Goal: Browse casually: Explore the website without a specific task or goal

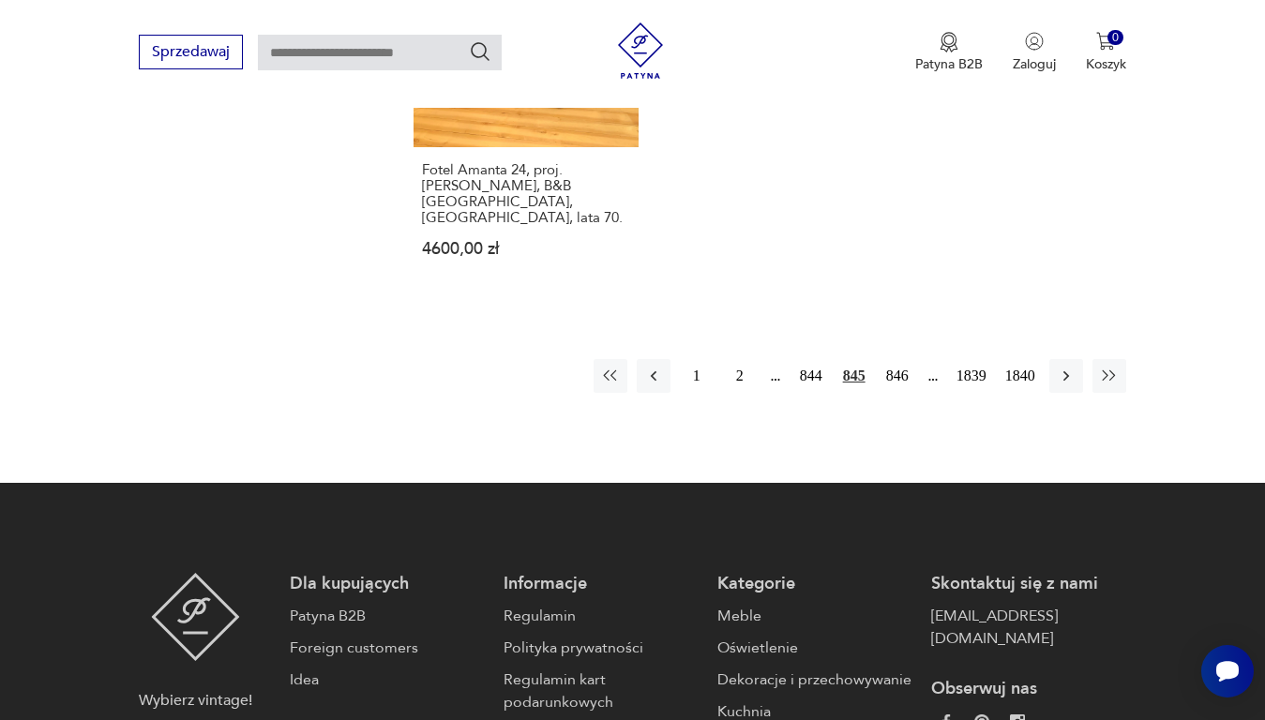
scroll to position [2587, 0]
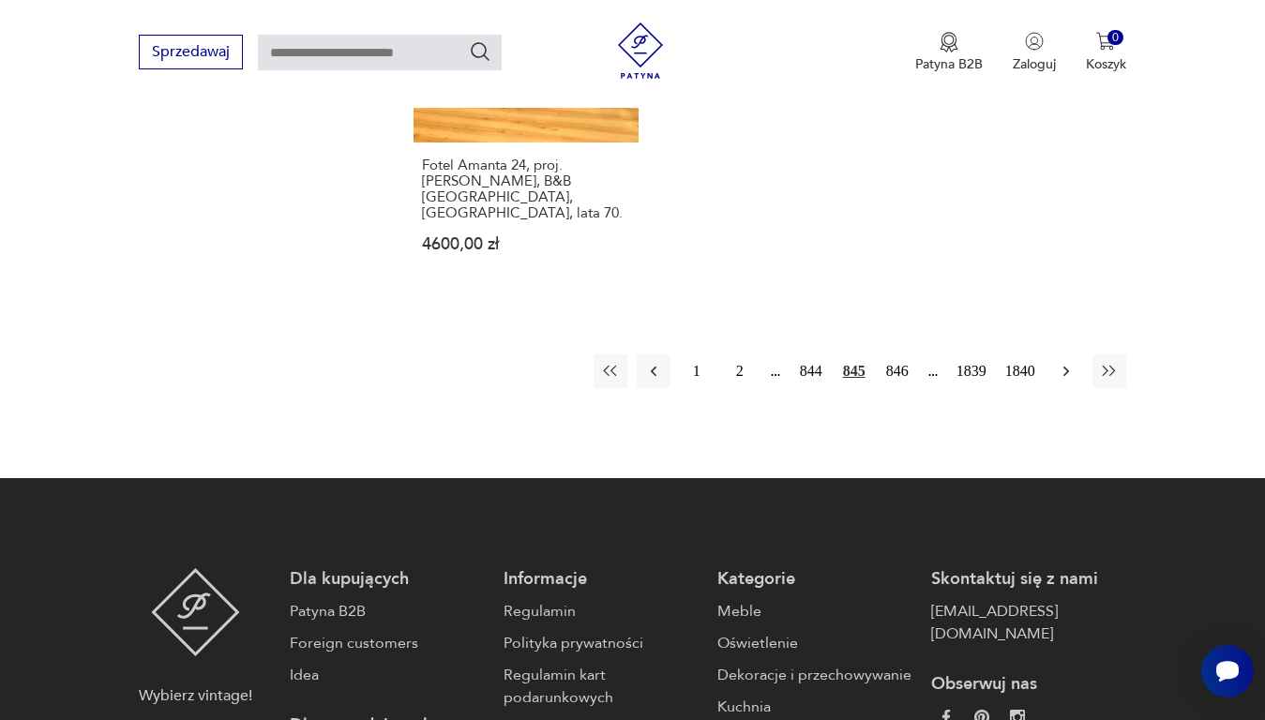
click at [1064, 366] on icon "button" at bounding box center [1065, 371] width 6 height 10
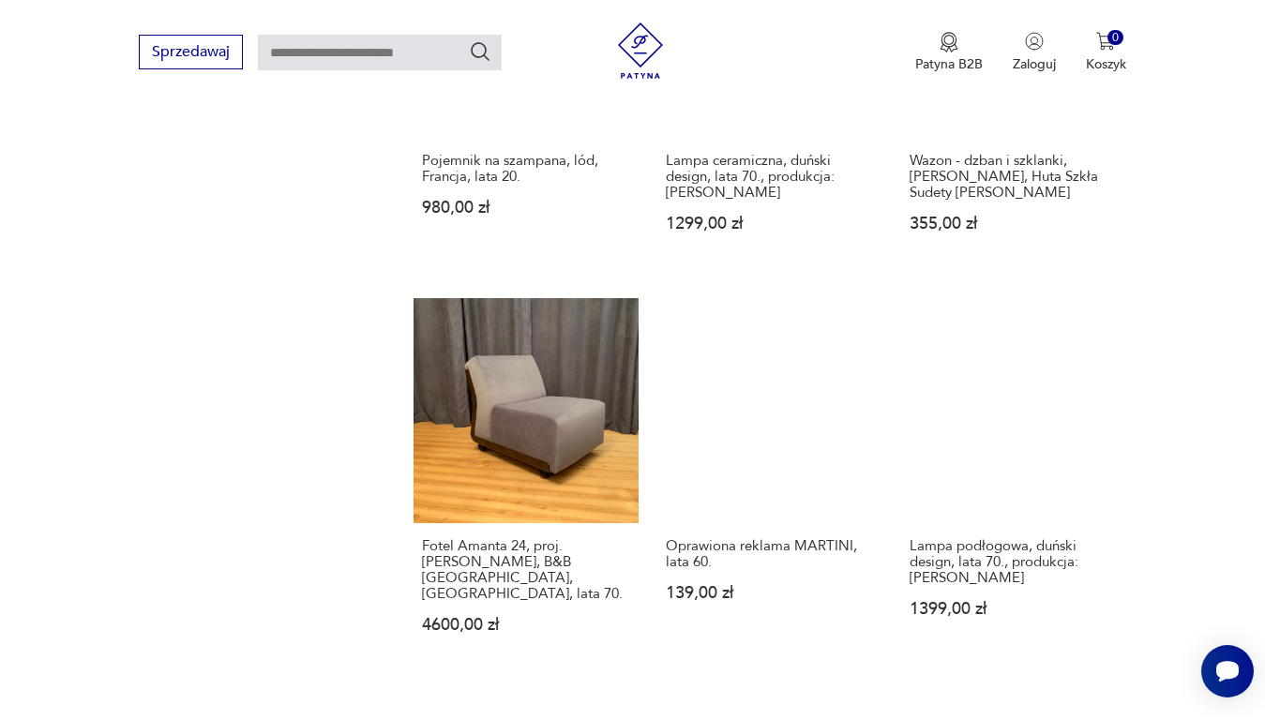
scroll to position [2400, 0]
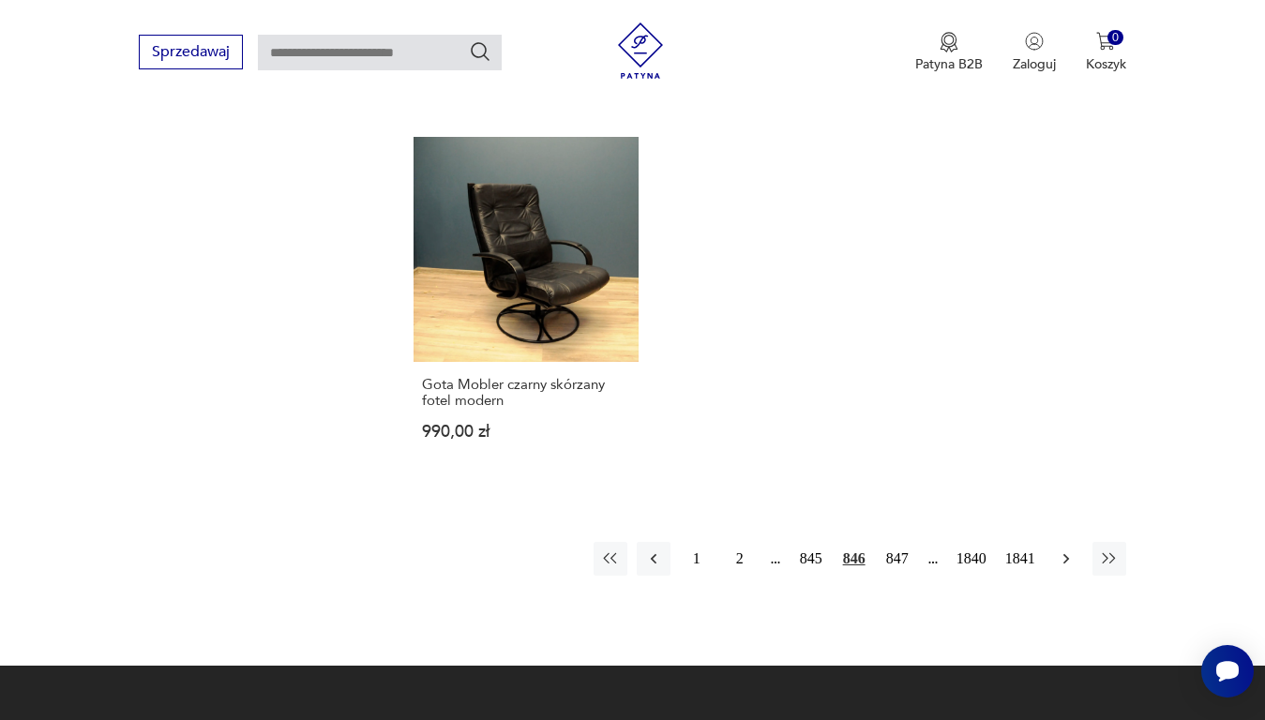
click at [1063, 553] on icon "button" at bounding box center [1065, 558] width 6 height 10
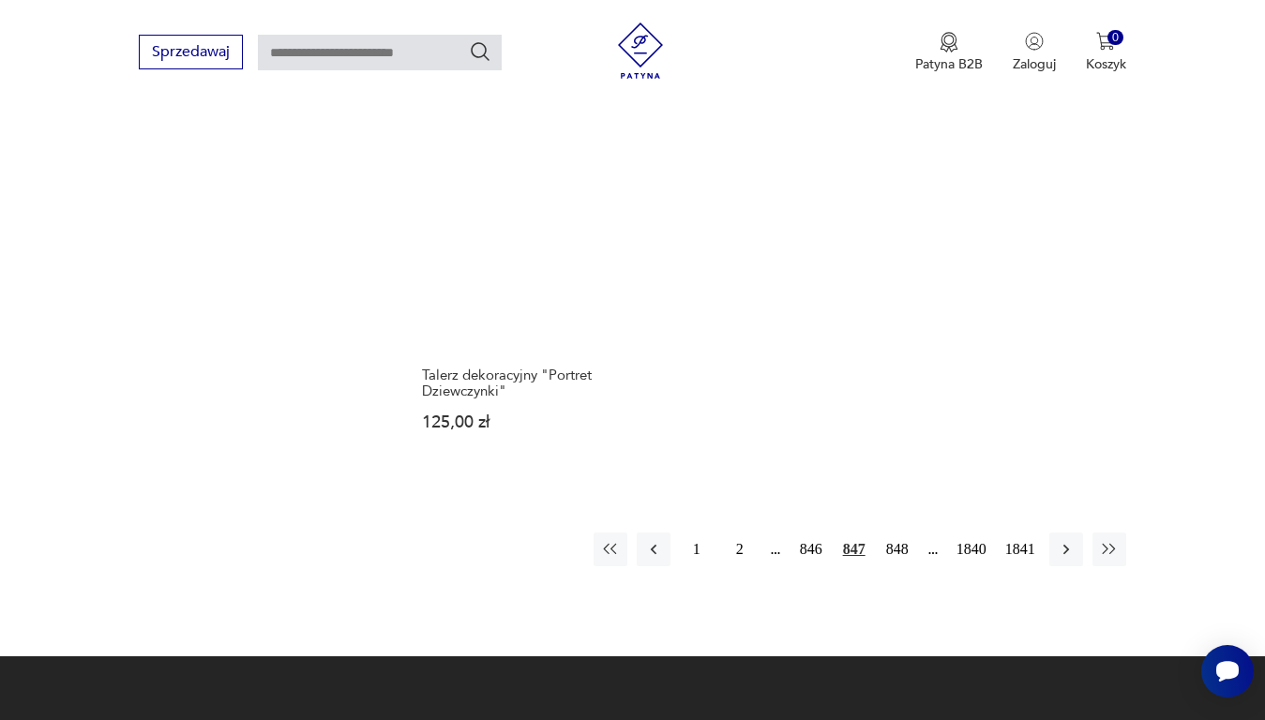
scroll to position [2400, 0]
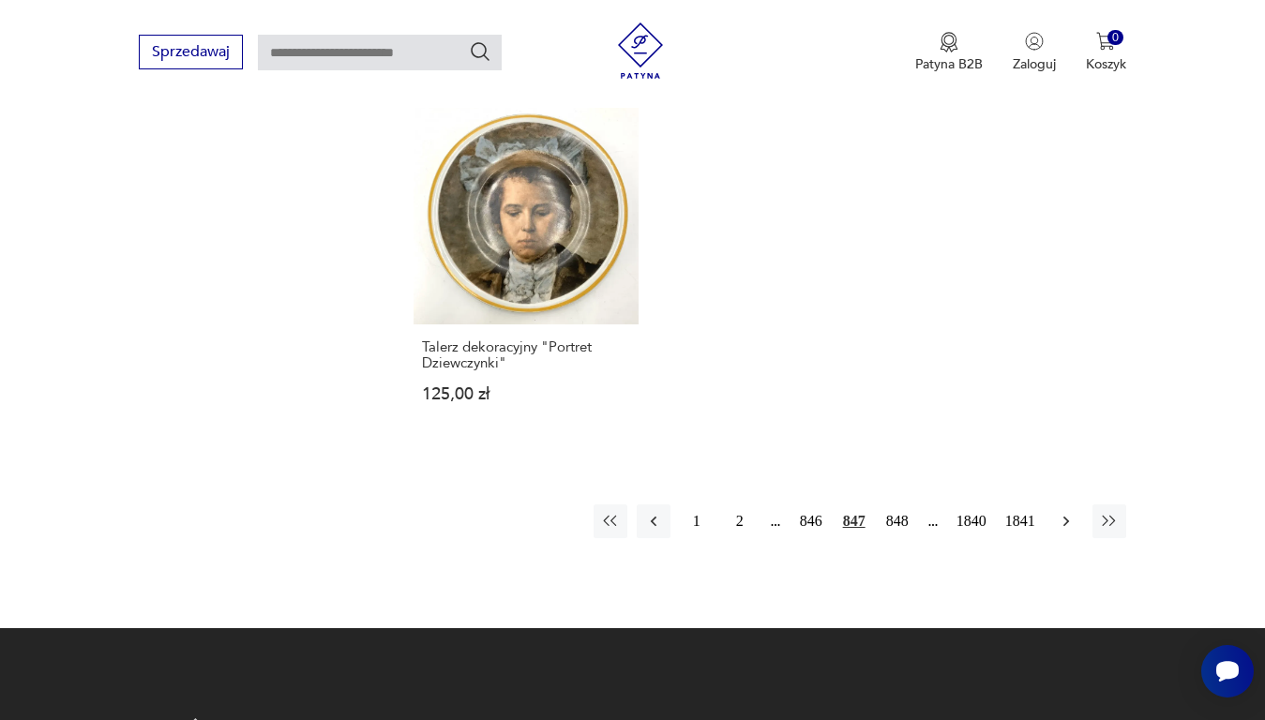
click at [1068, 516] on icon "button" at bounding box center [1065, 521] width 6 height 10
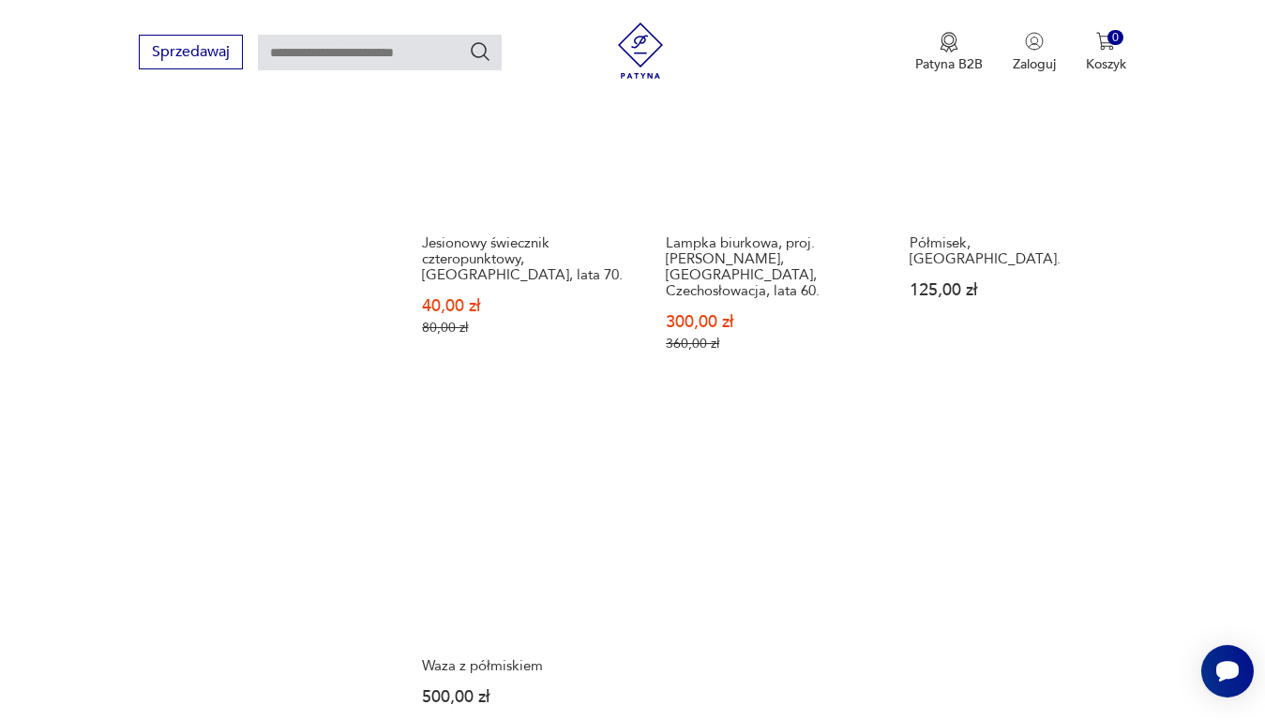
scroll to position [2306, 0]
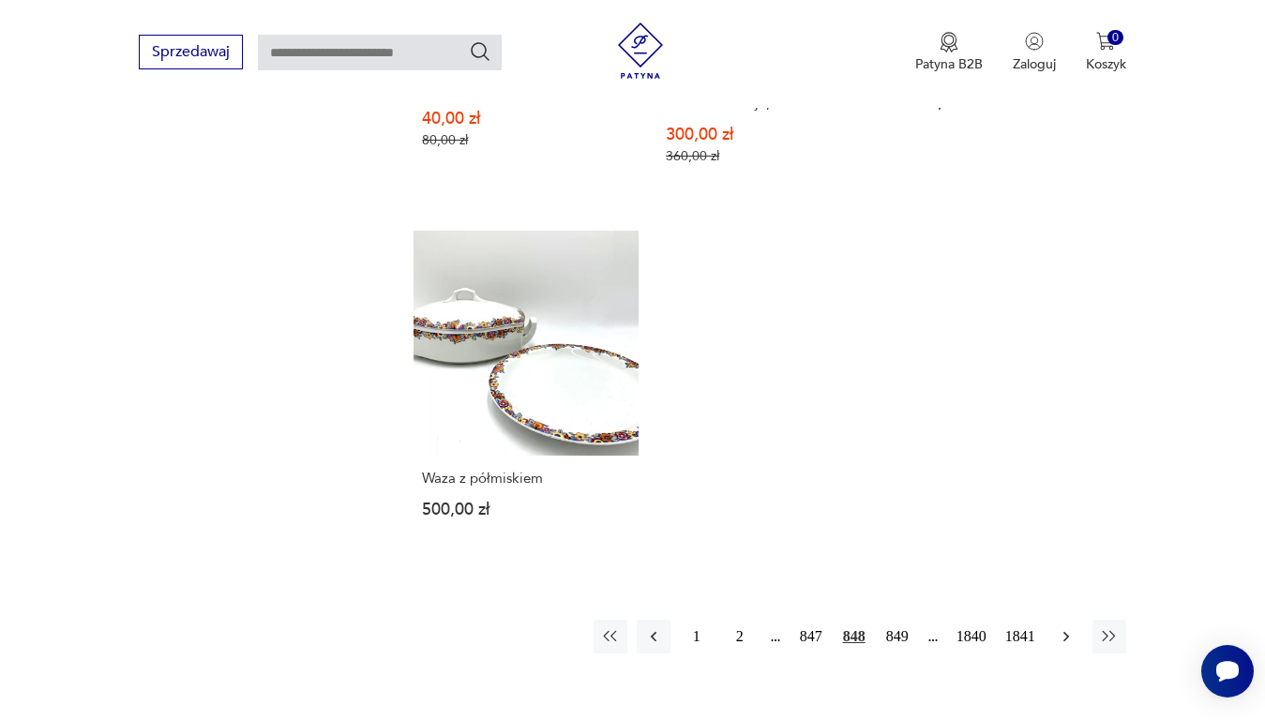
click at [1065, 631] on icon "button" at bounding box center [1065, 636] width 6 height 10
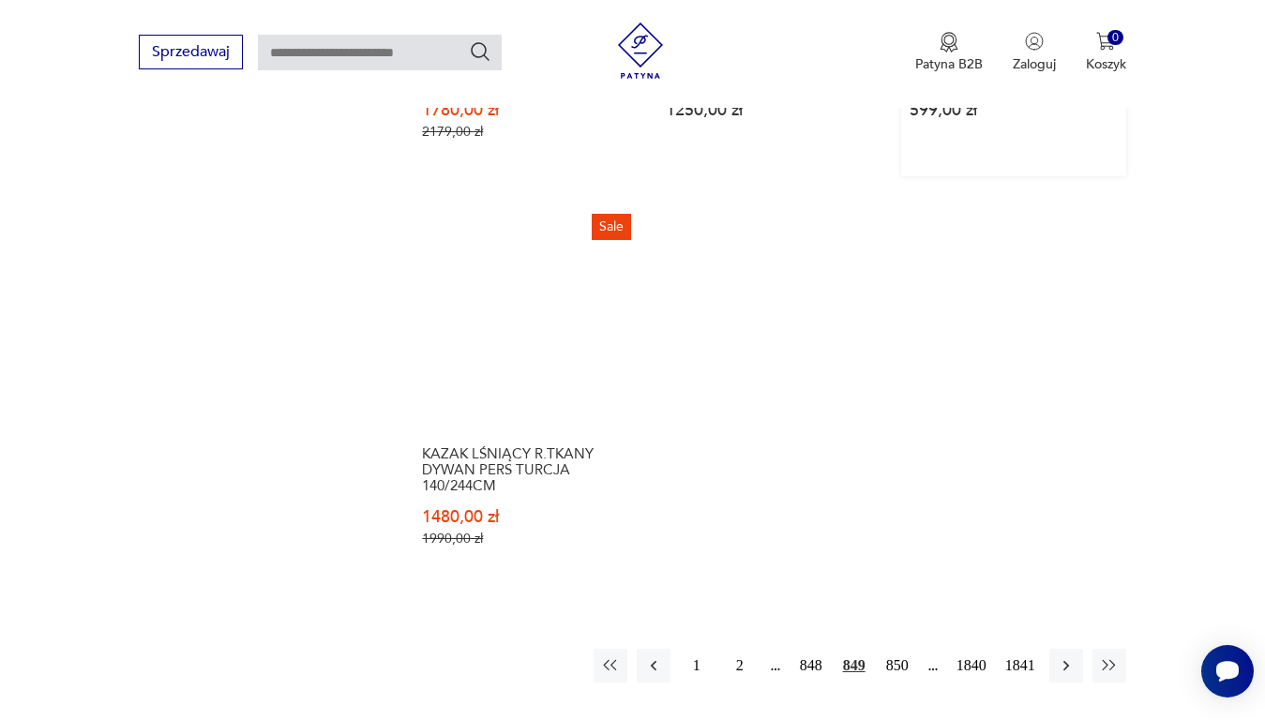
scroll to position [2400, 0]
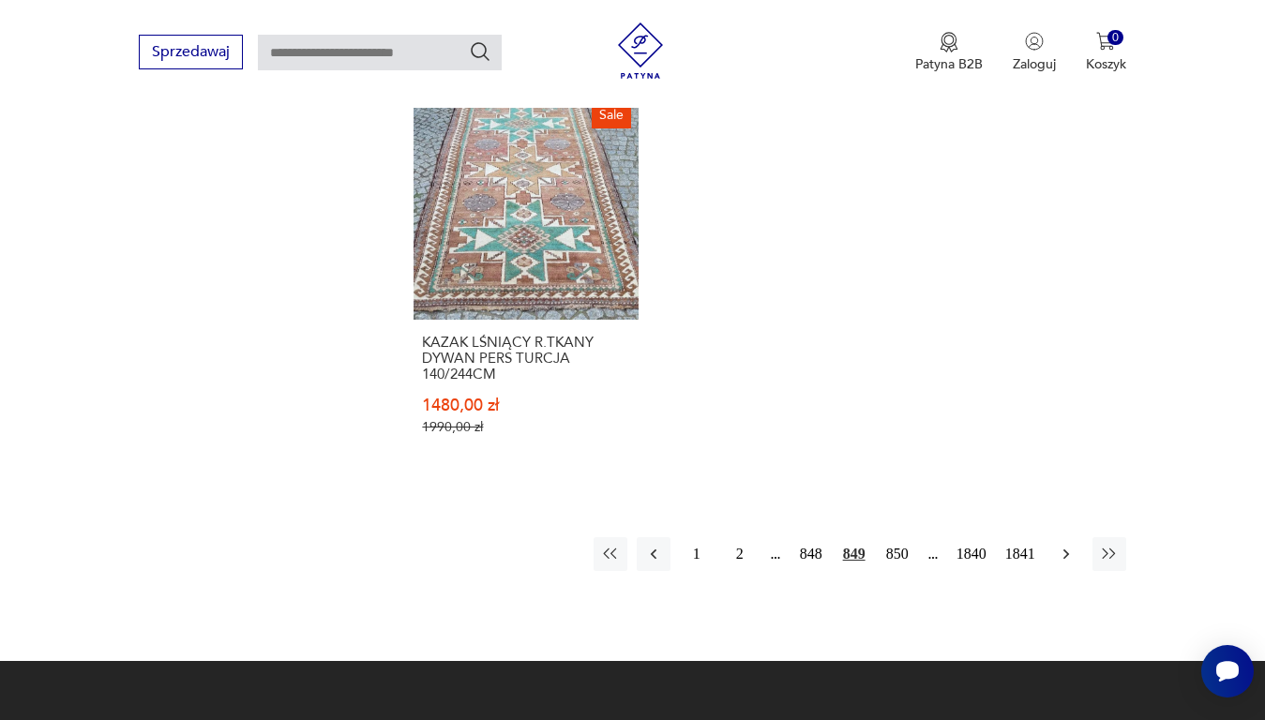
click at [1068, 550] on icon "button" at bounding box center [1066, 554] width 19 height 19
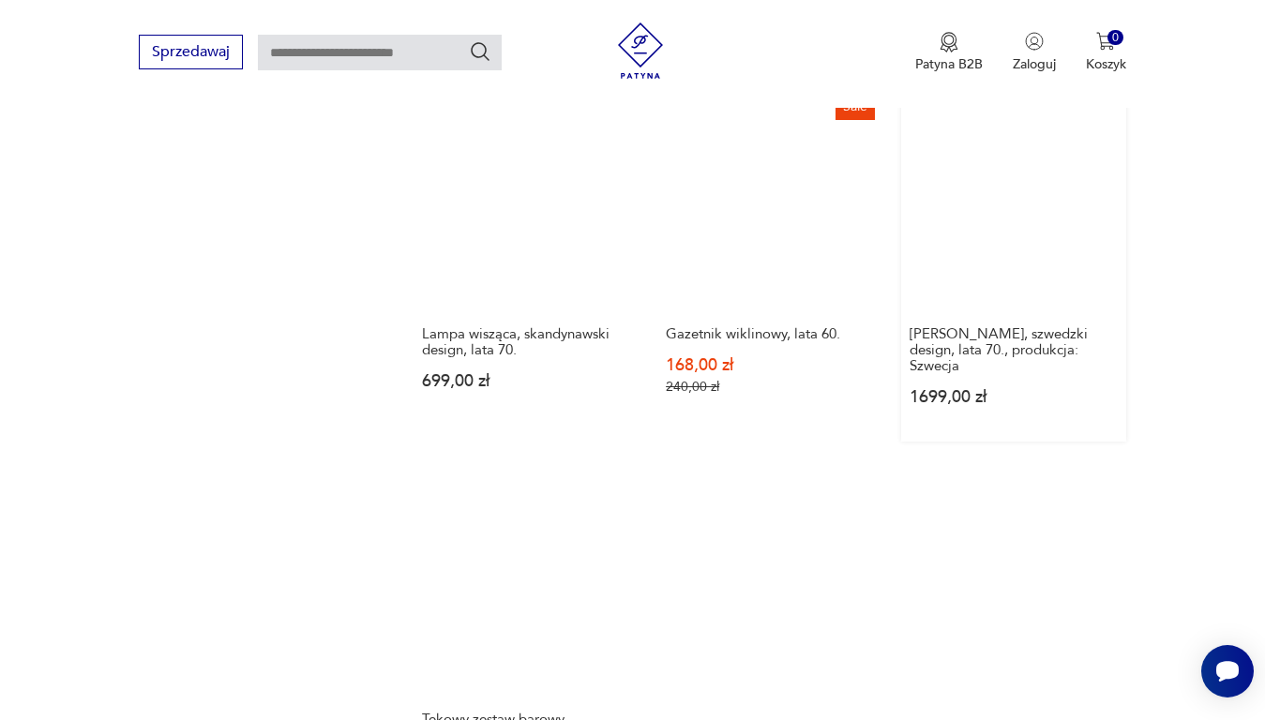
scroll to position [2306, 0]
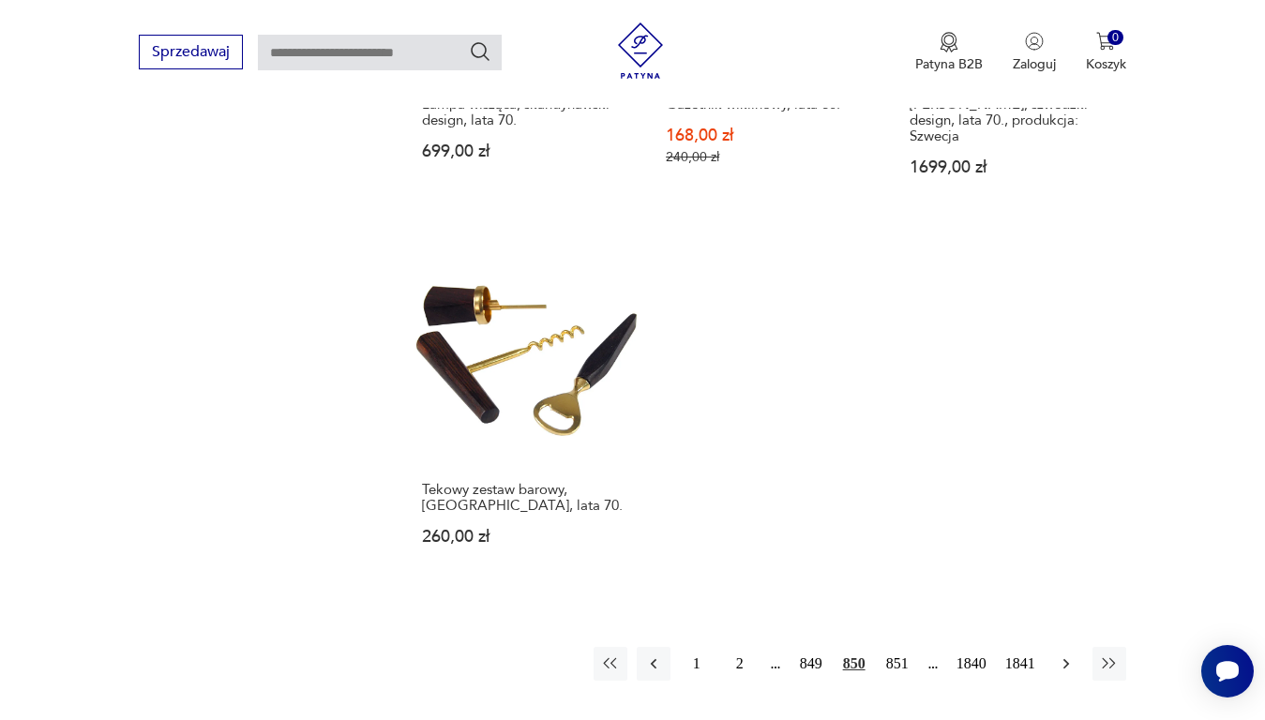
click at [1066, 655] on icon "button" at bounding box center [1066, 664] width 19 height 19
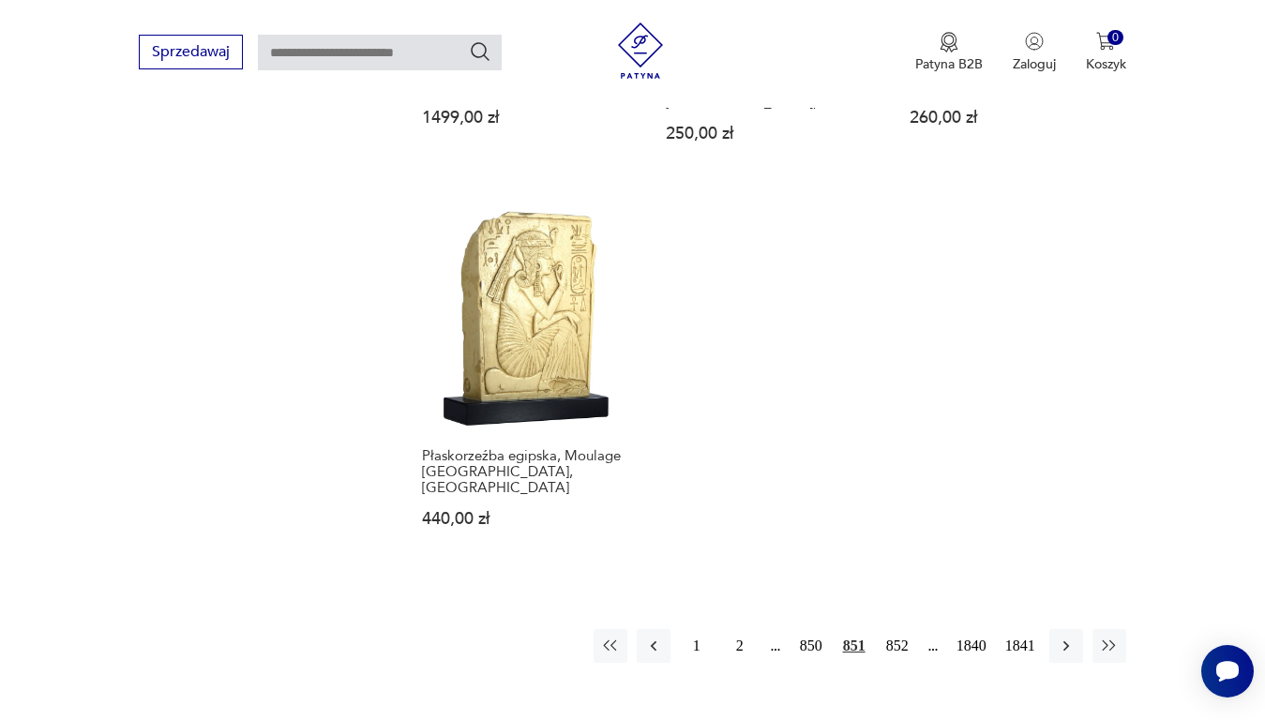
scroll to position [2306, 0]
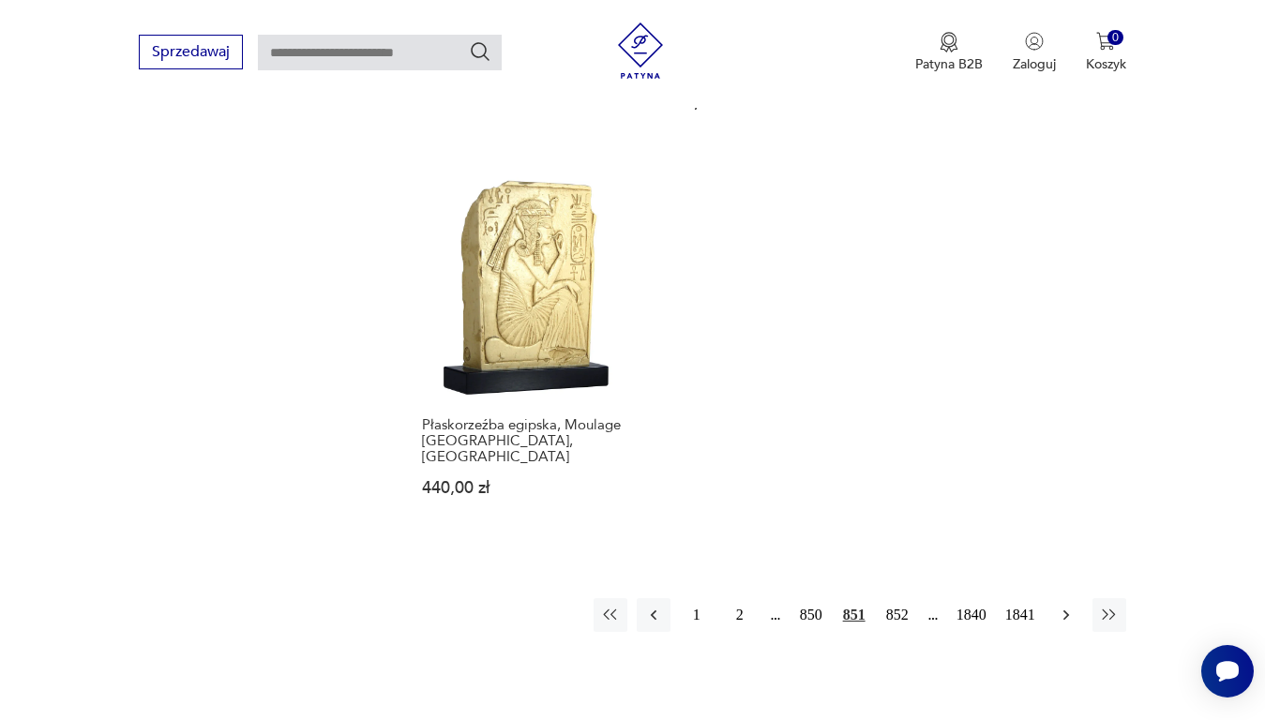
click at [1064, 606] on icon "button" at bounding box center [1066, 615] width 19 height 19
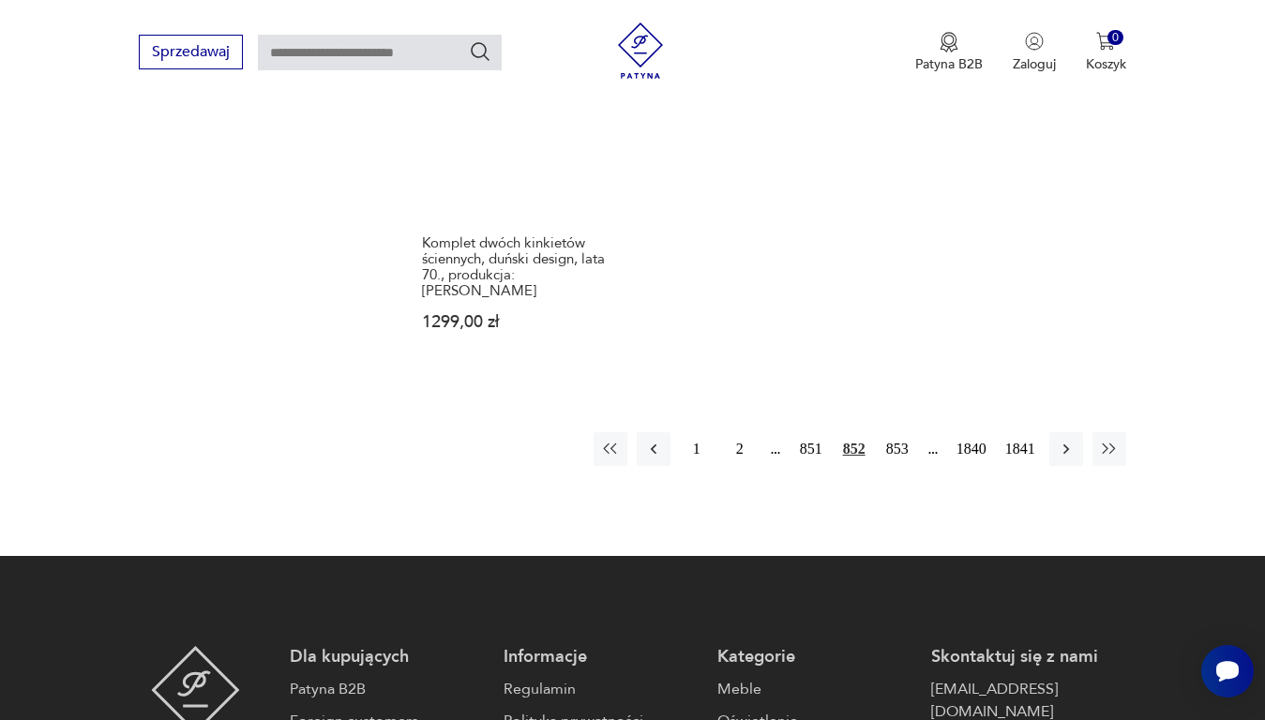
scroll to position [2587, 0]
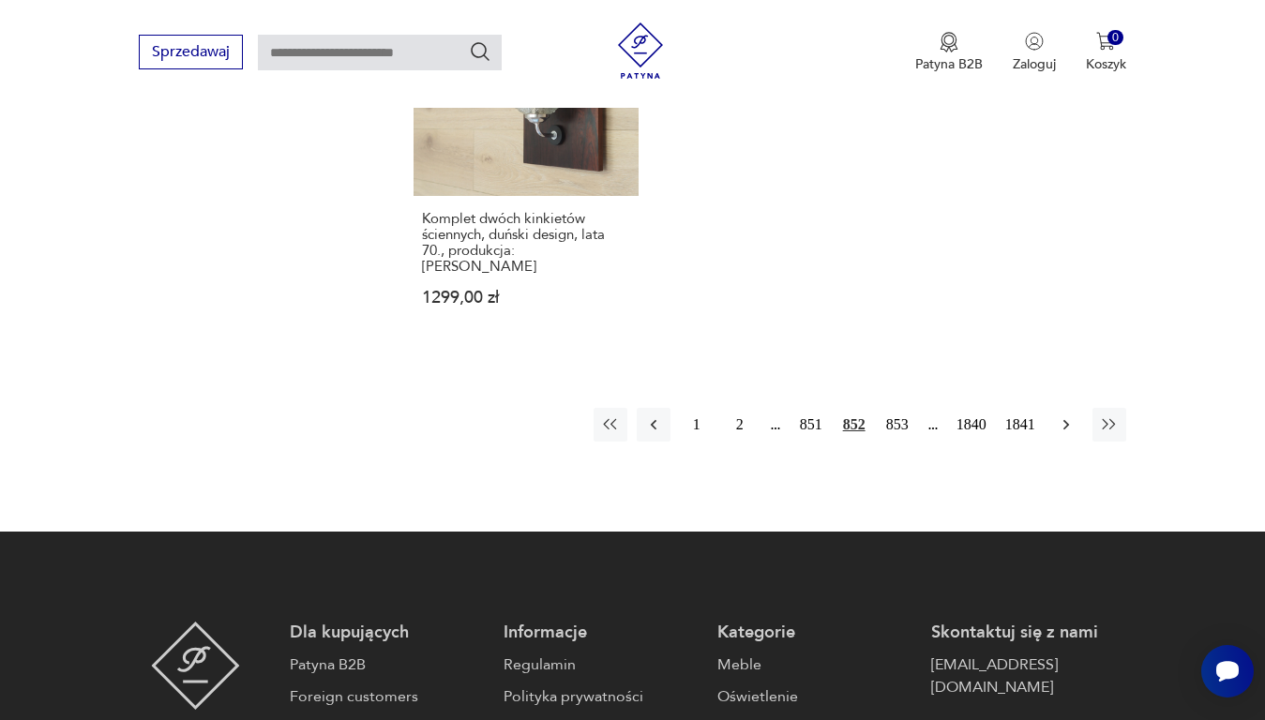
click at [1069, 408] on button "button" at bounding box center [1066, 425] width 34 height 34
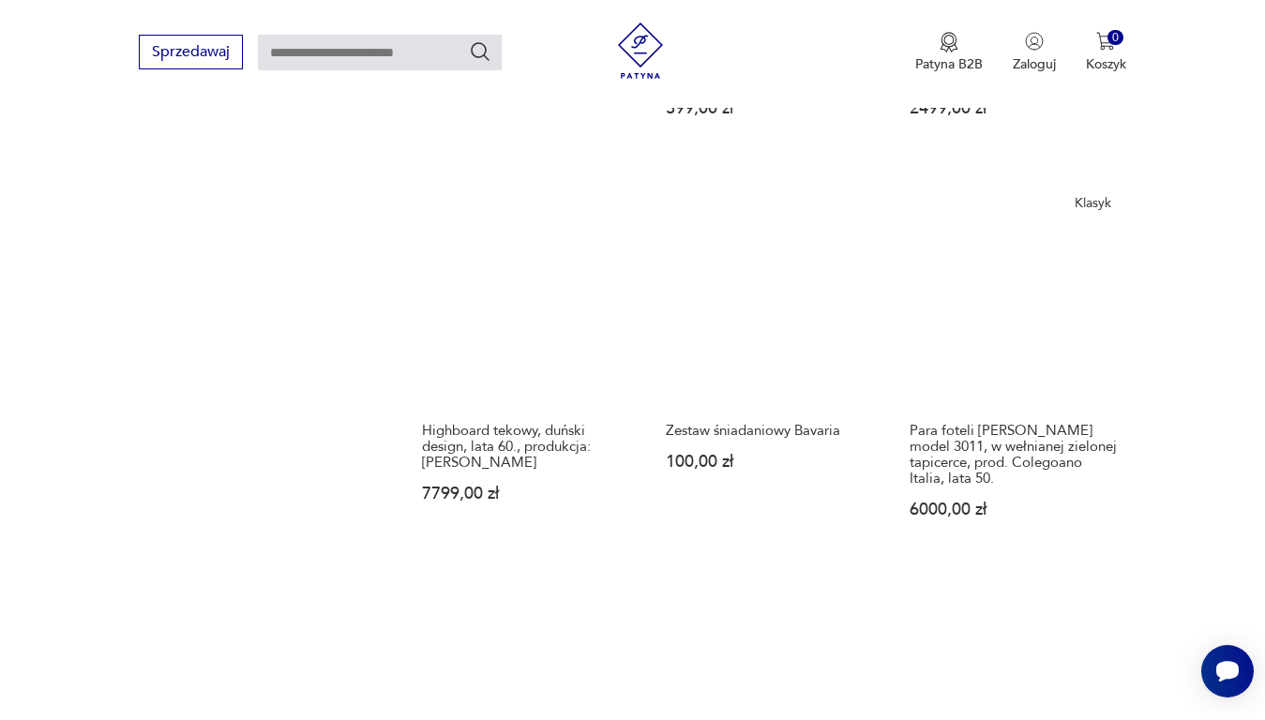
scroll to position [2306, 0]
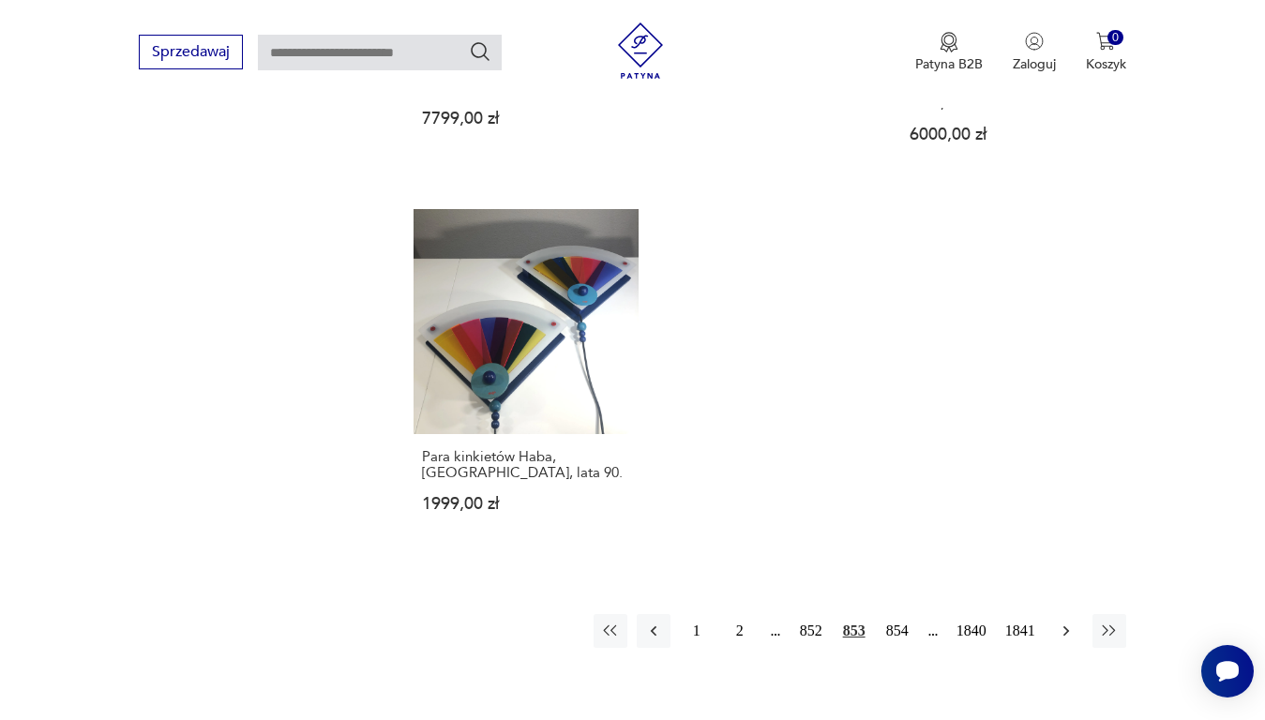
click at [1067, 622] on icon "button" at bounding box center [1066, 631] width 19 height 19
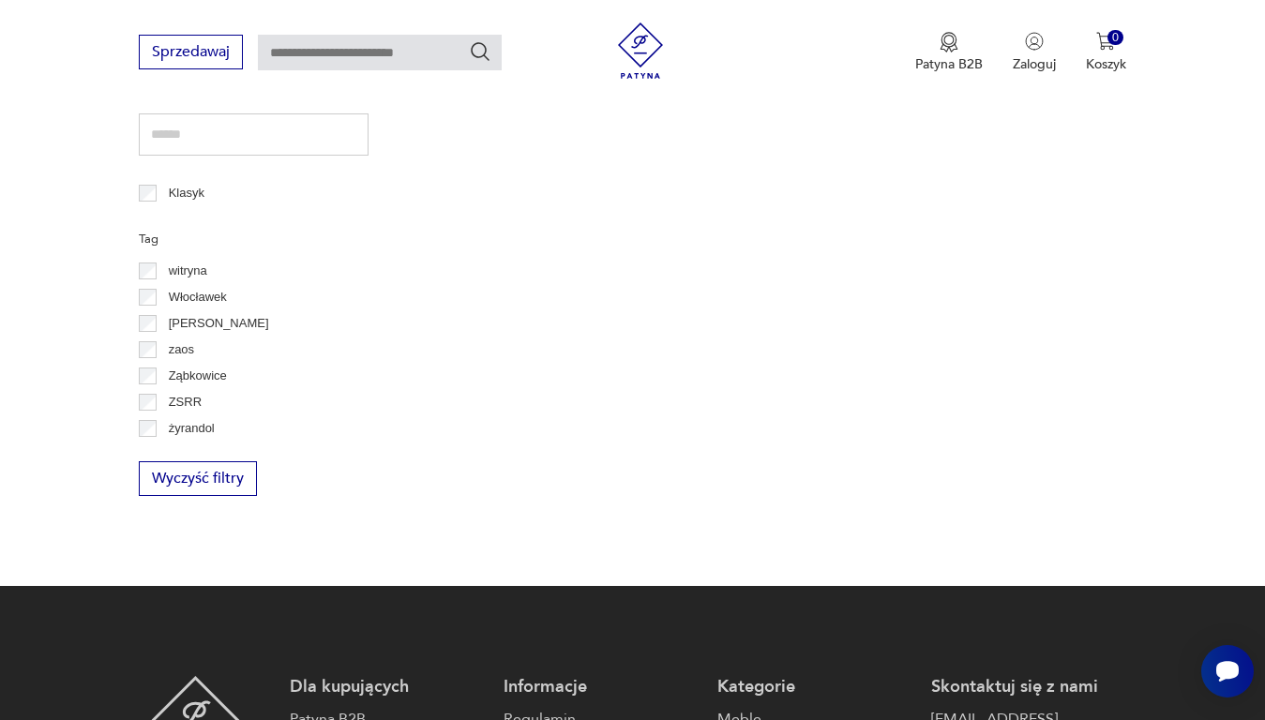
scroll to position [243, 0]
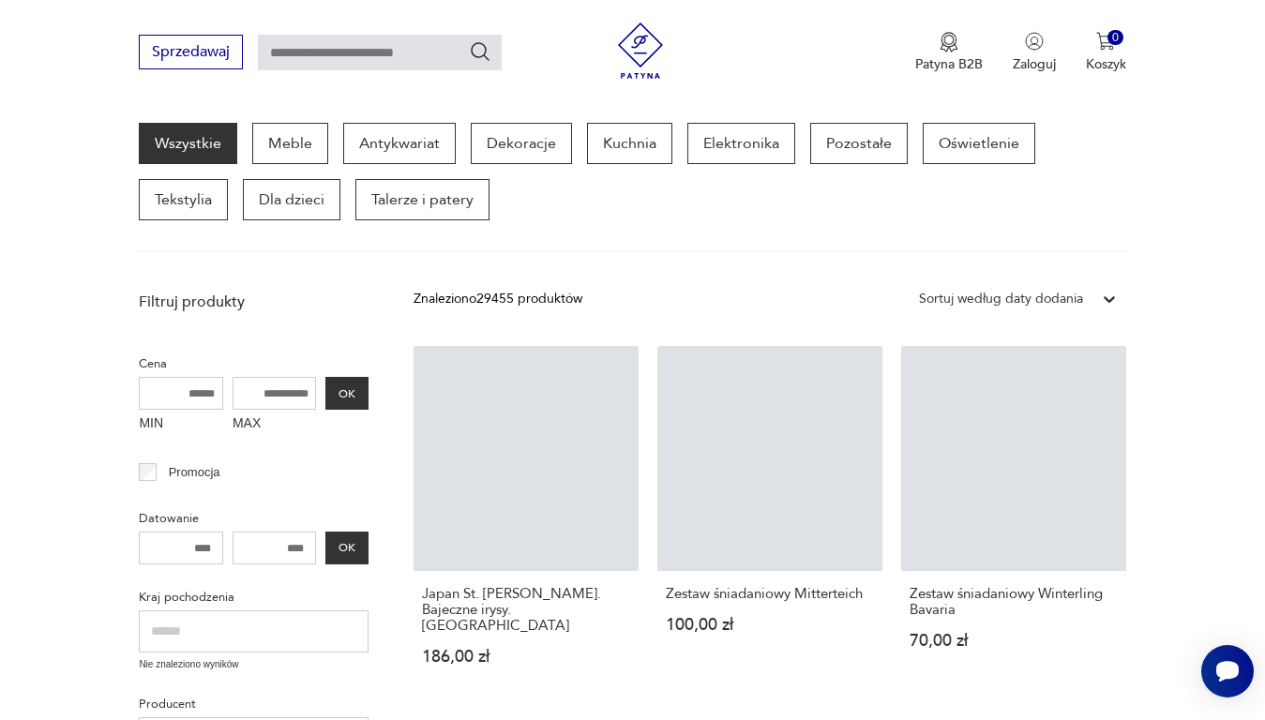
drag, startPoint x: 1068, startPoint y: 500, endPoint x: 891, endPoint y: 588, distance: 197.9
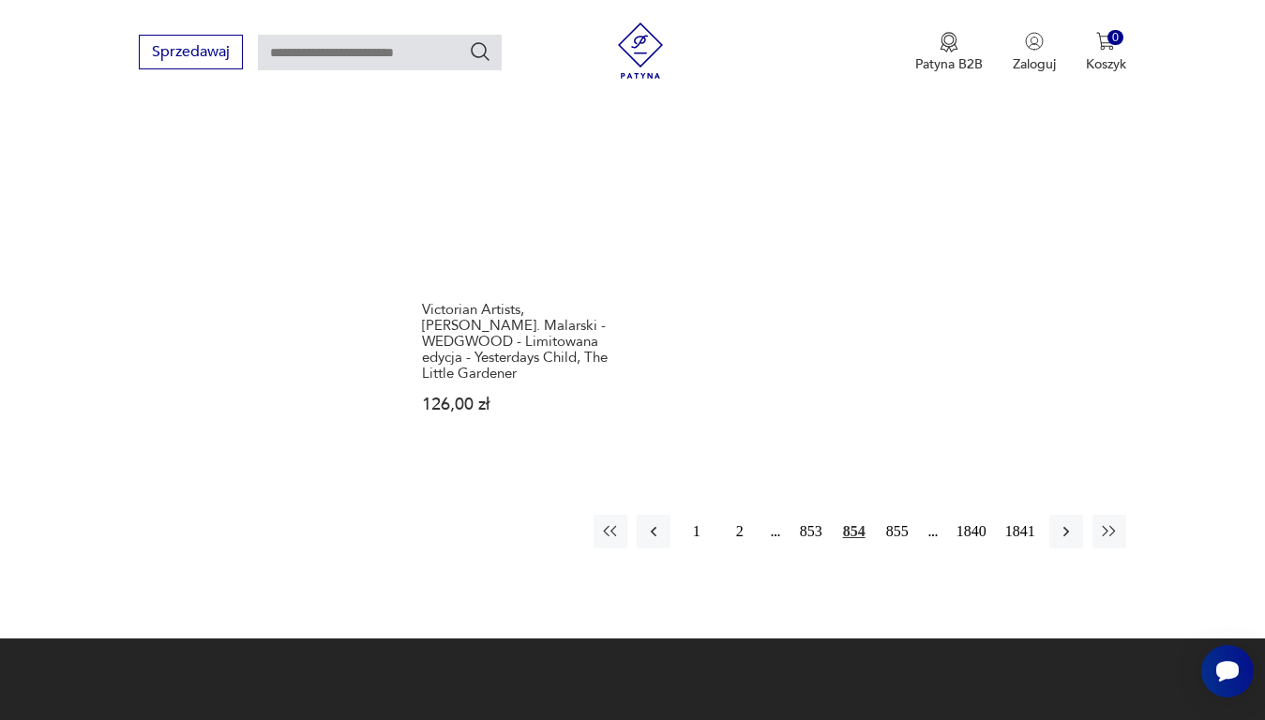
scroll to position [2587, 0]
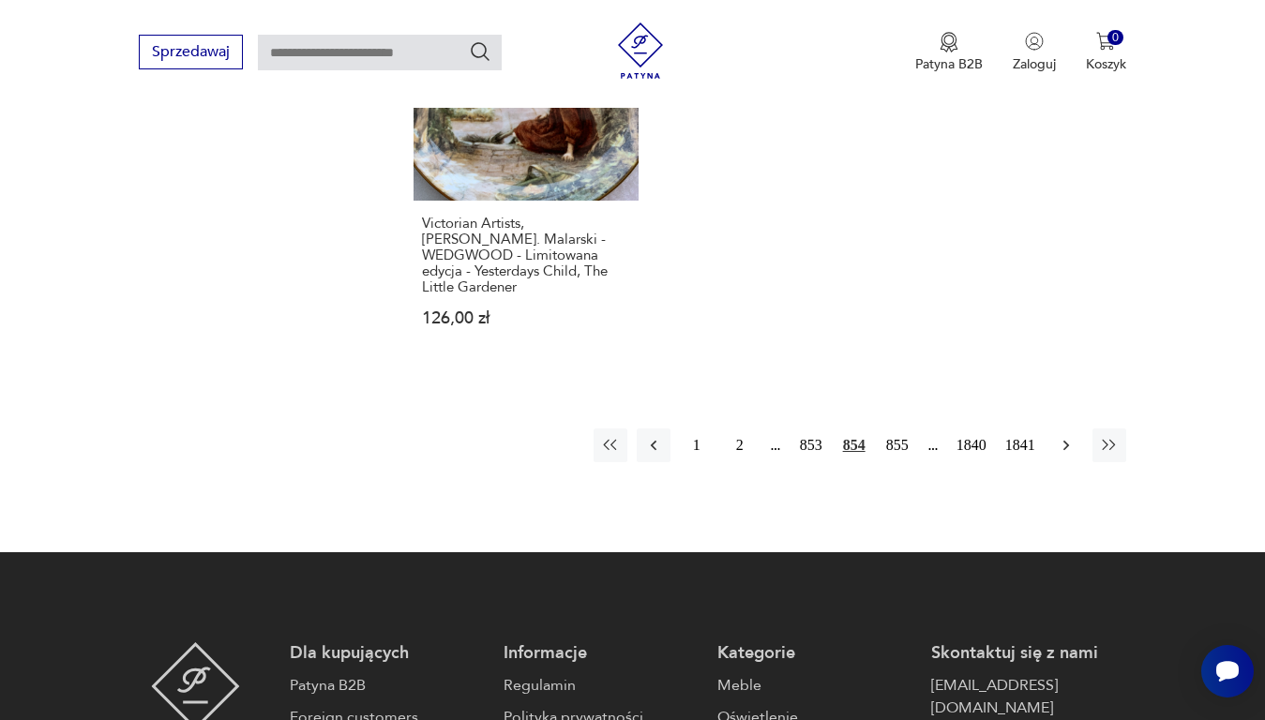
click at [1067, 436] on icon "button" at bounding box center [1066, 445] width 19 height 19
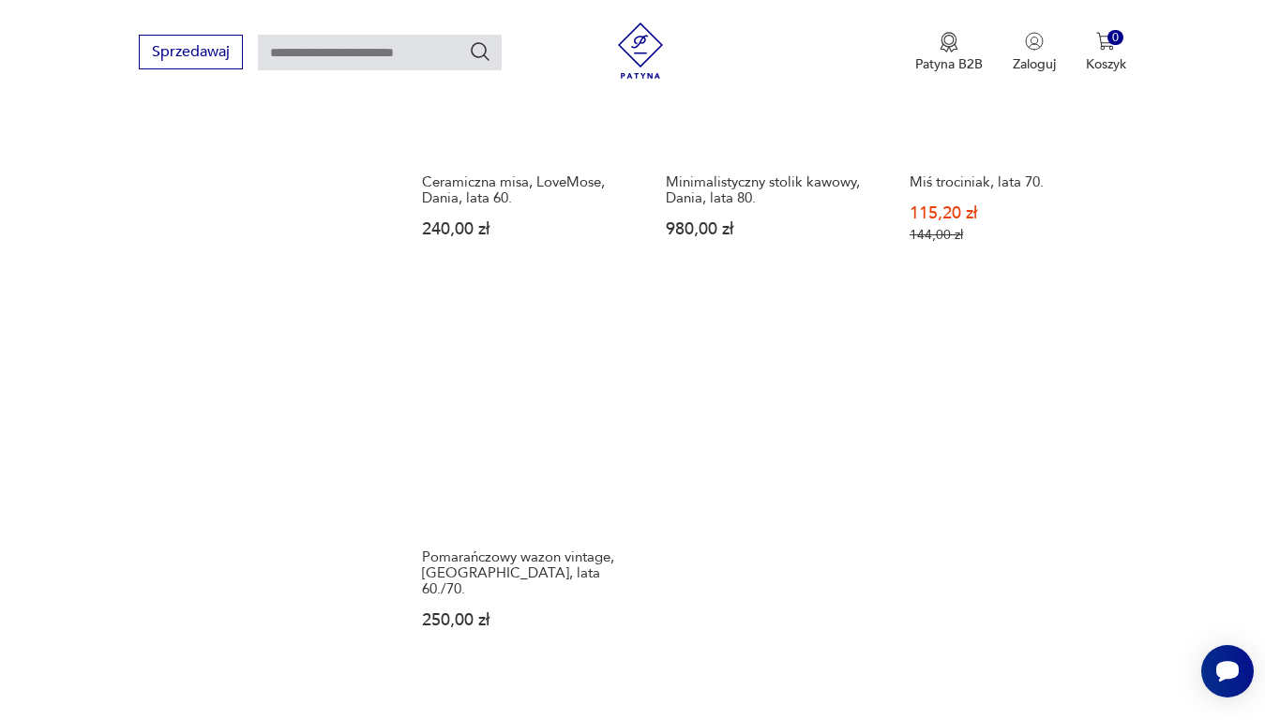
scroll to position [2306, 0]
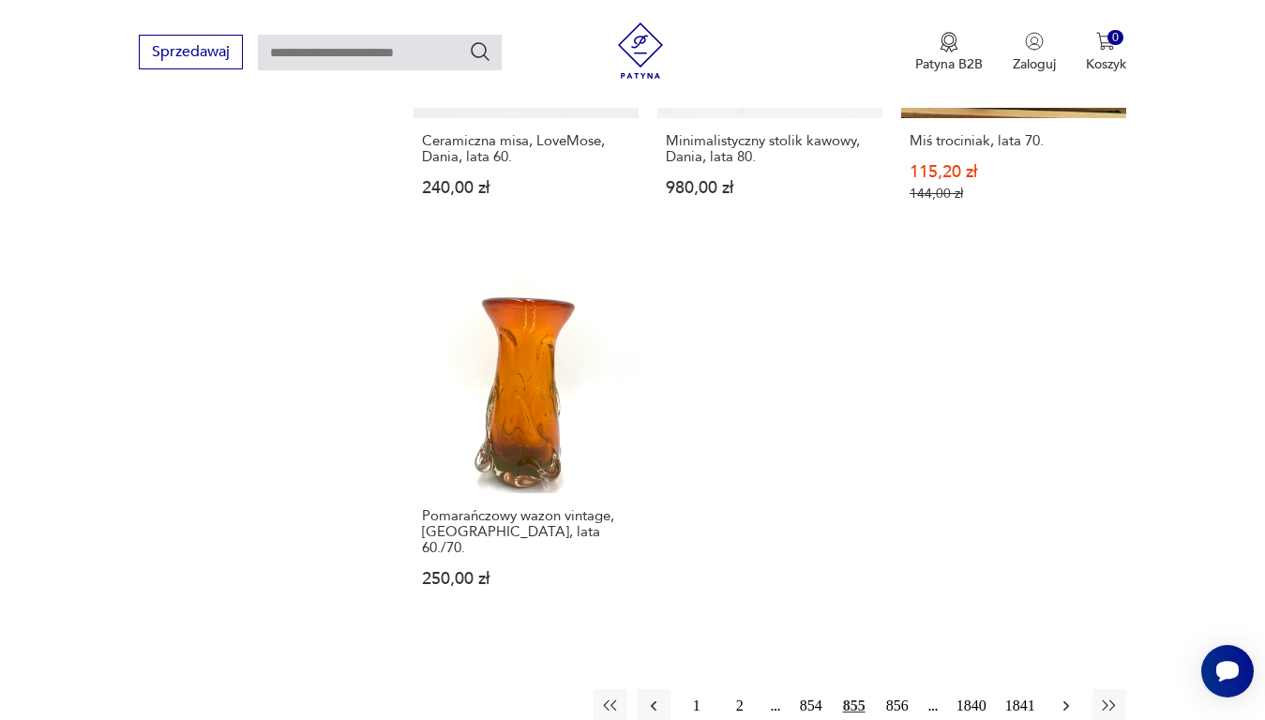
click at [1065, 697] on icon "button" at bounding box center [1066, 706] width 19 height 19
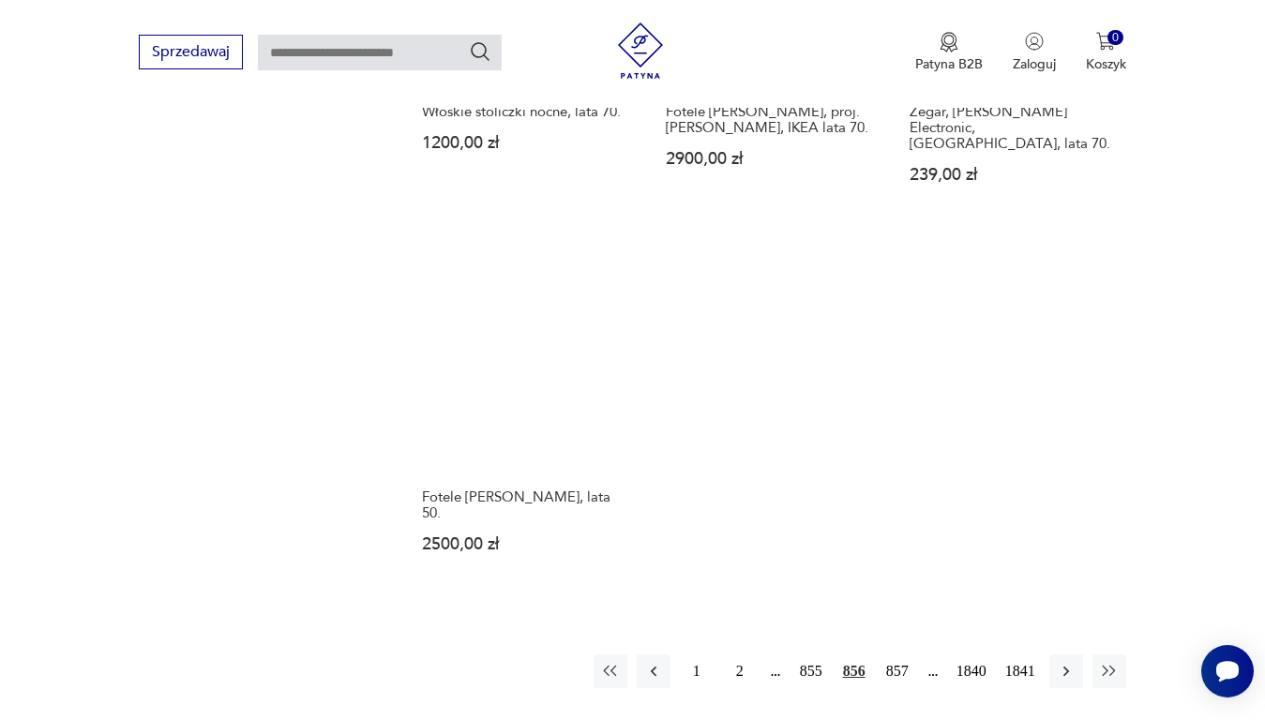
scroll to position [2306, 0]
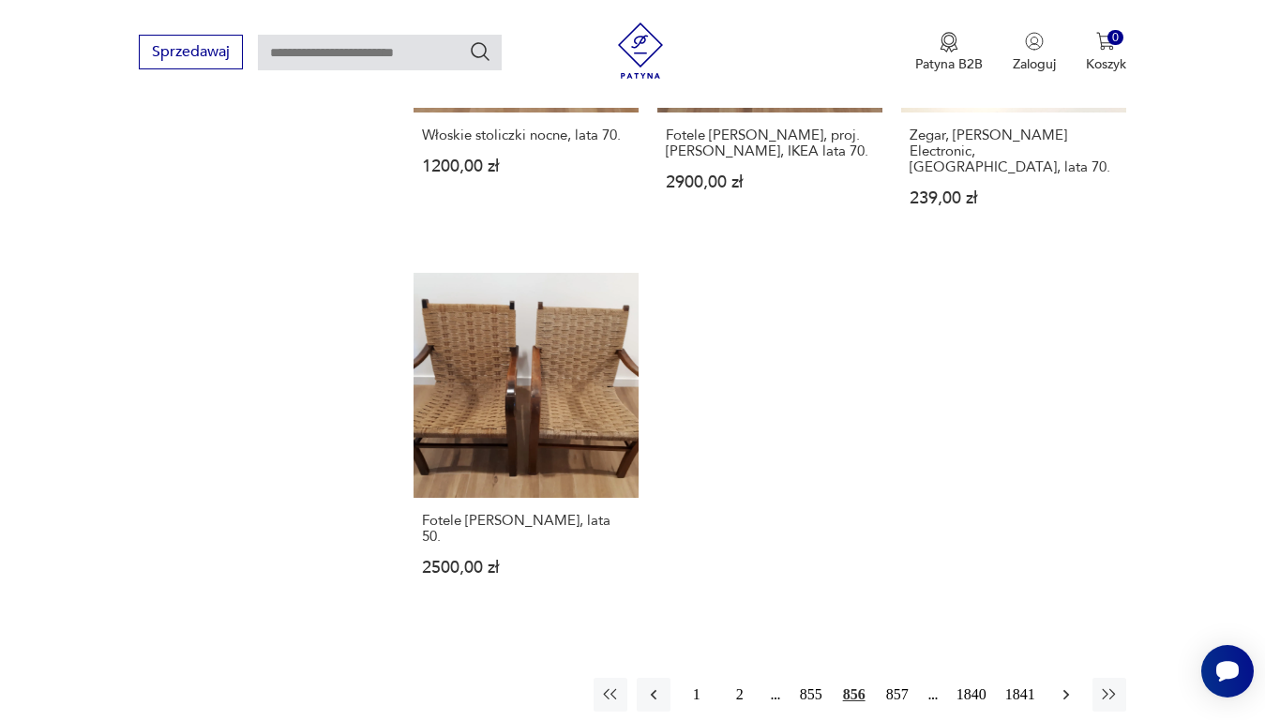
click at [1068, 685] on icon "button" at bounding box center [1066, 694] width 19 height 19
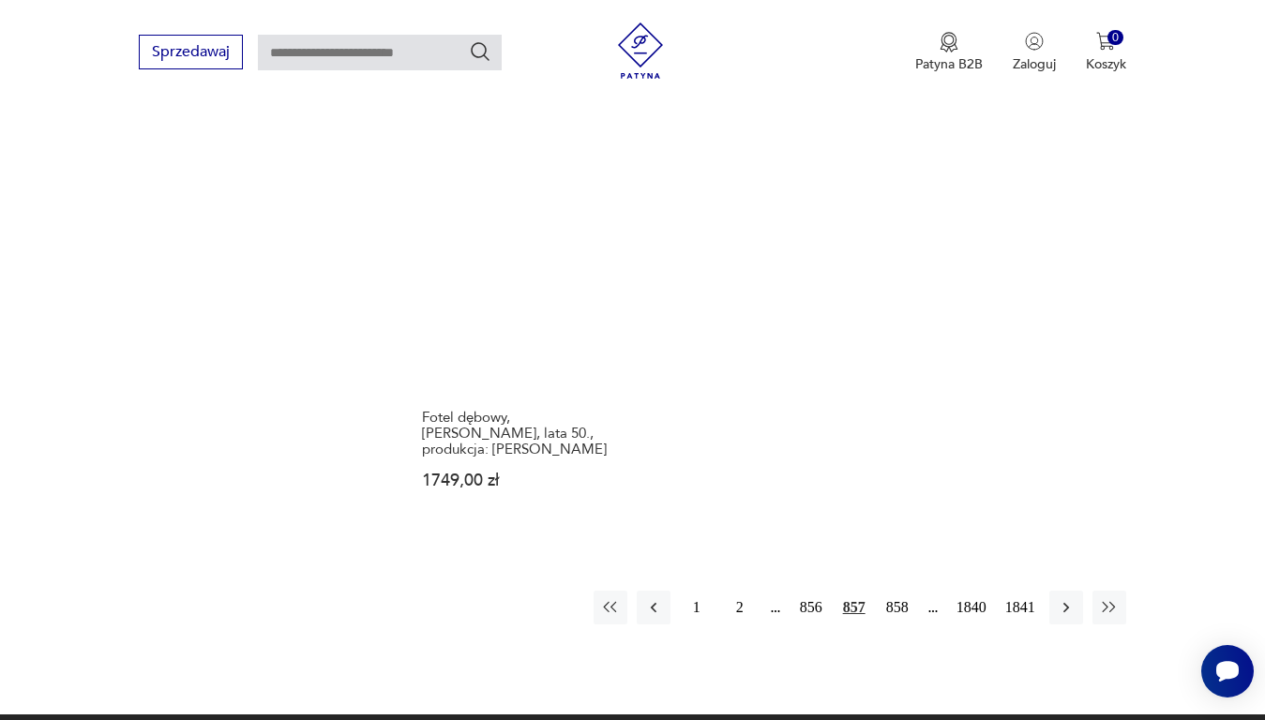
scroll to position [2400, 0]
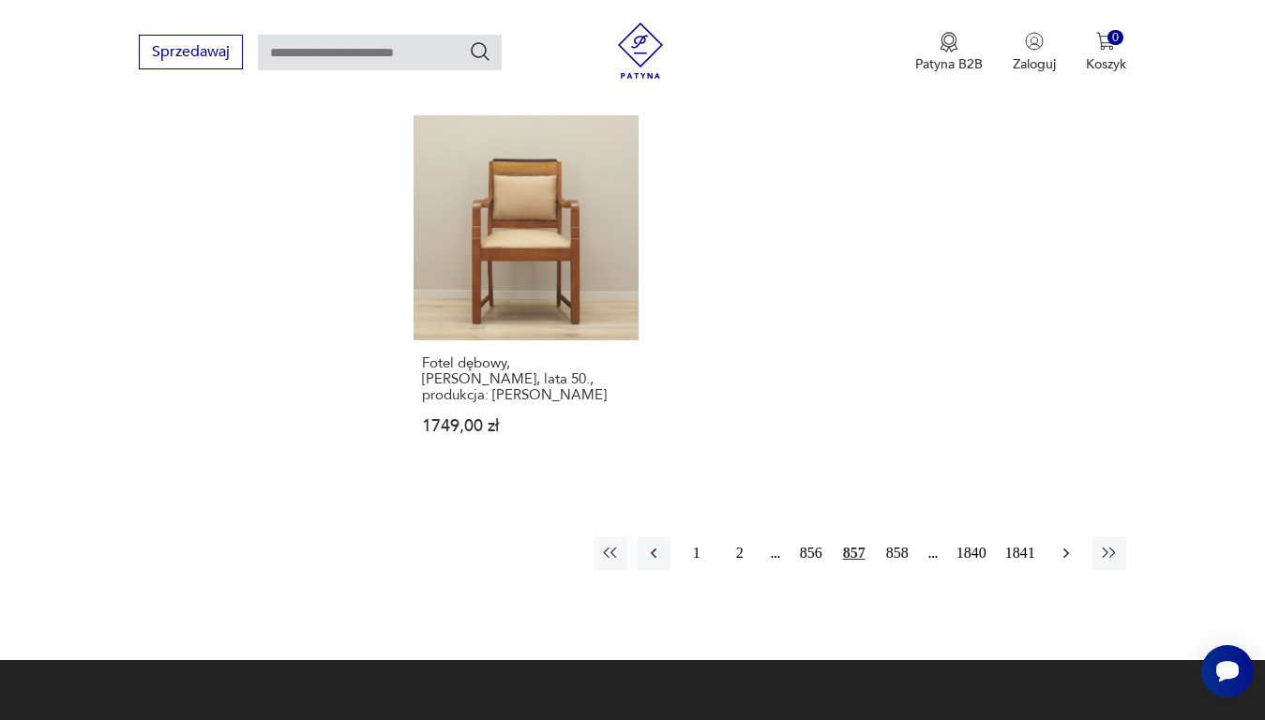
click at [1065, 544] on icon "button" at bounding box center [1066, 553] width 19 height 19
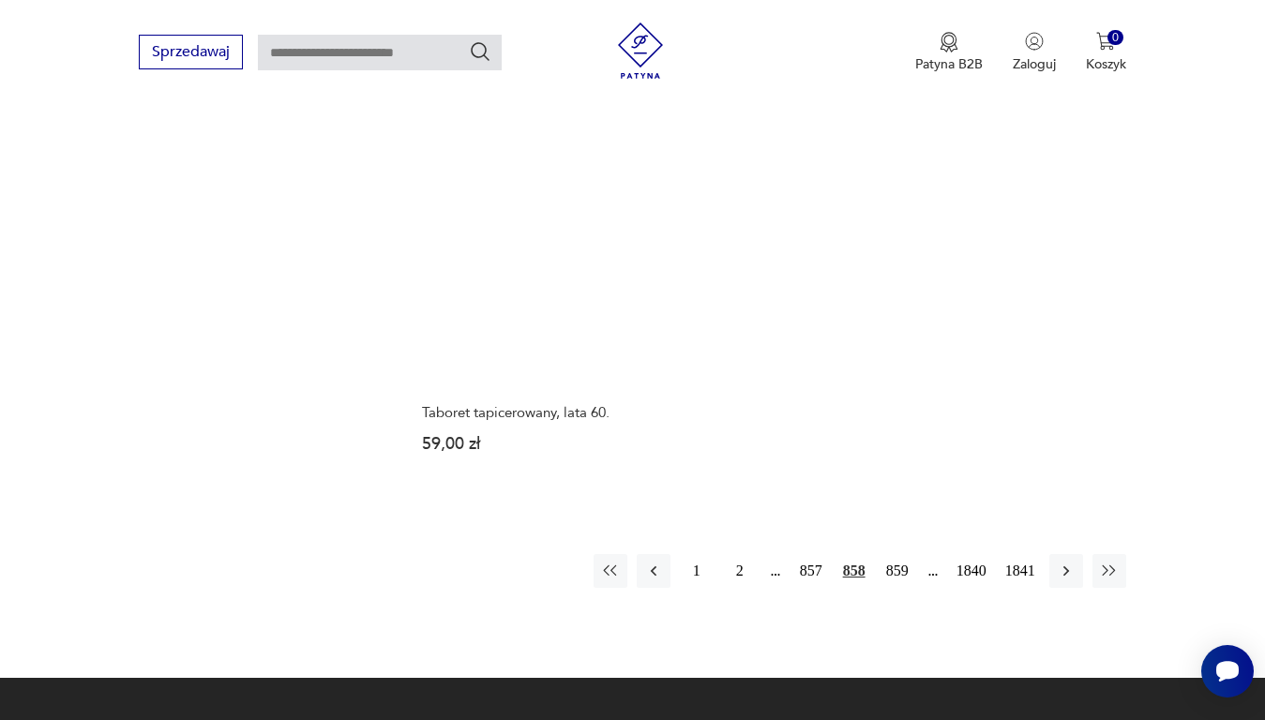
scroll to position [2400, 0]
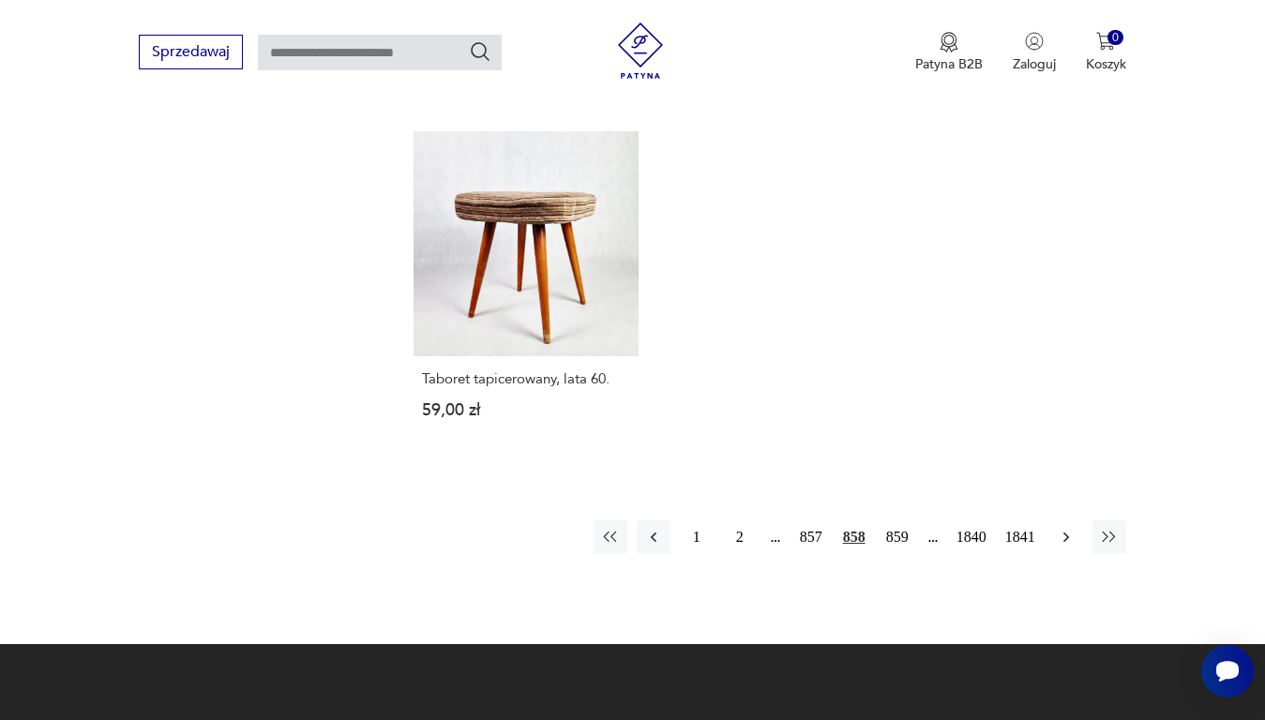
click at [1066, 528] on icon "button" at bounding box center [1066, 537] width 19 height 19
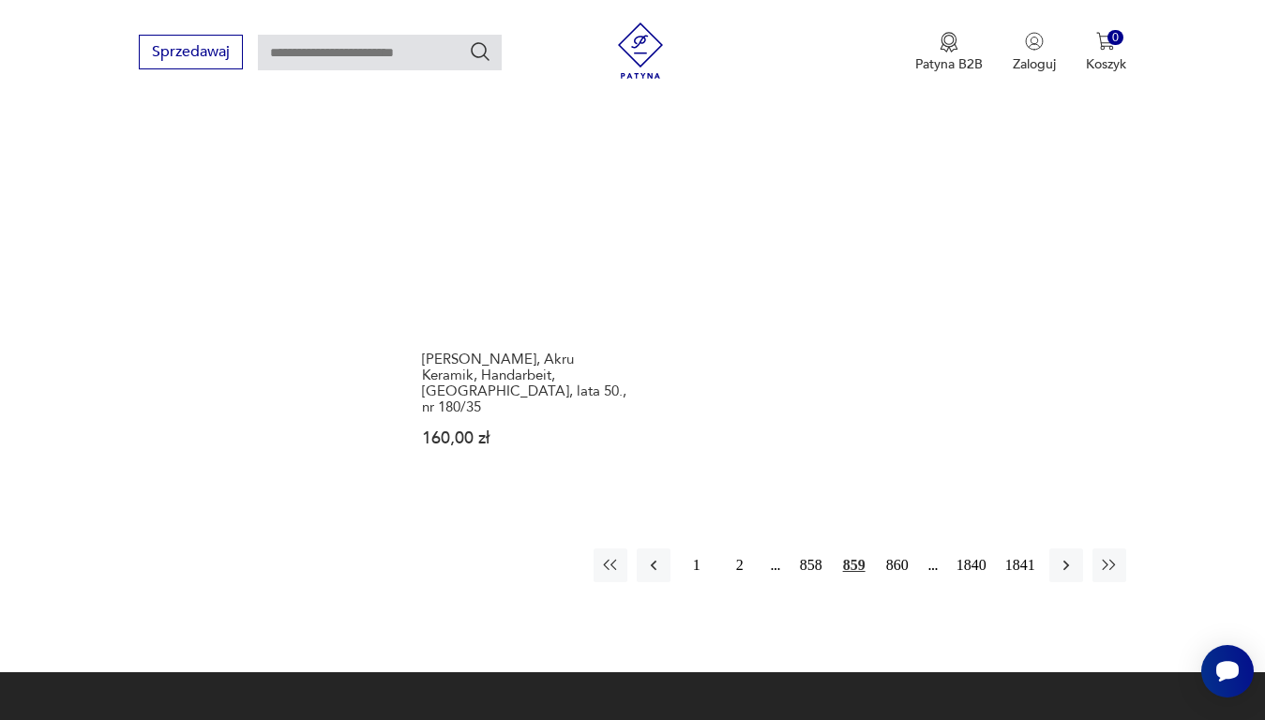
scroll to position [2493, 0]
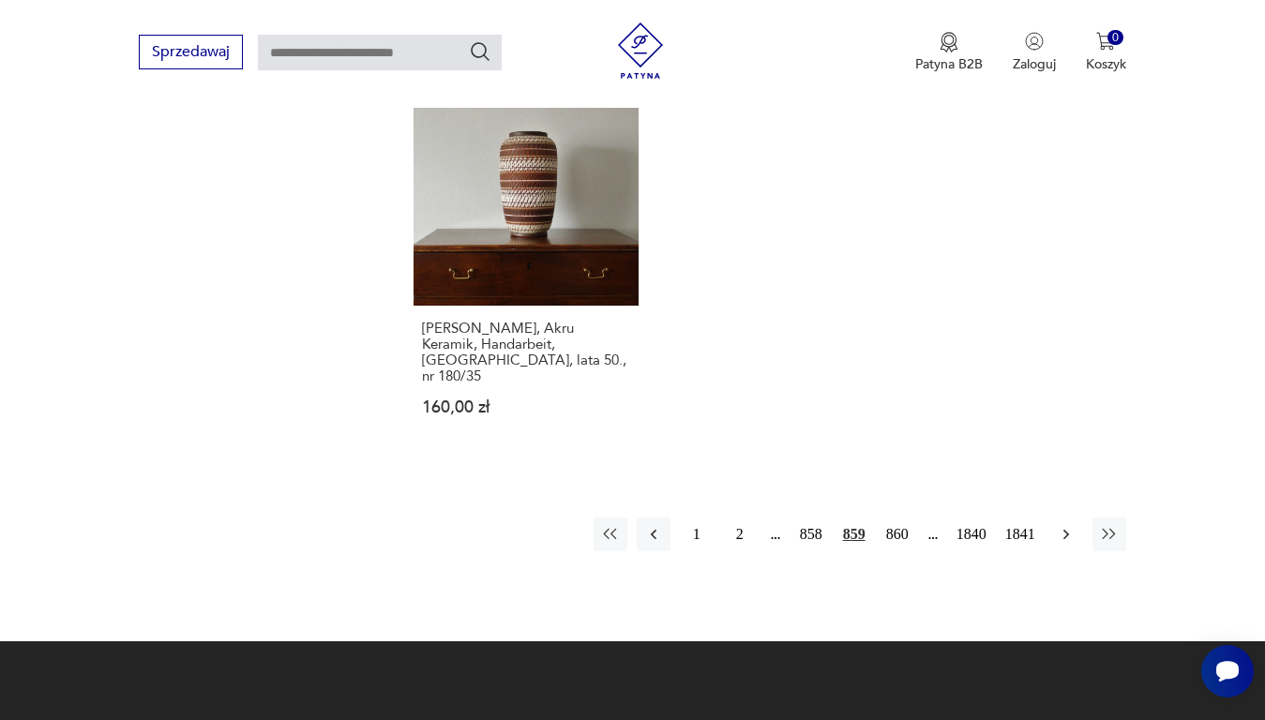
click at [1065, 525] on icon "button" at bounding box center [1066, 534] width 19 height 19
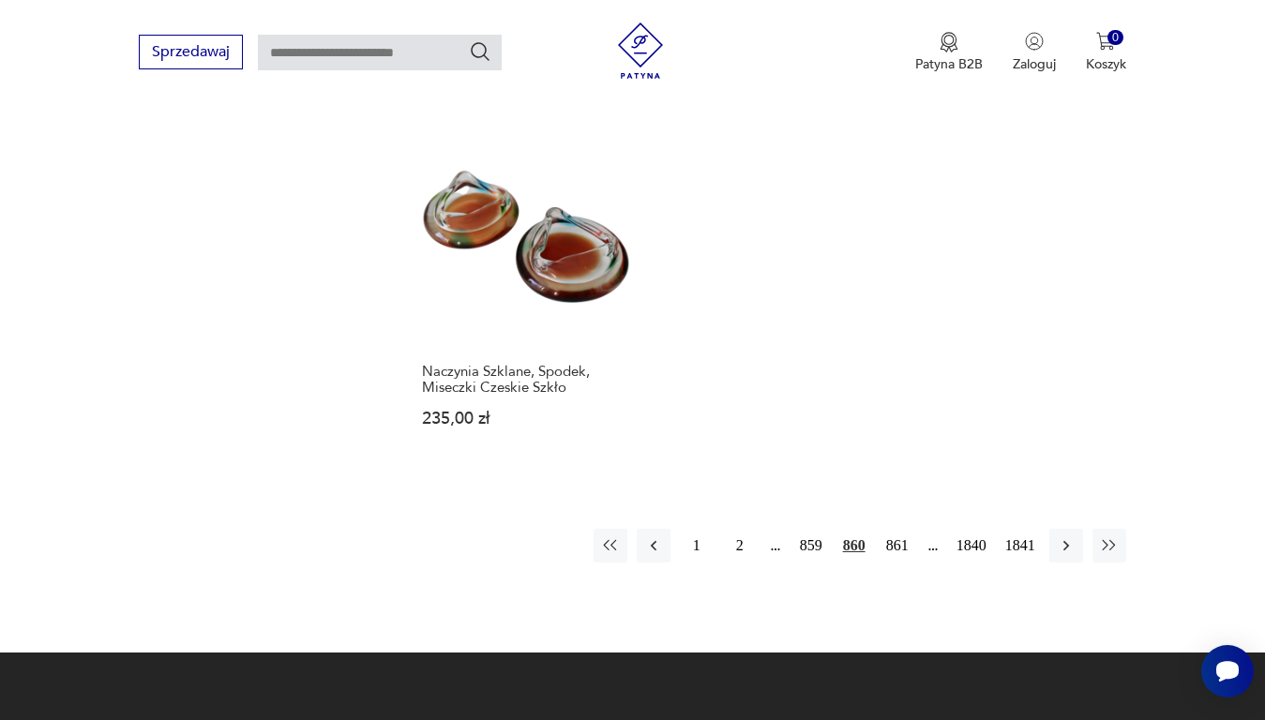
scroll to position [2400, 0]
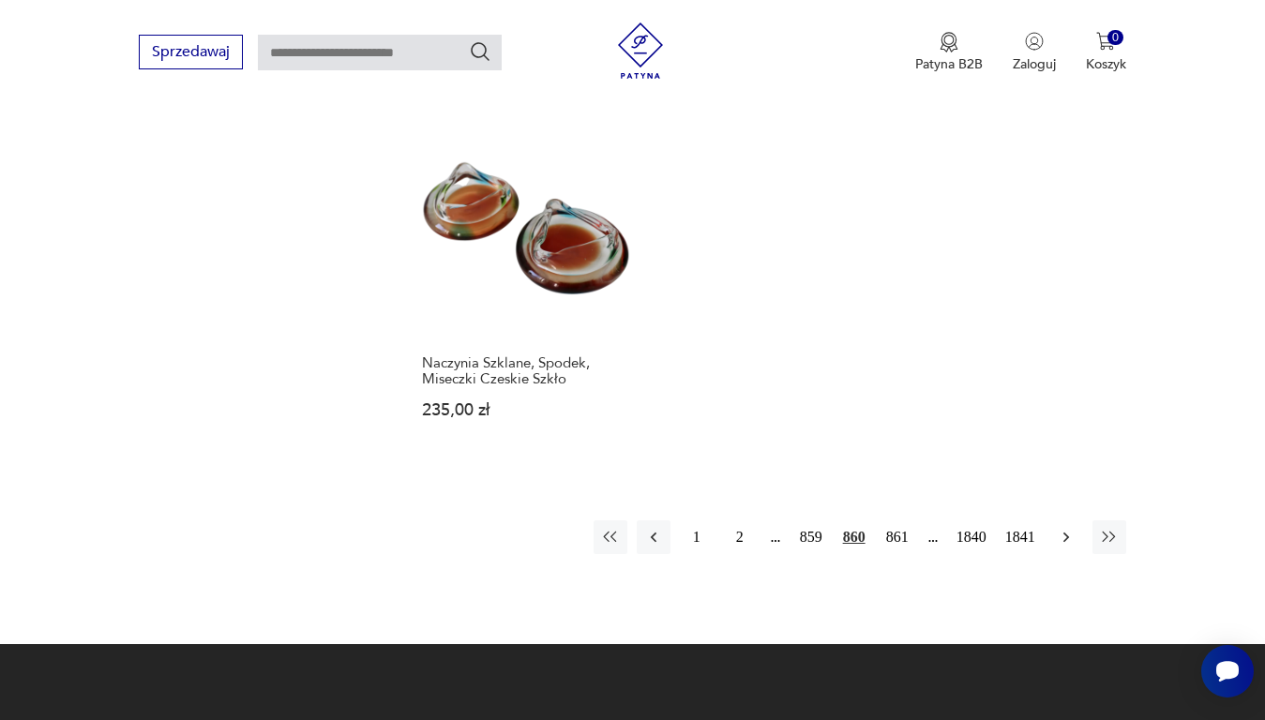
click at [1069, 528] on icon "button" at bounding box center [1066, 537] width 19 height 19
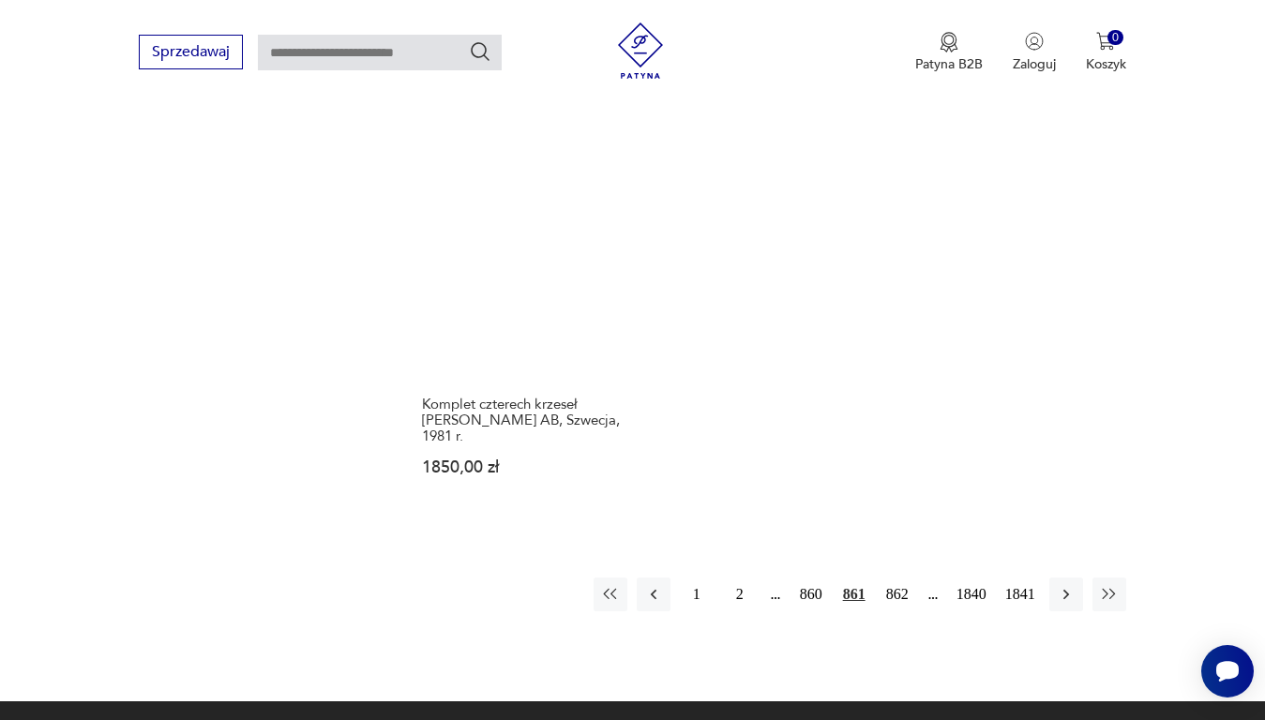
scroll to position [2400, 0]
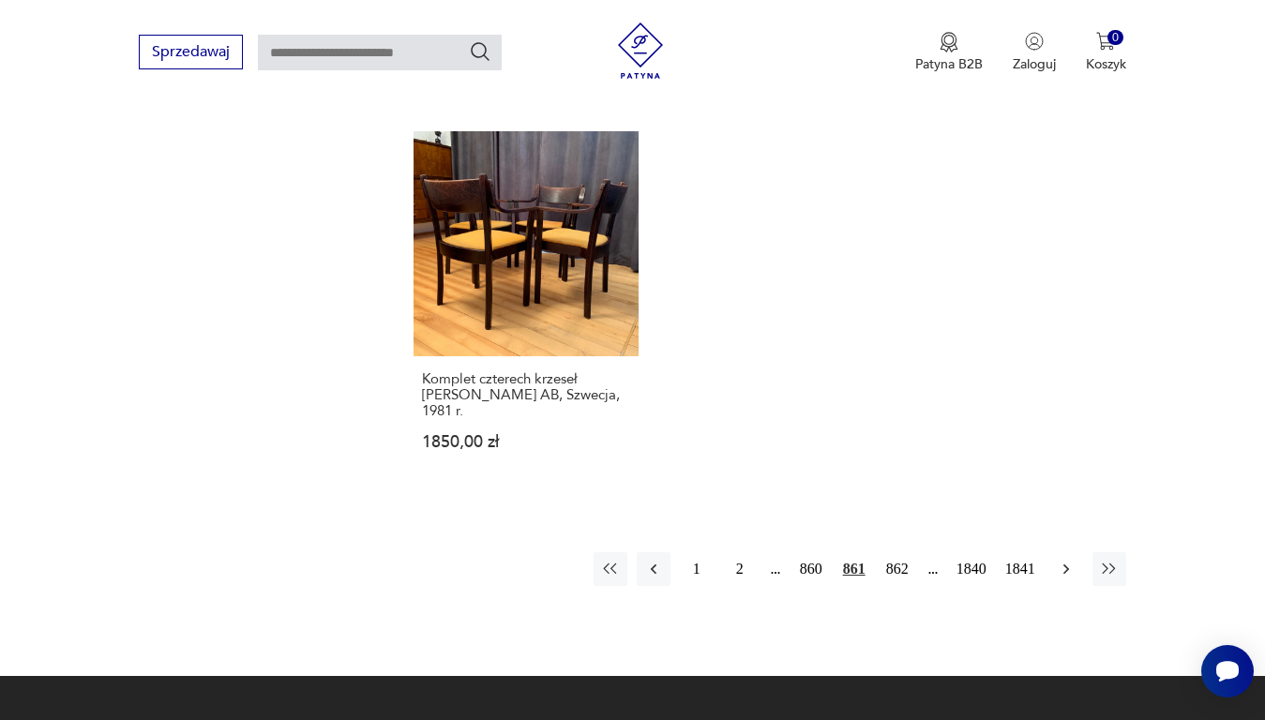
click at [1061, 552] on button "button" at bounding box center [1066, 569] width 34 height 34
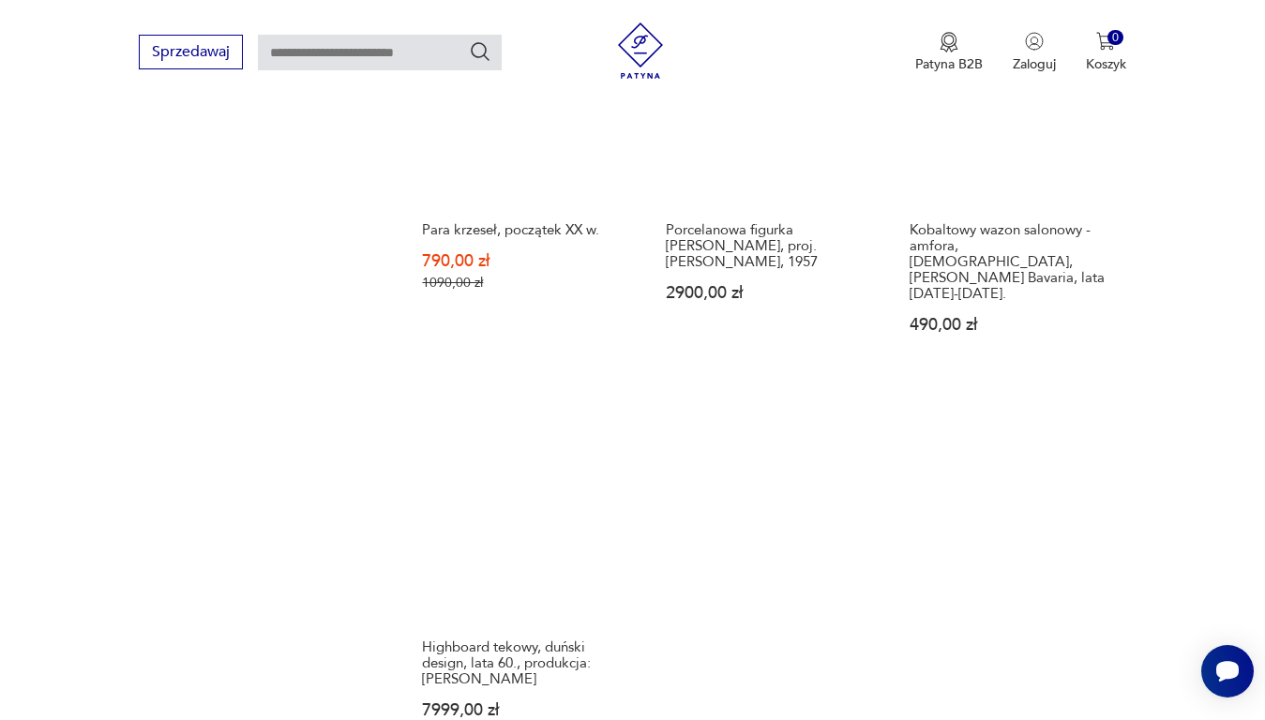
scroll to position [2400, 0]
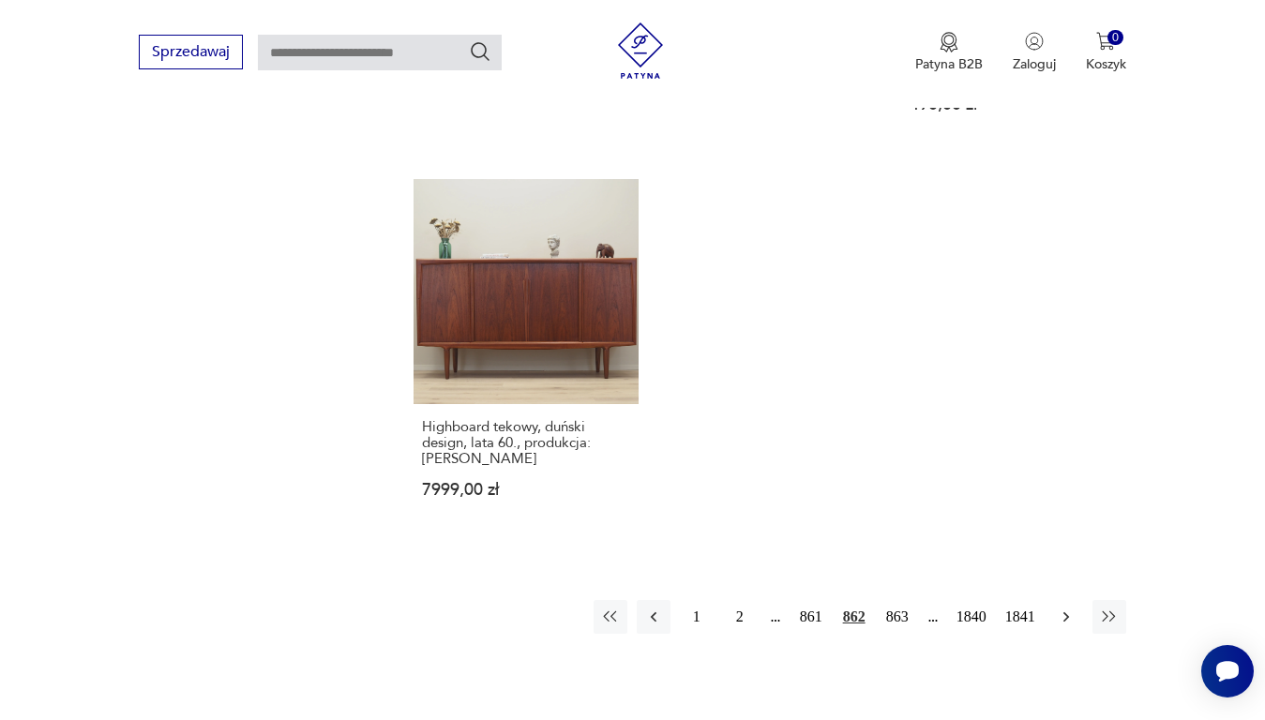
click at [1066, 608] on icon "button" at bounding box center [1066, 617] width 19 height 19
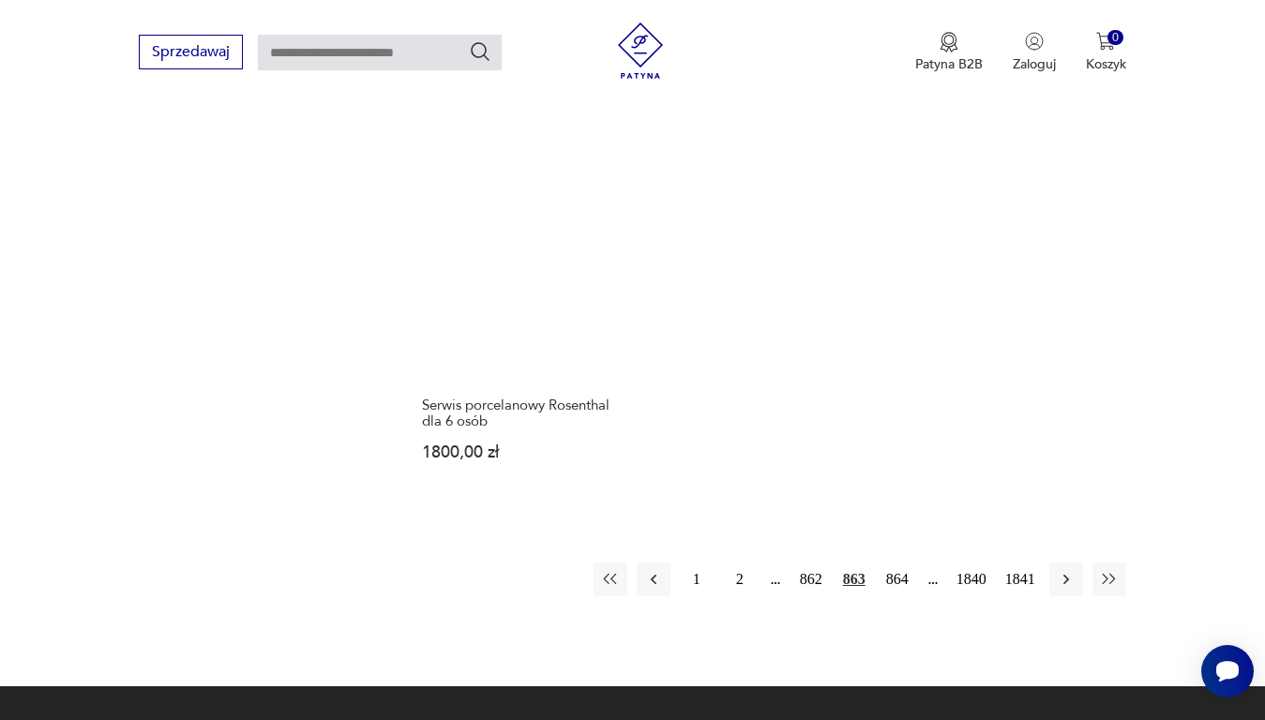
scroll to position [2400, 0]
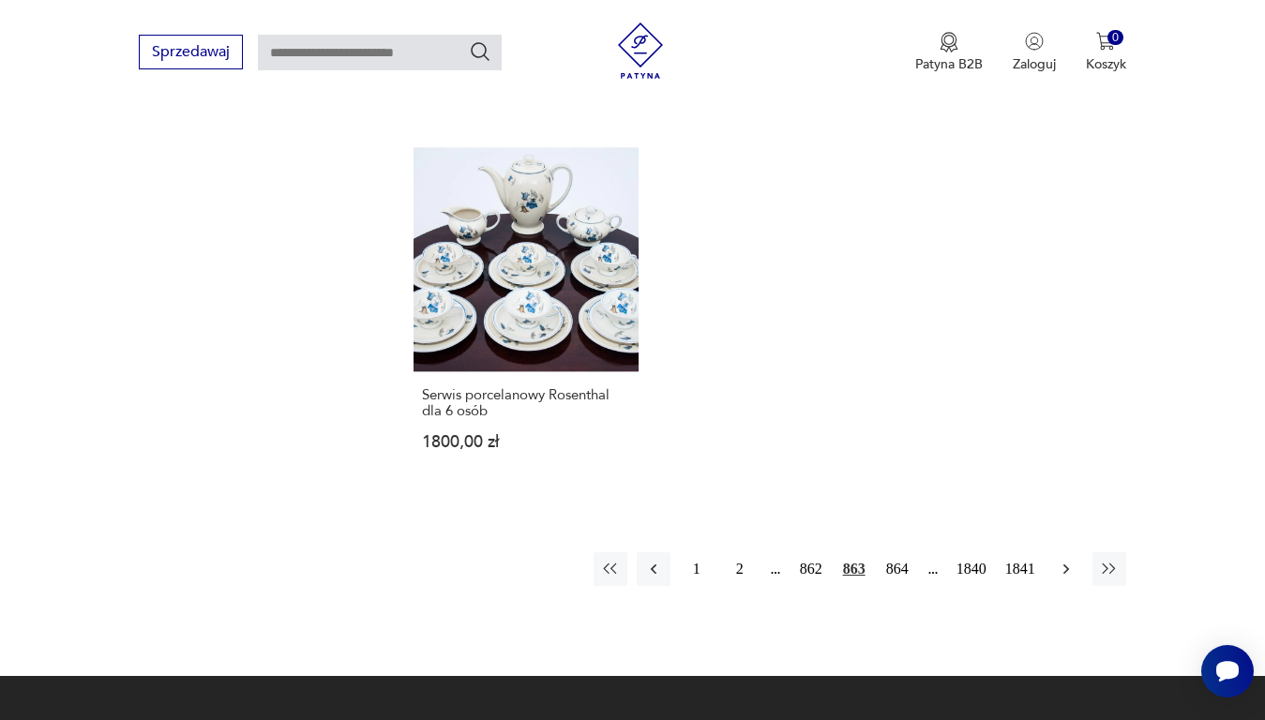
click at [1063, 564] on icon "button" at bounding box center [1065, 569] width 6 height 10
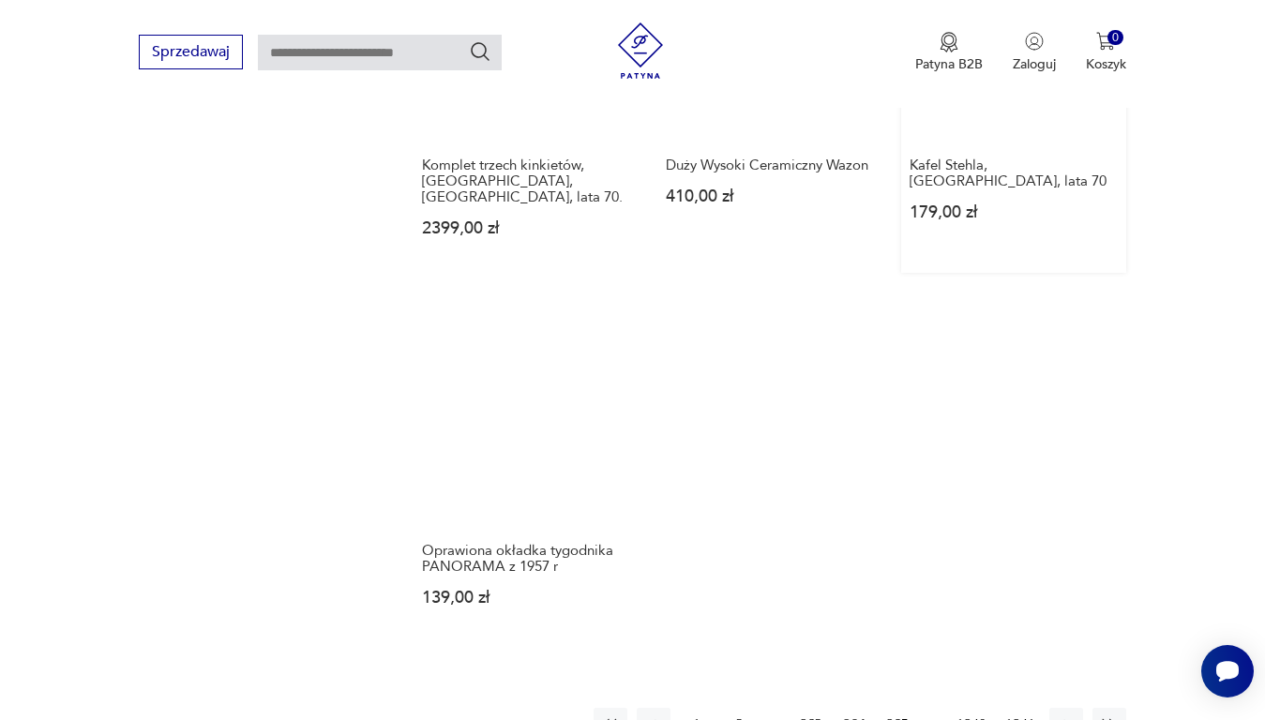
scroll to position [2306, 0]
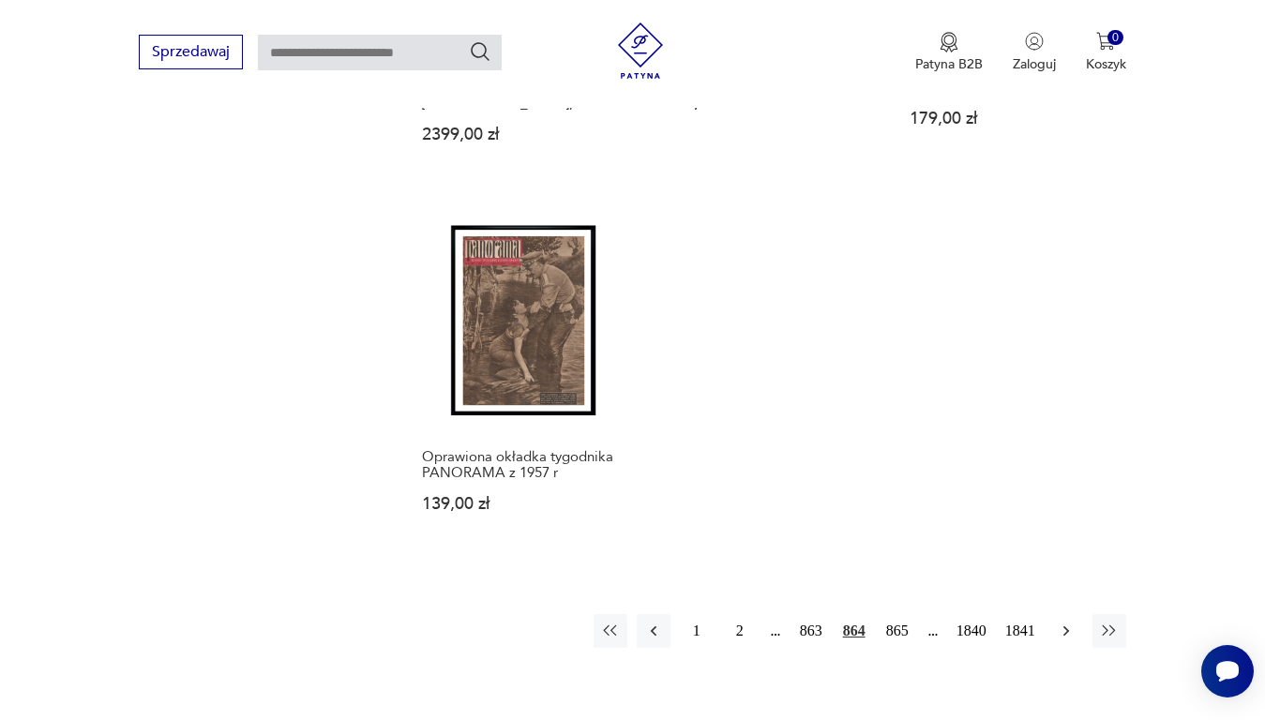
click at [1065, 622] on icon "button" at bounding box center [1066, 631] width 19 height 19
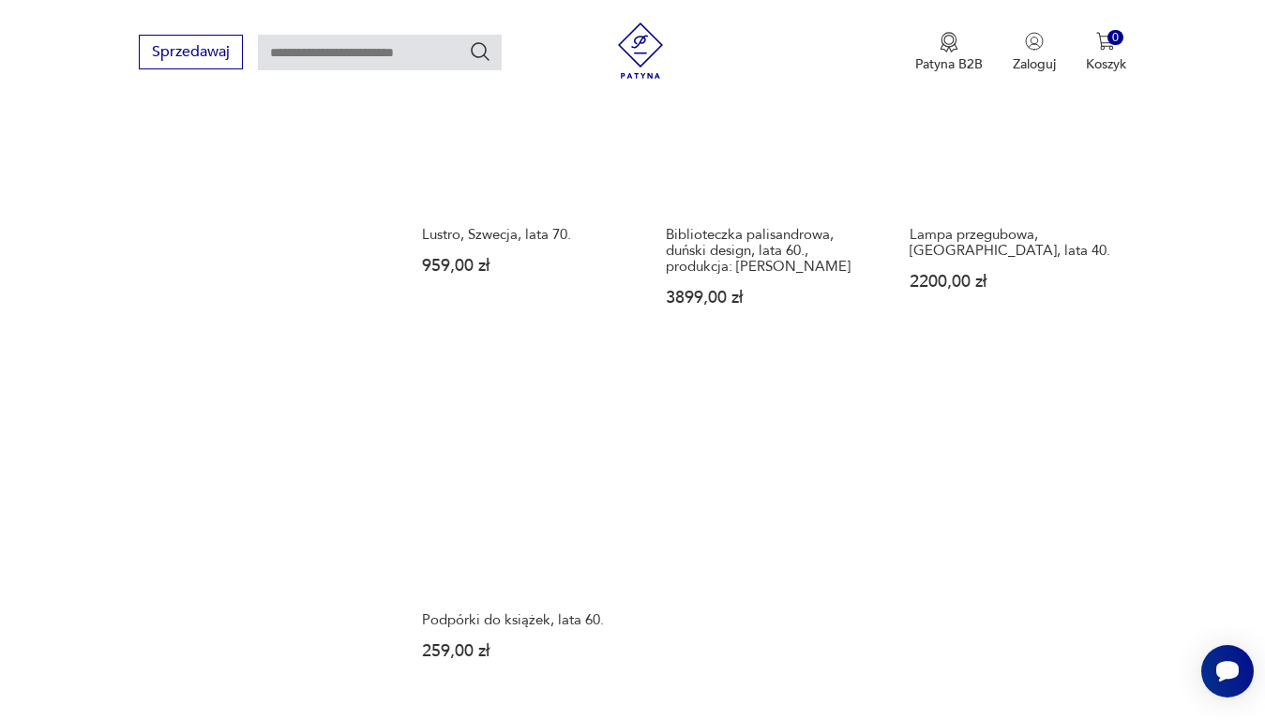
scroll to position [2306, 0]
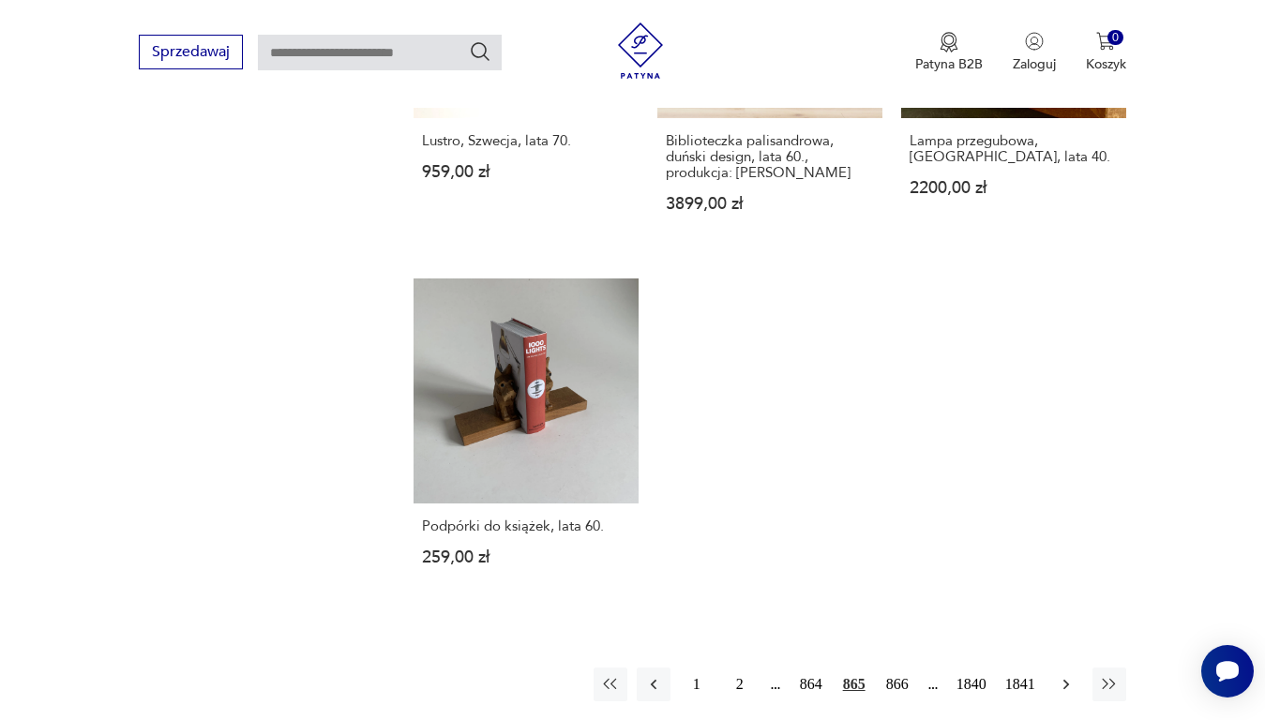
click at [1059, 675] on icon "button" at bounding box center [1066, 684] width 19 height 19
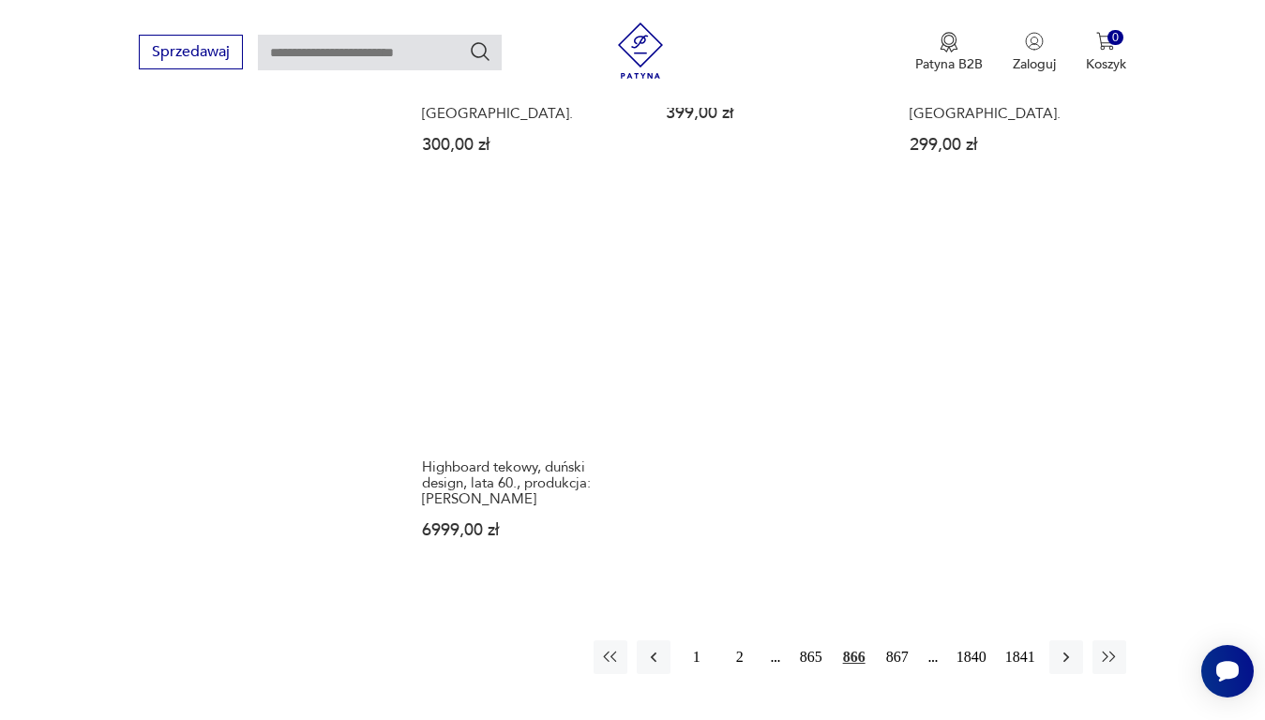
scroll to position [2400, 0]
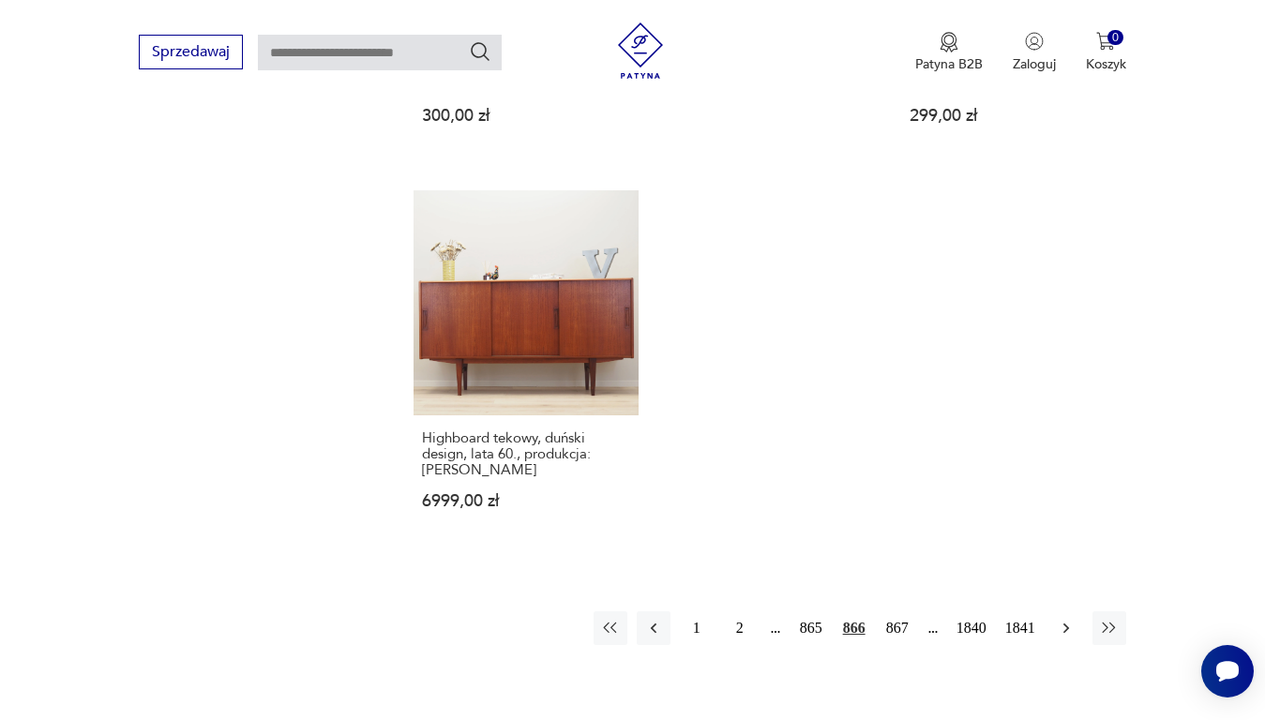
click at [1061, 619] on icon "button" at bounding box center [1066, 628] width 19 height 19
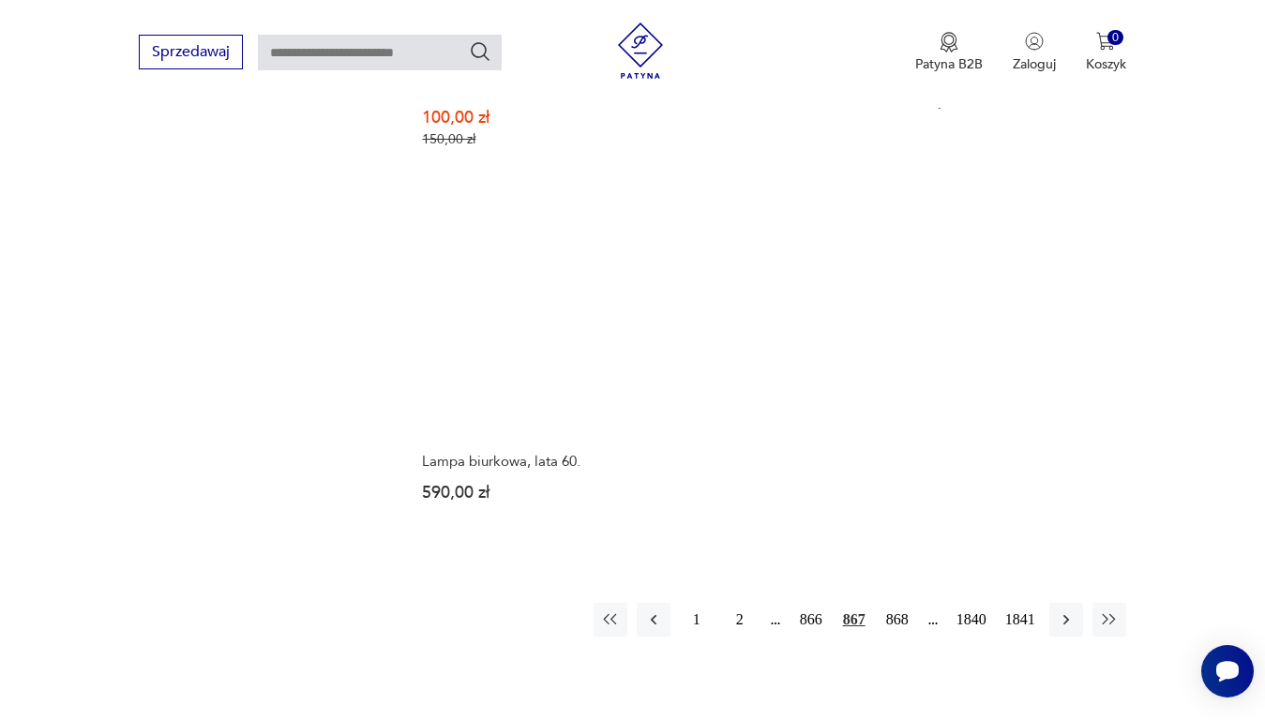
scroll to position [2400, 0]
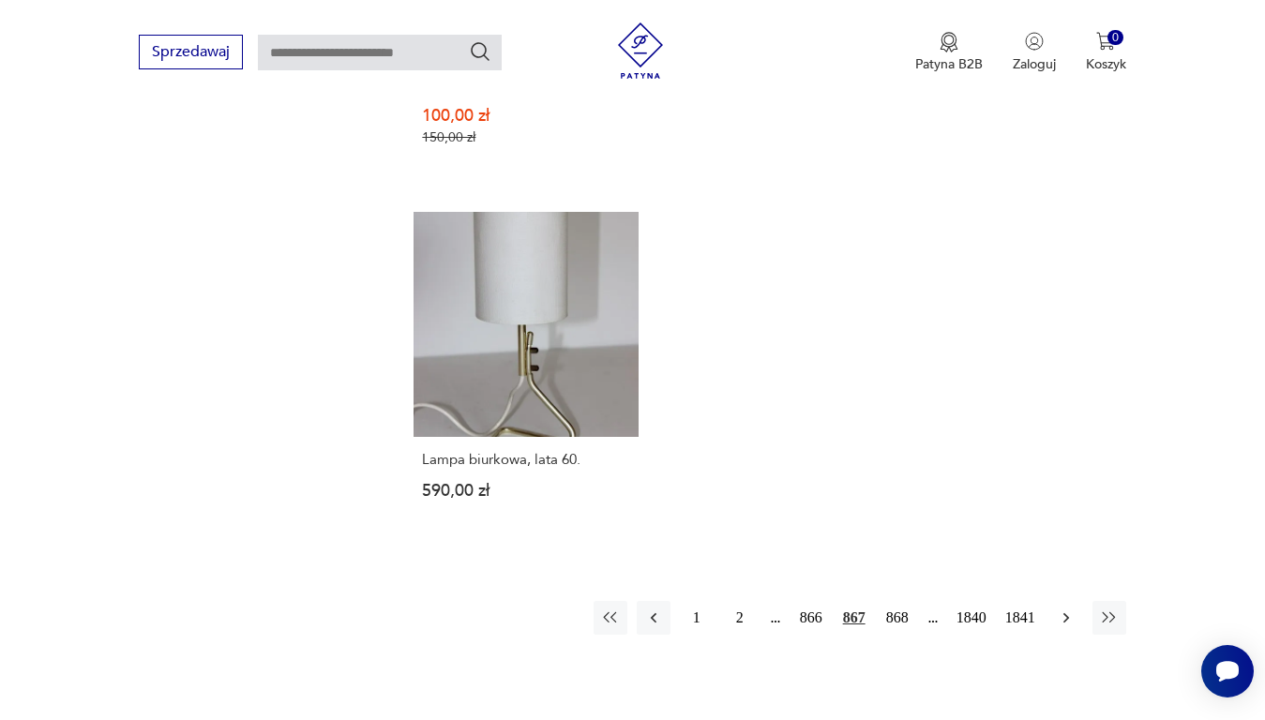
click at [1075, 609] on icon "button" at bounding box center [1066, 618] width 19 height 19
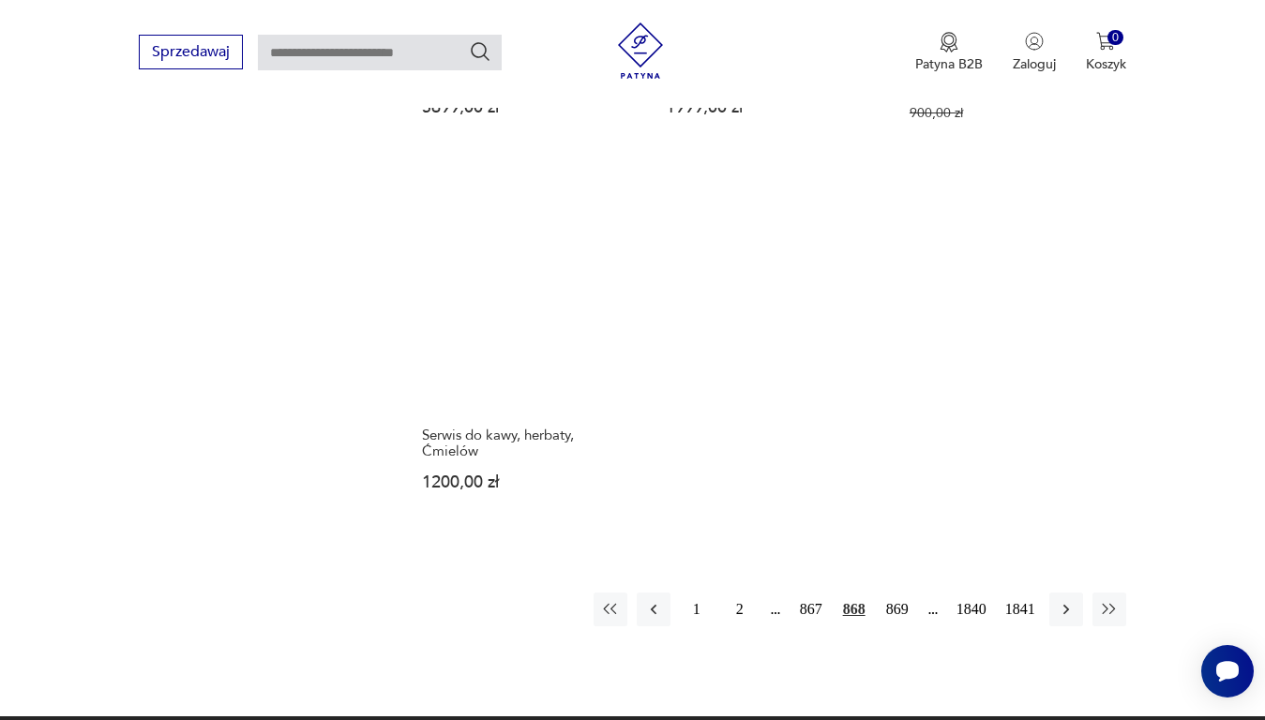
scroll to position [2400, 0]
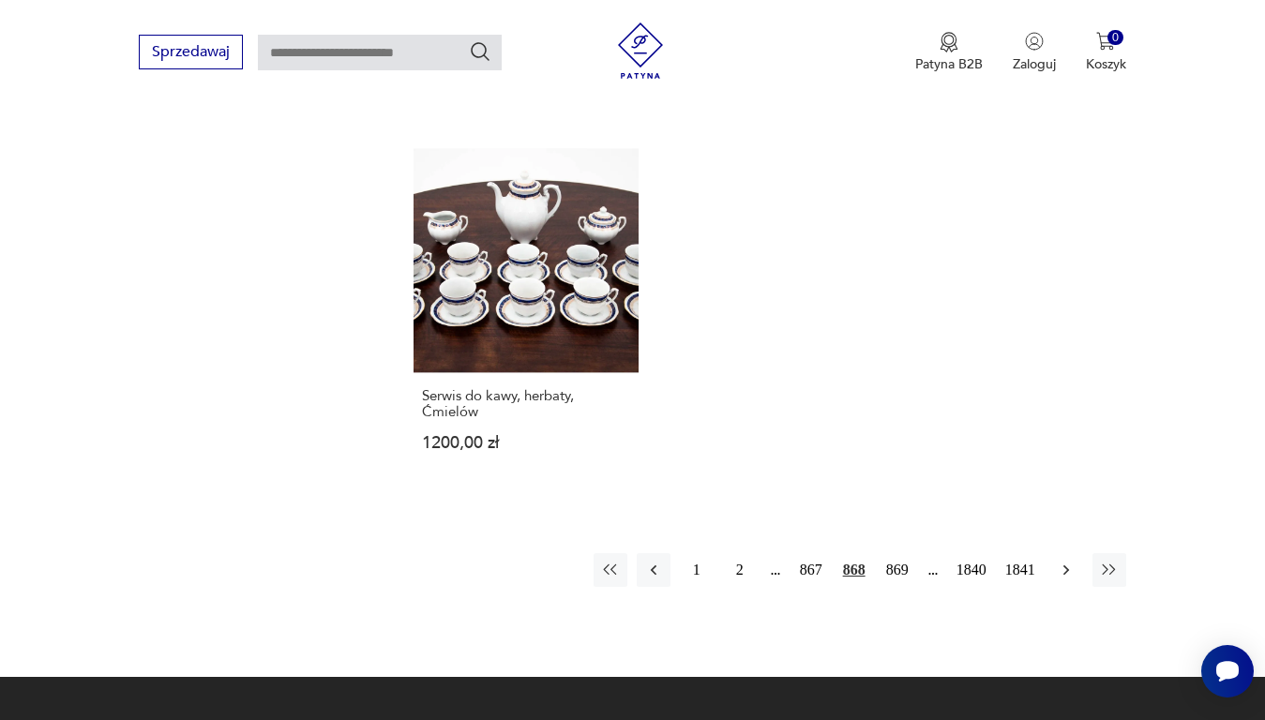
click at [1065, 561] on icon "button" at bounding box center [1066, 570] width 19 height 19
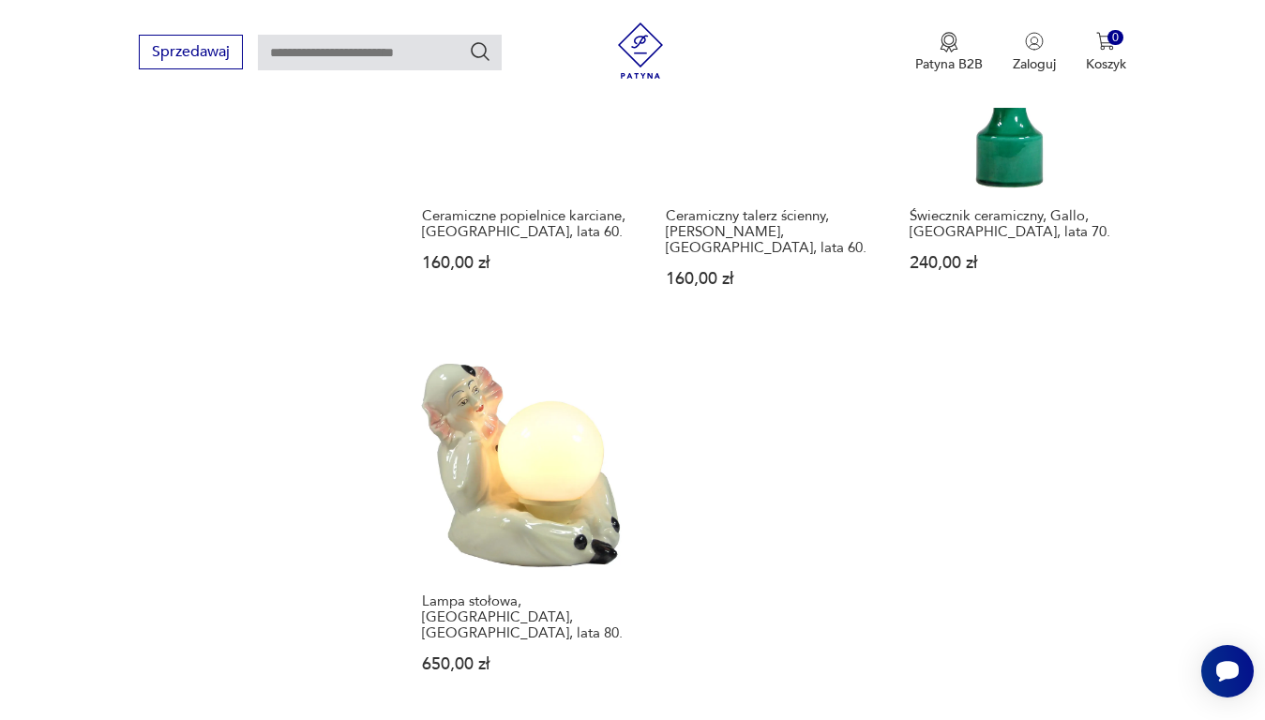
scroll to position [2212, 0]
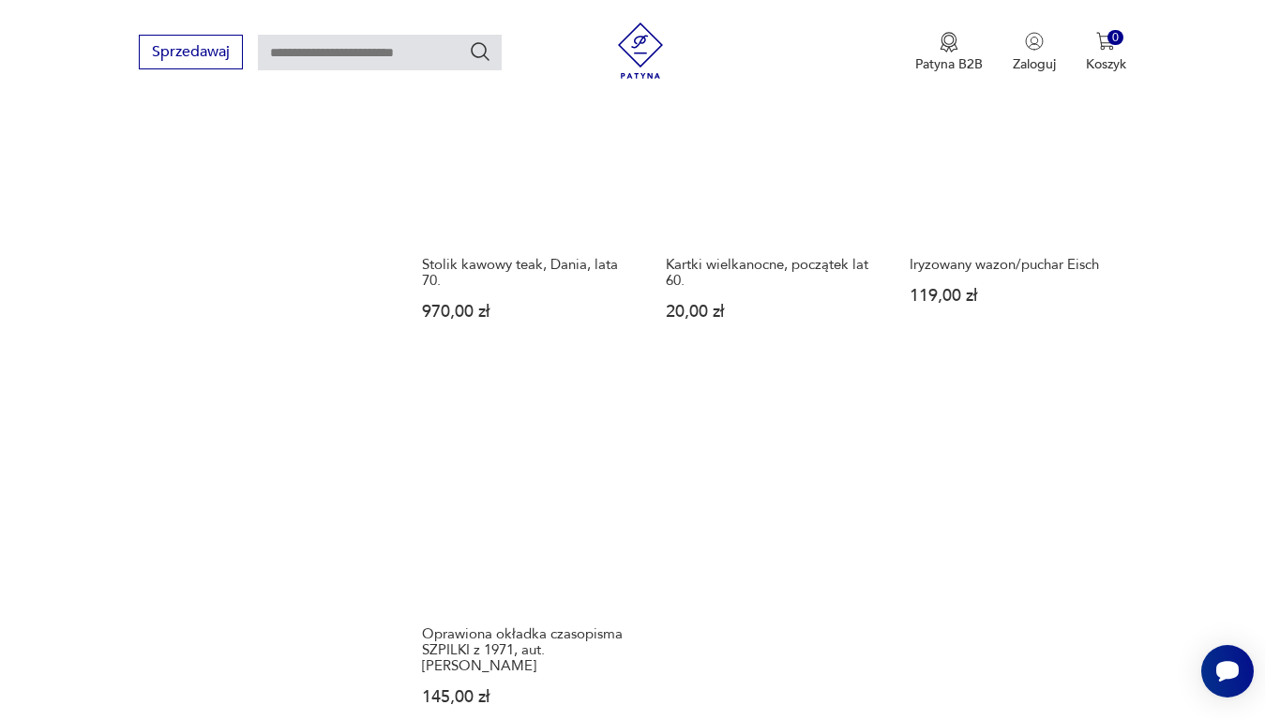
scroll to position [2306, 0]
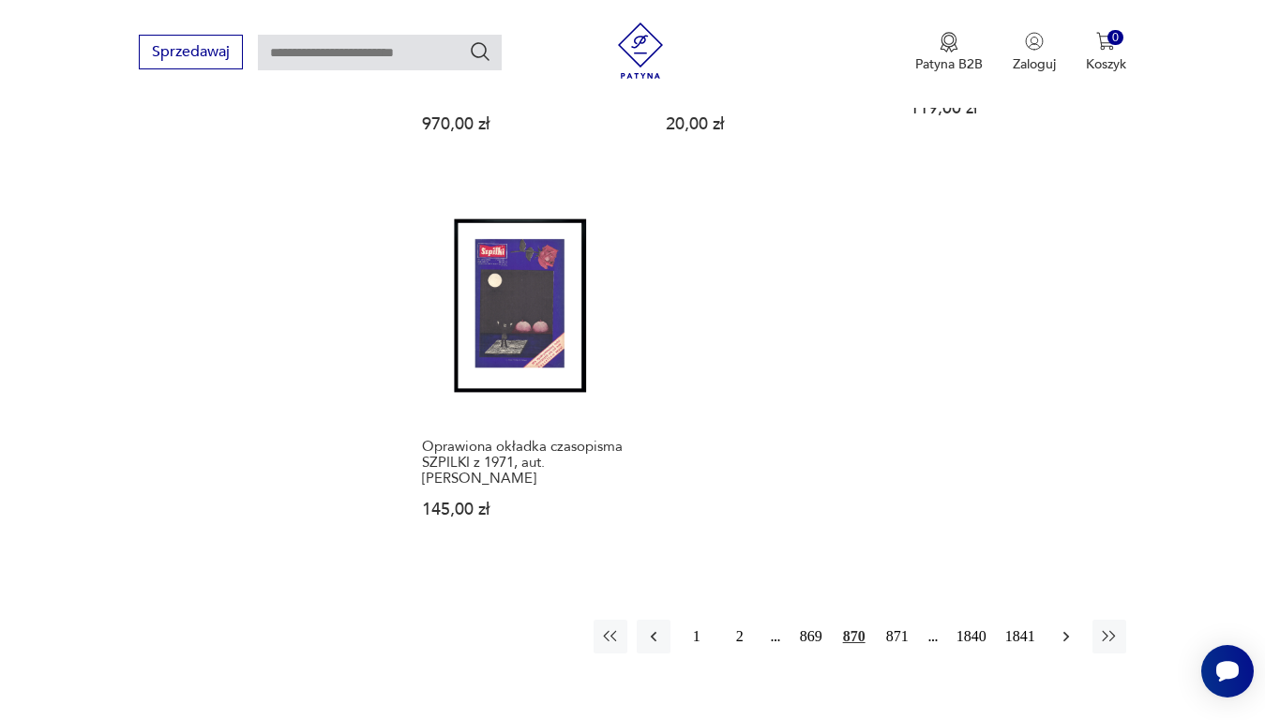
click at [1069, 627] on icon "button" at bounding box center [1066, 636] width 19 height 19
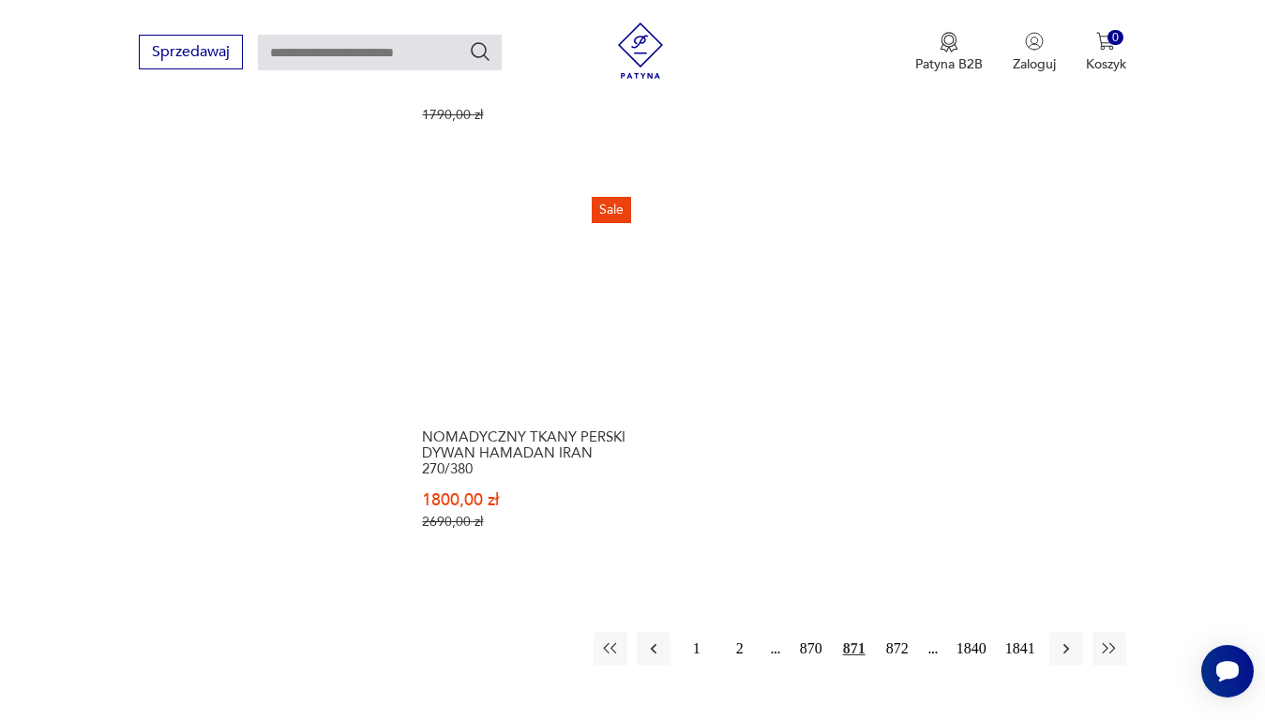
scroll to position [2306, 0]
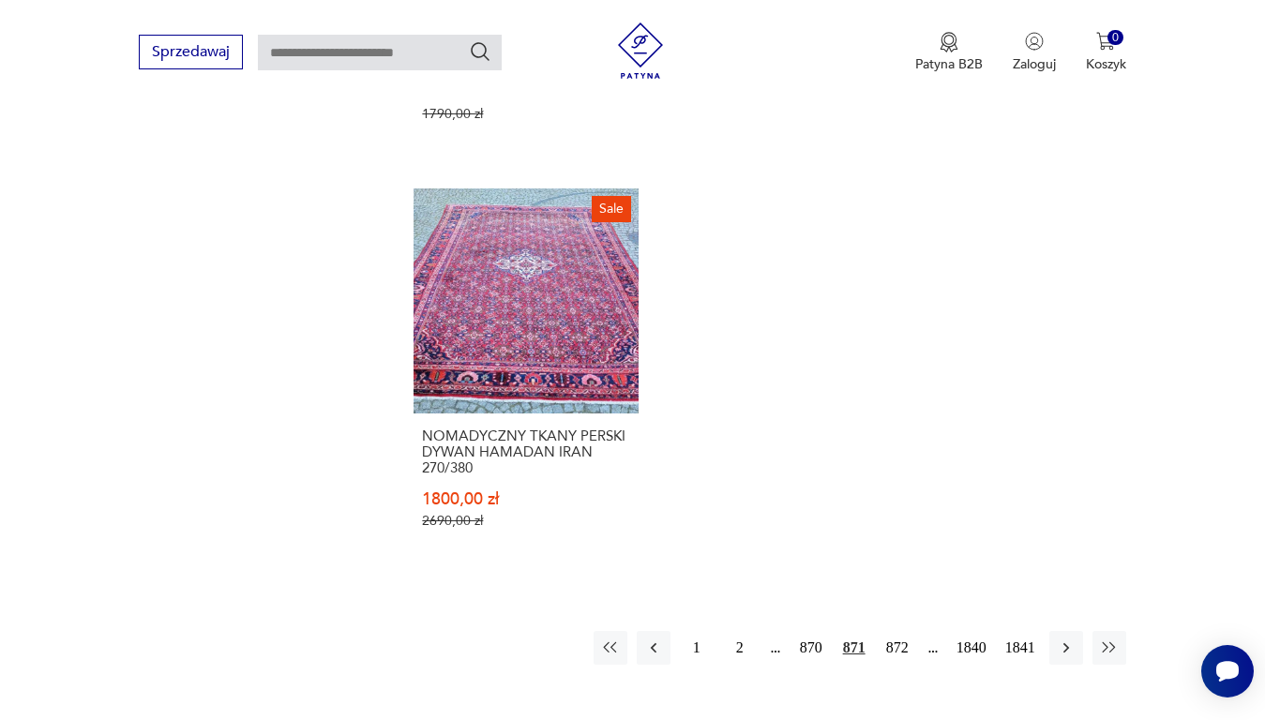
click at [1069, 639] on icon "button" at bounding box center [1066, 648] width 19 height 19
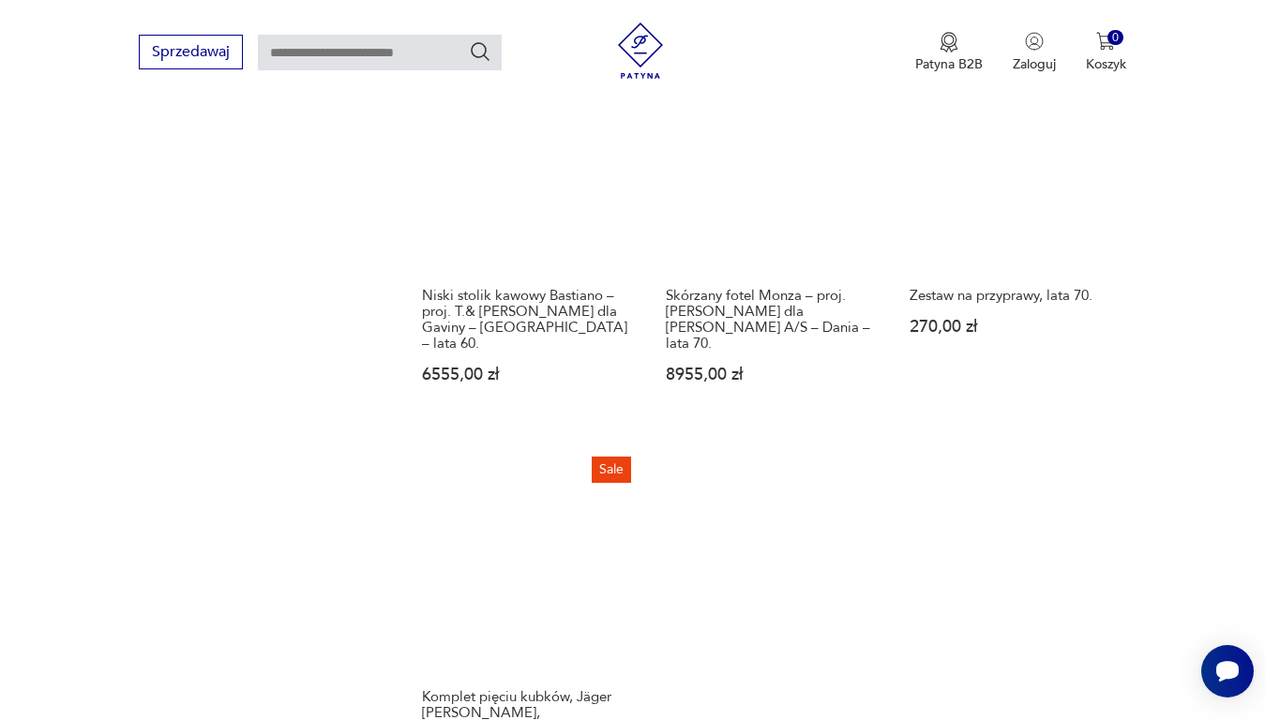
scroll to position [2306, 0]
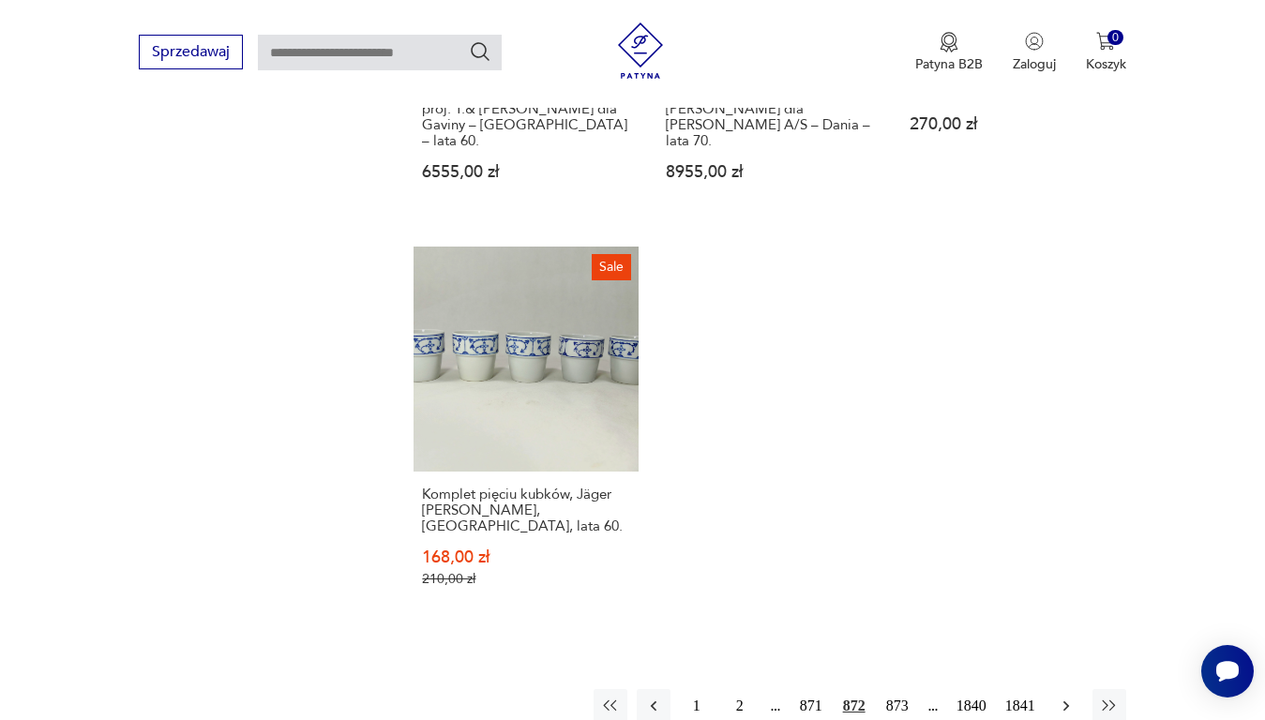
click at [1072, 689] on button "button" at bounding box center [1066, 706] width 34 height 34
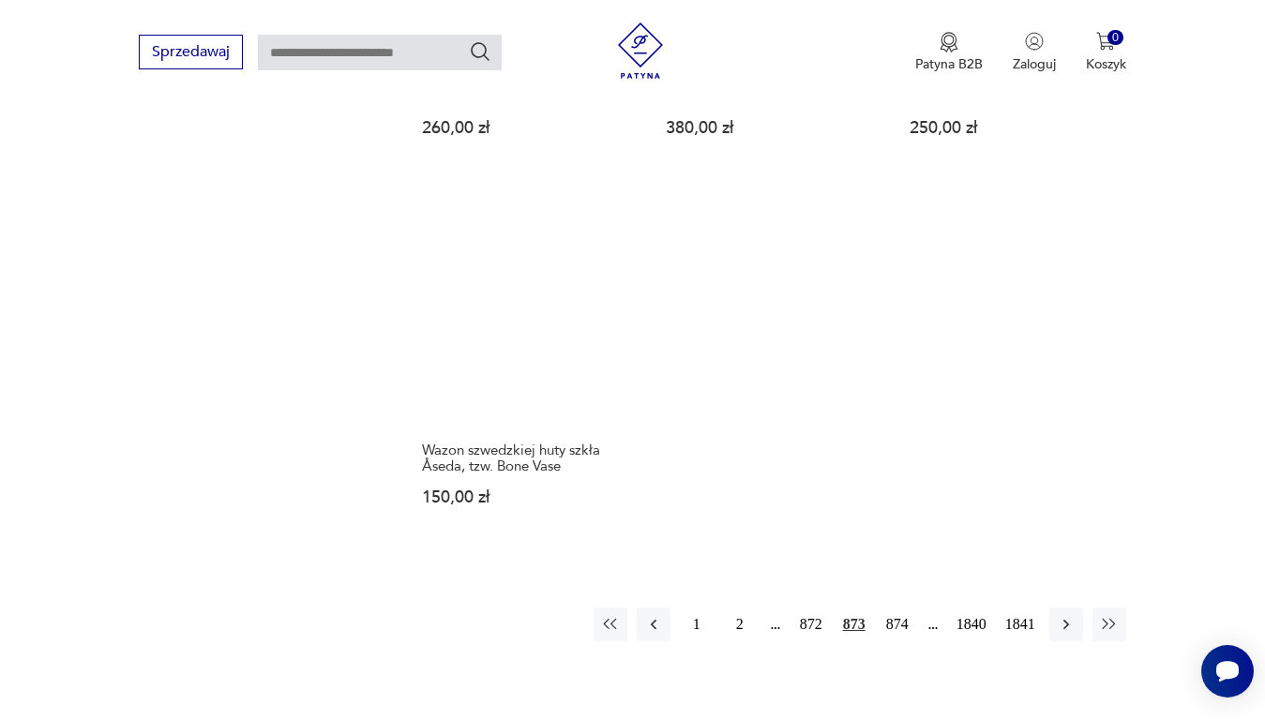
scroll to position [2306, 0]
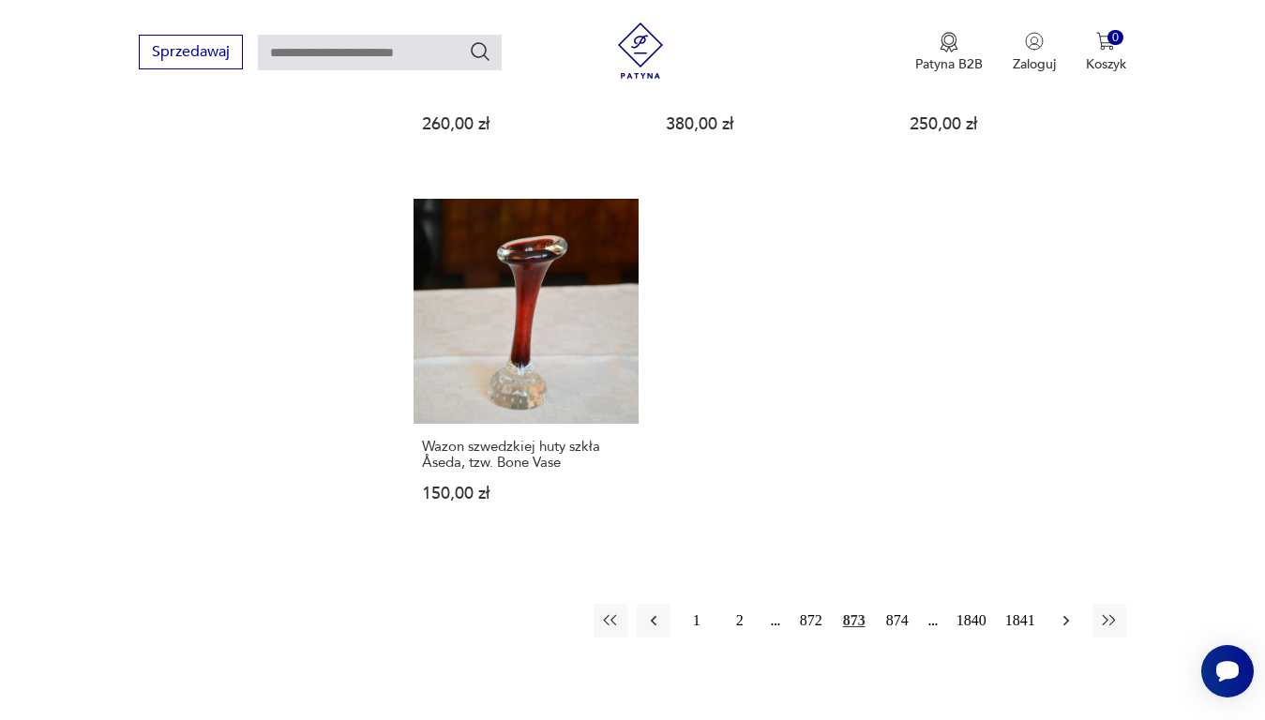
click at [1067, 615] on icon "button" at bounding box center [1065, 620] width 6 height 10
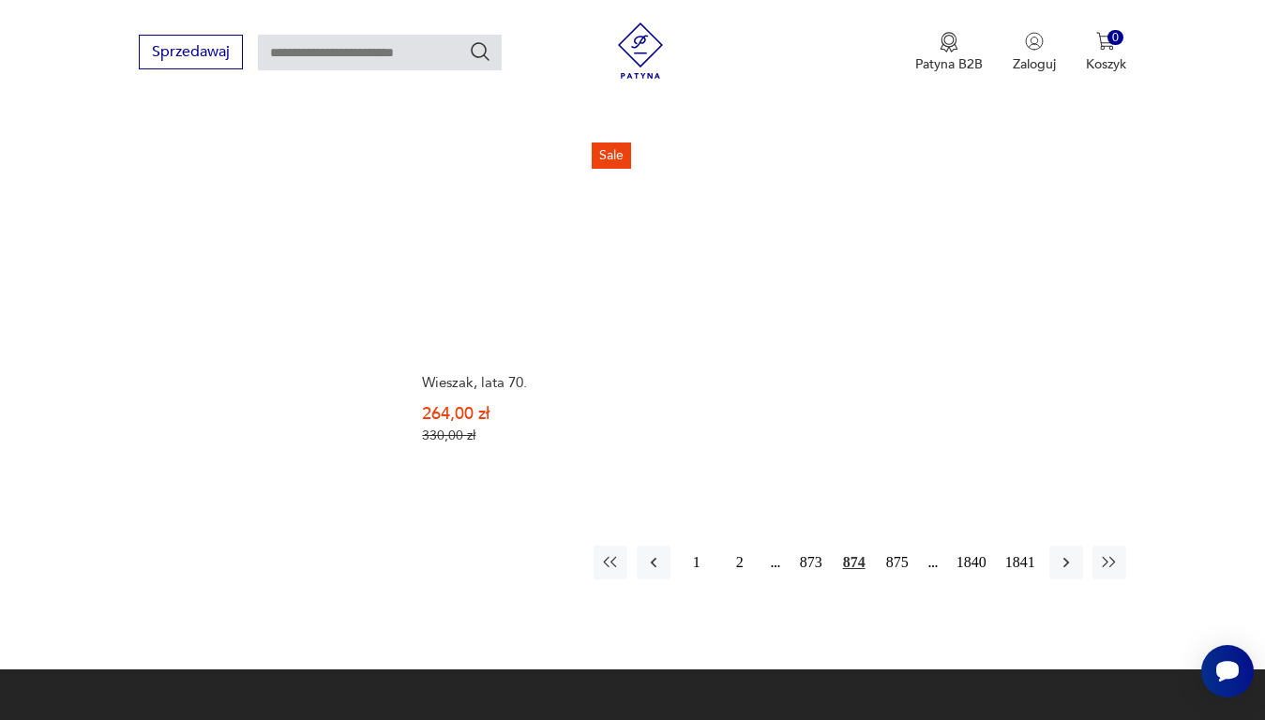
scroll to position [2400, 0]
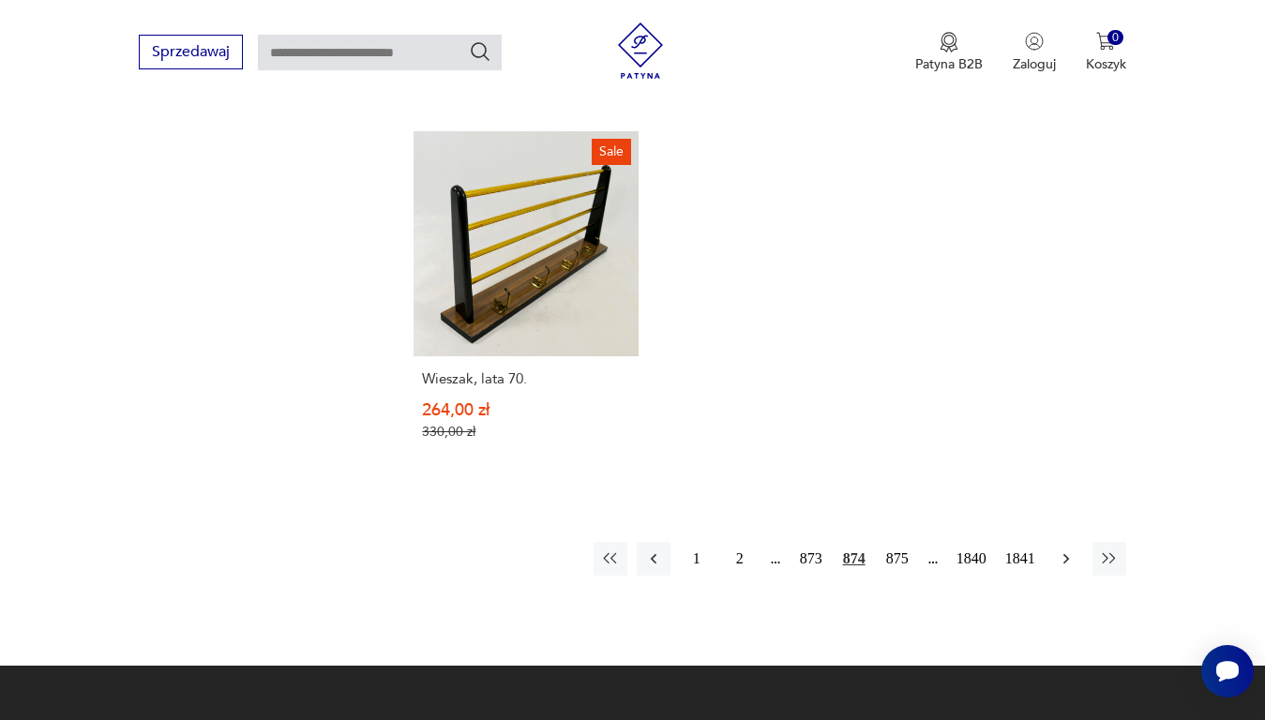
click at [1071, 550] on icon "button" at bounding box center [1066, 559] width 19 height 19
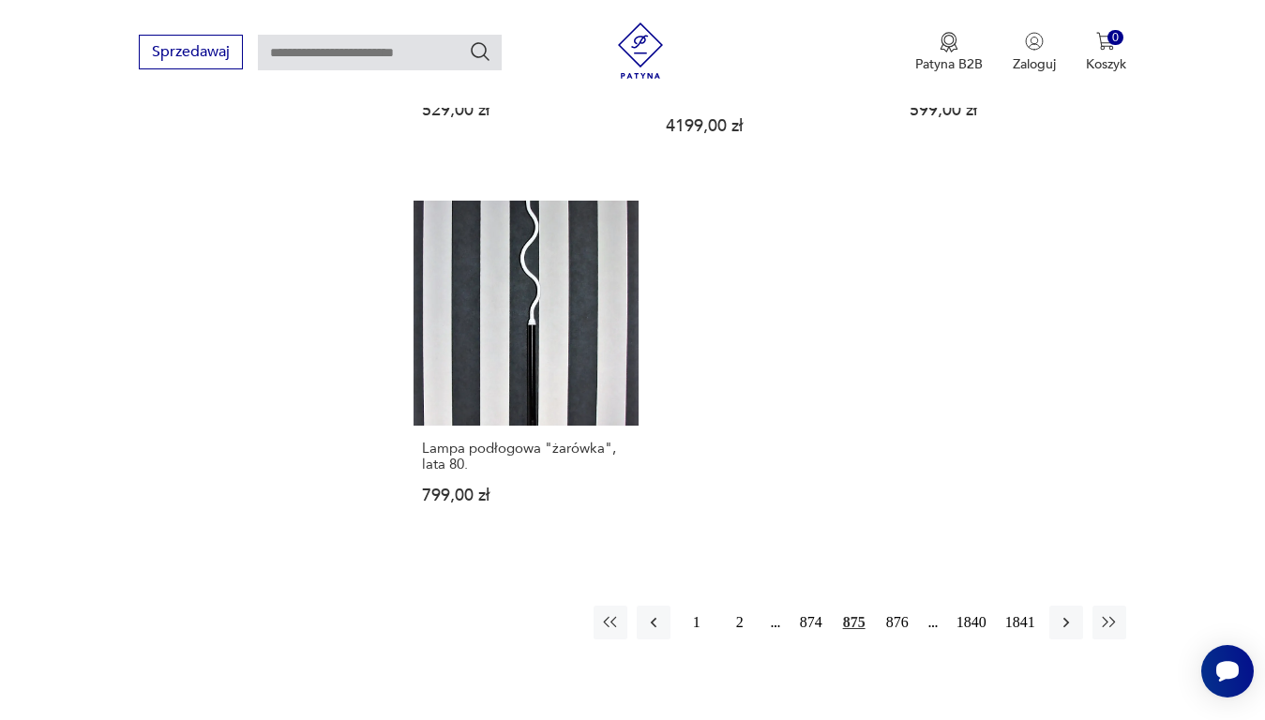
scroll to position [2306, 0]
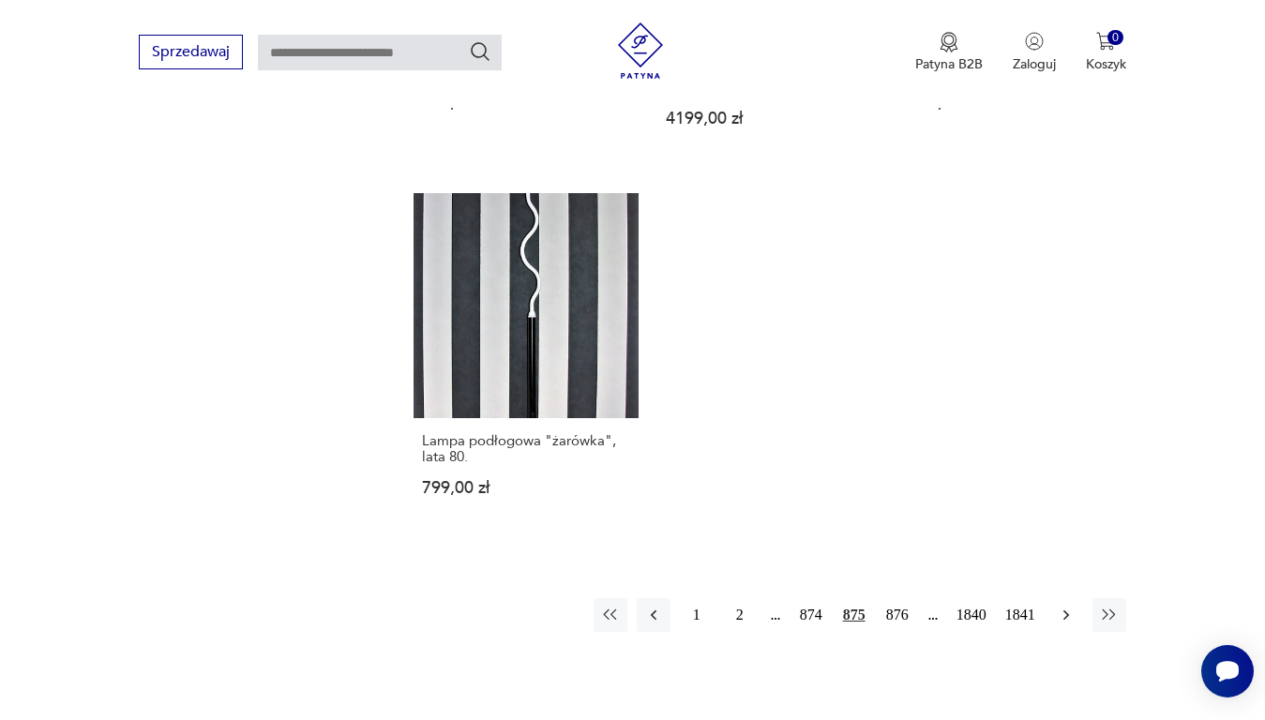
click at [1058, 620] on icon "button" at bounding box center [1066, 615] width 19 height 19
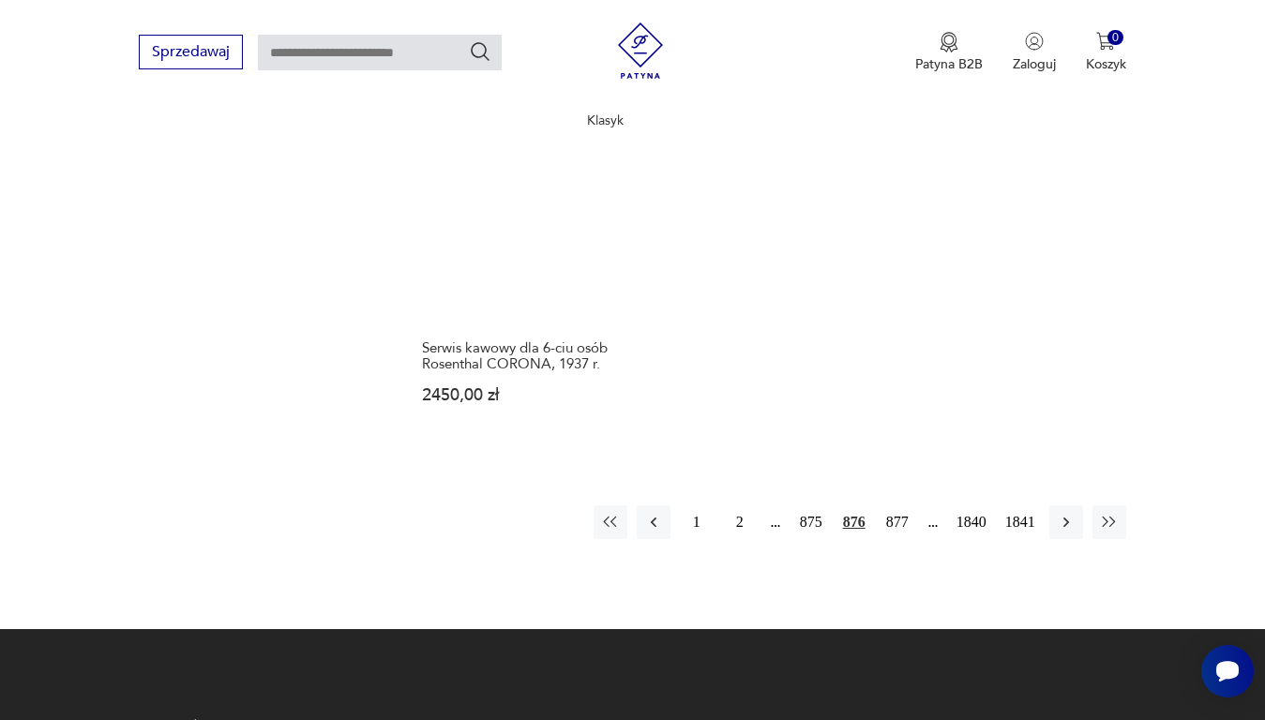
scroll to position [2493, 0]
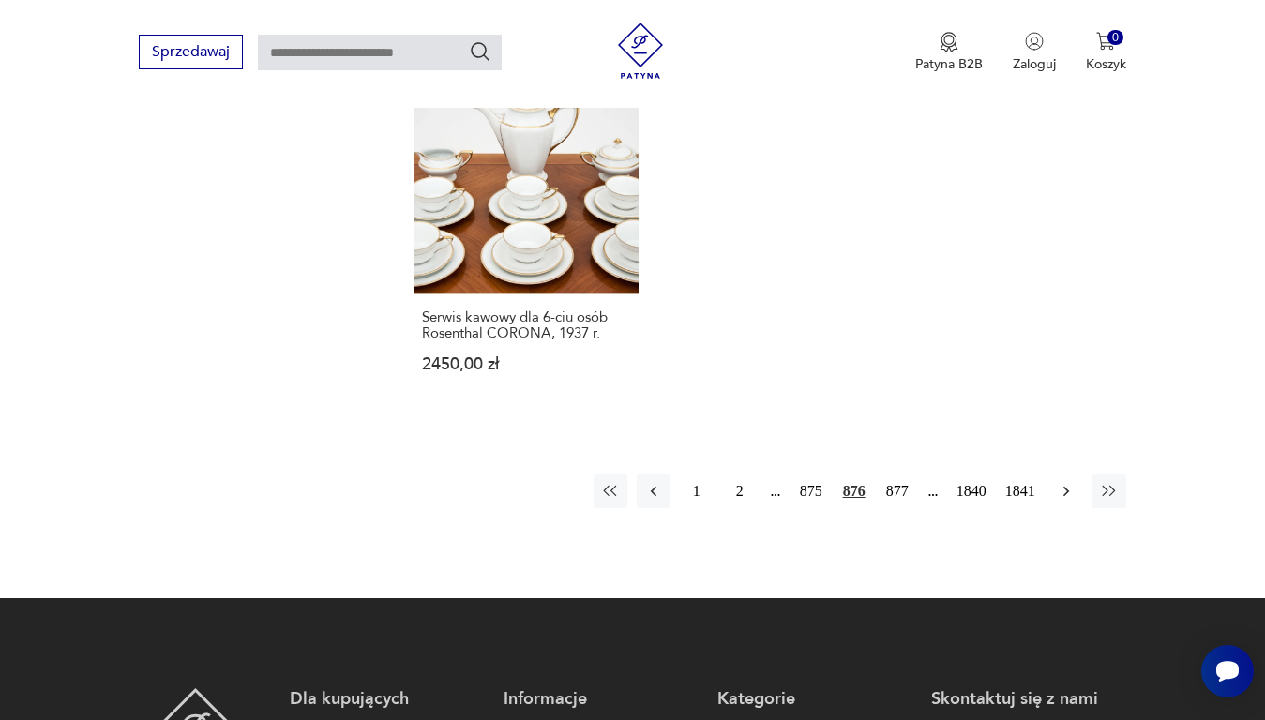
click at [1068, 482] on icon "button" at bounding box center [1066, 491] width 19 height 19
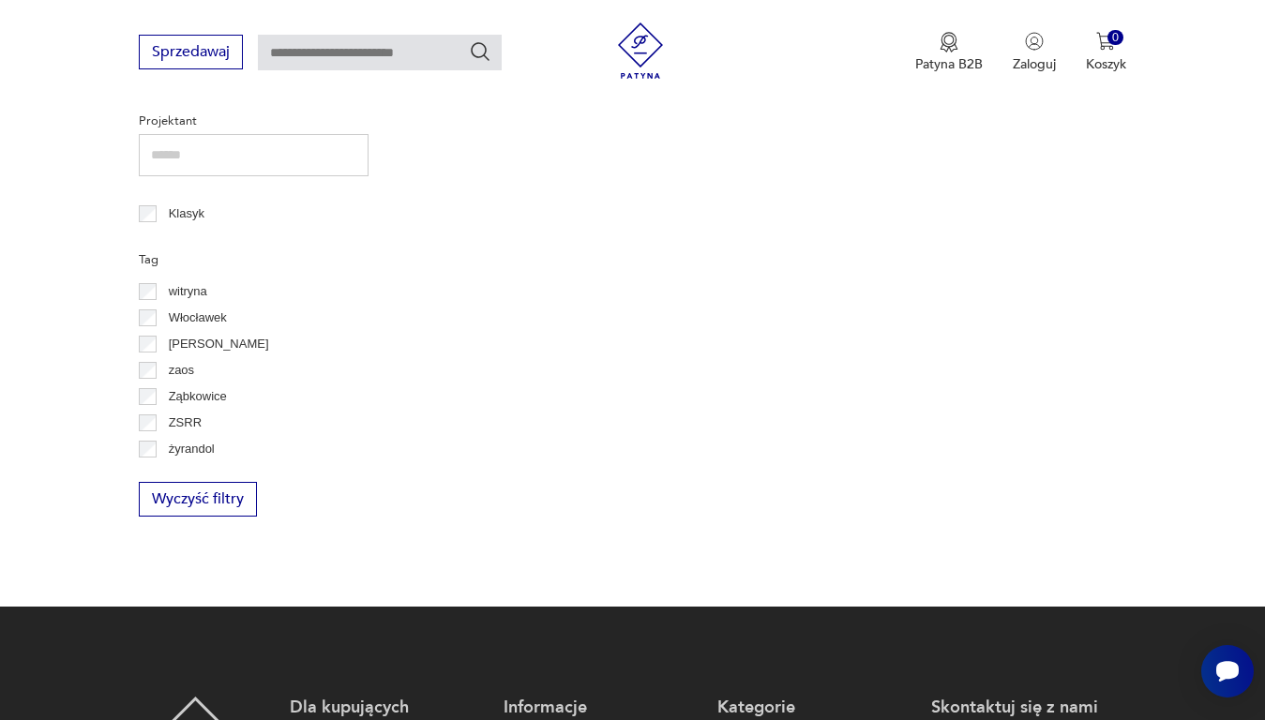
scroll to position [243, 0]
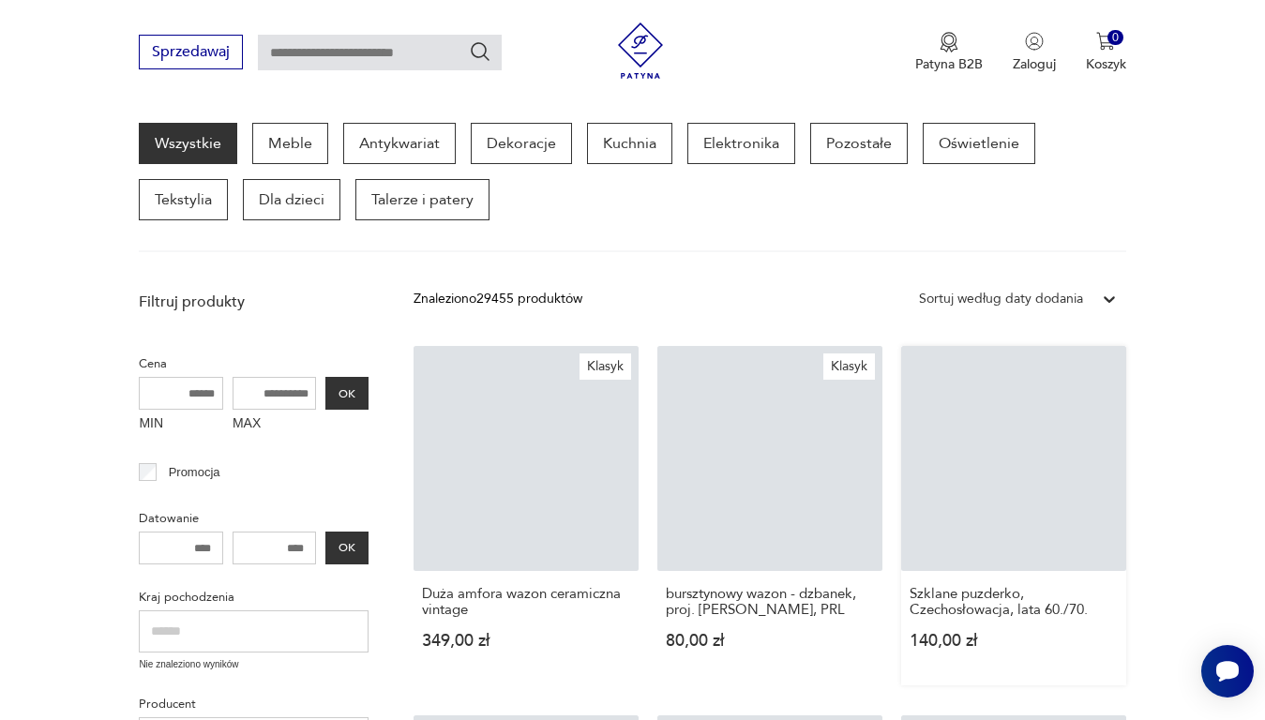
drag, startPoint x: 1112, startPoint y: 395, endPoint x: 1124, endPoint y: 422, distance: 29.8
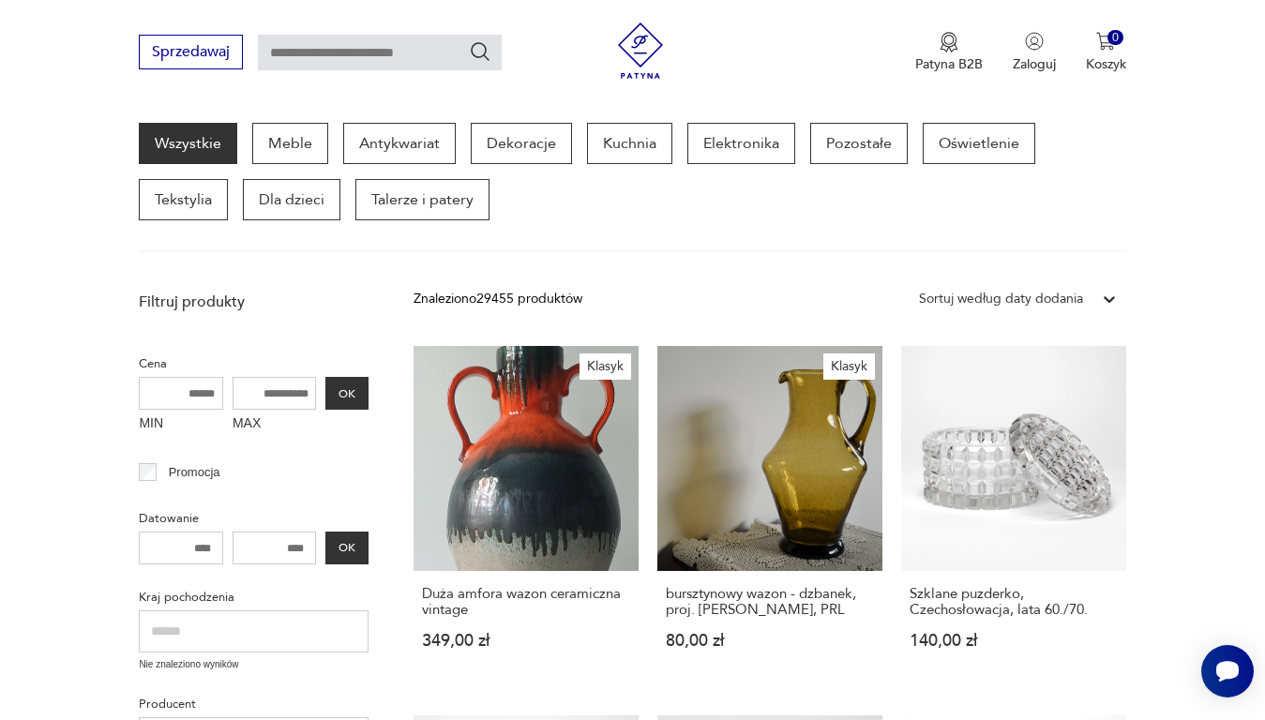
drag, startPoint x: 1124, startPoint y: 422, endPoint x: 1051, endPoint y: 332, distance: 116.0
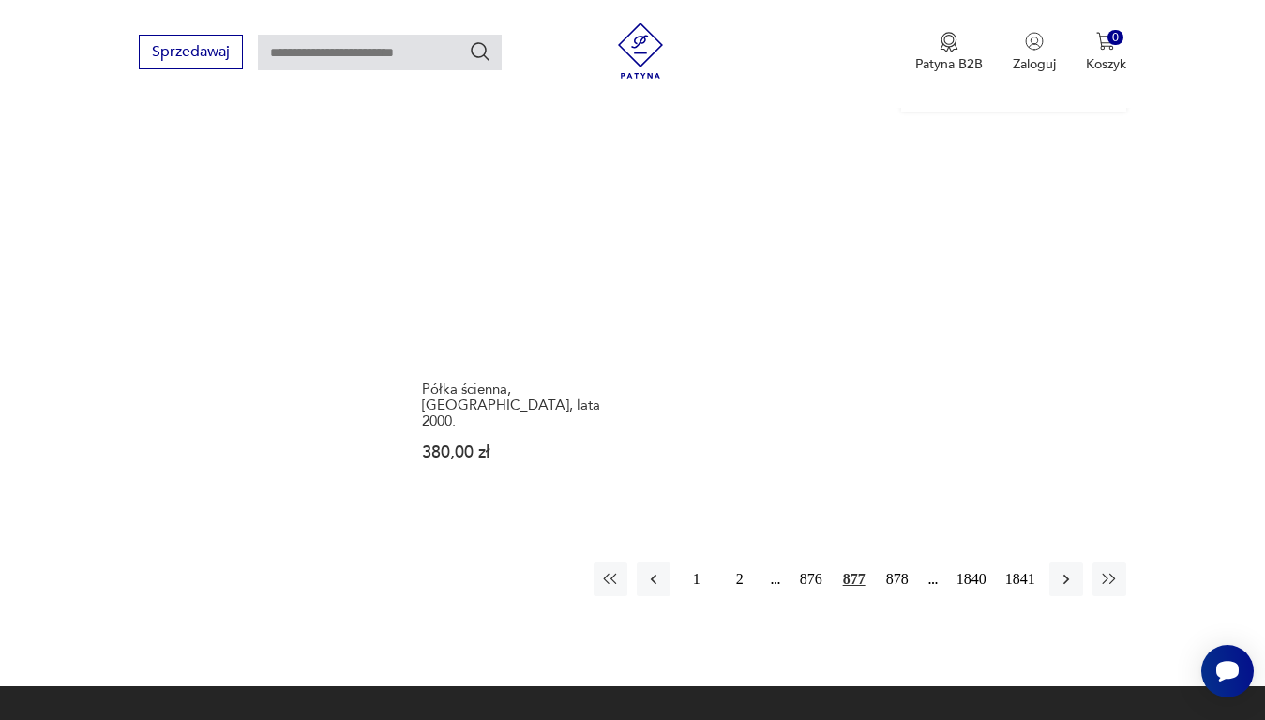
scroll to position [2306, 0]
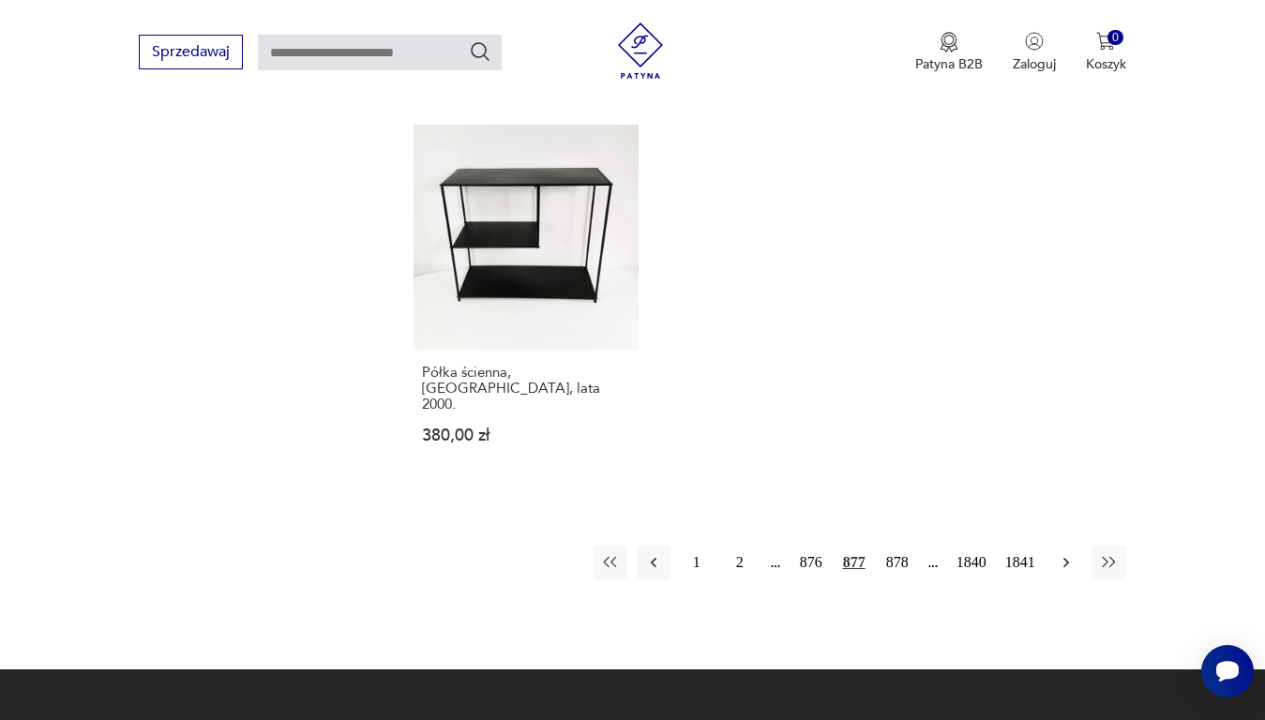
click at [1065, 553] on icon "button" at bounding box center [1066, 562] width 19 height 19
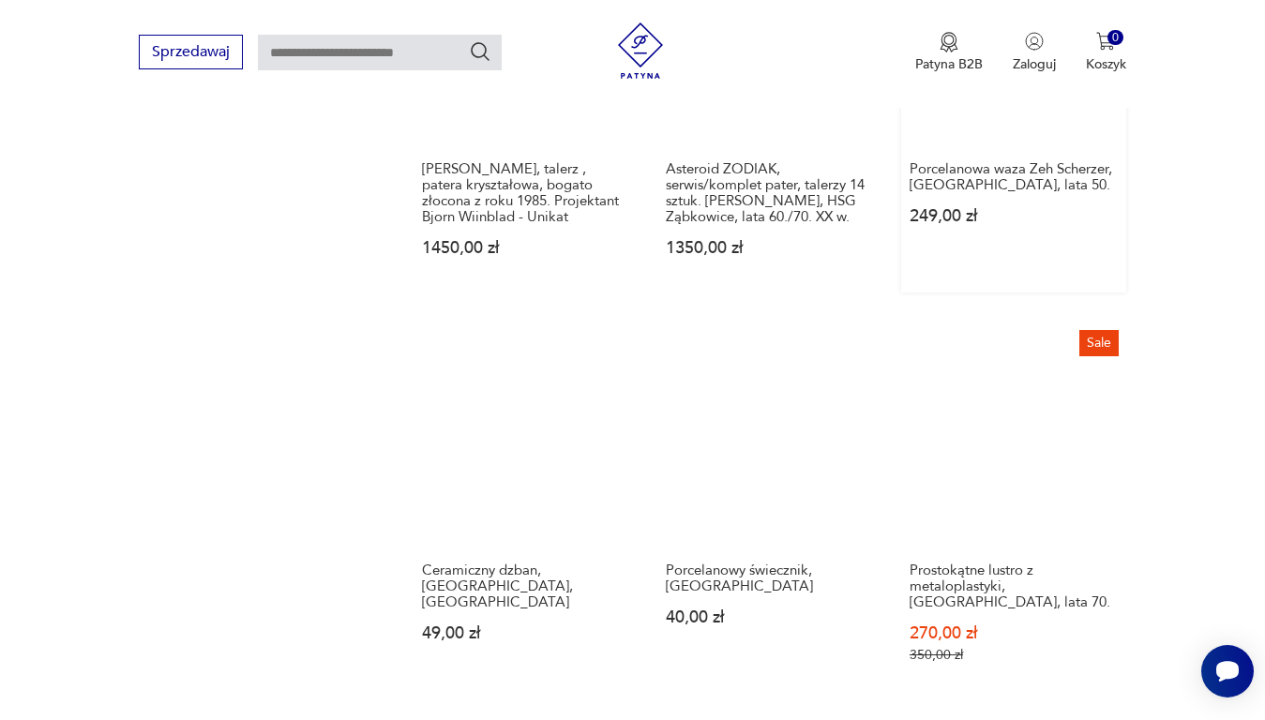
scroll to position [1462, 0]
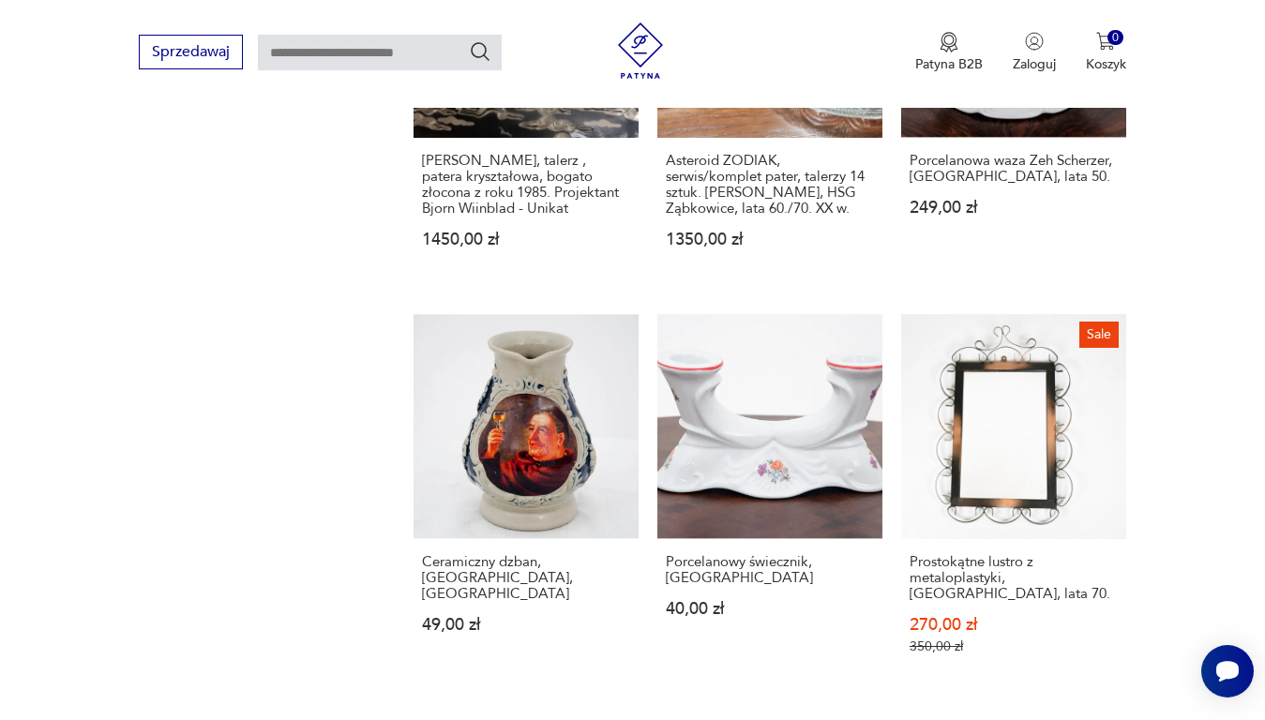
drag, startPoint x: 1154, startPoint y: 509, endPoint x: 1149, endPoint y: 528, distance: 19.6
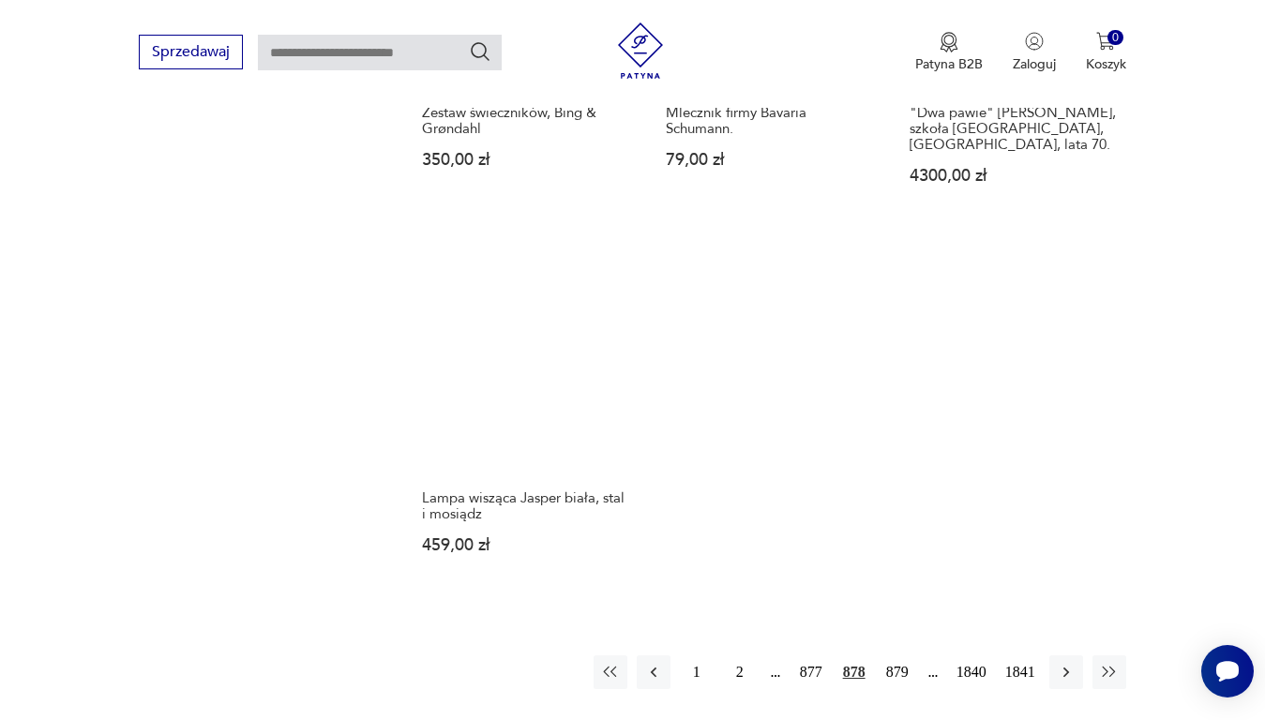
scroll to position [2400, 0]
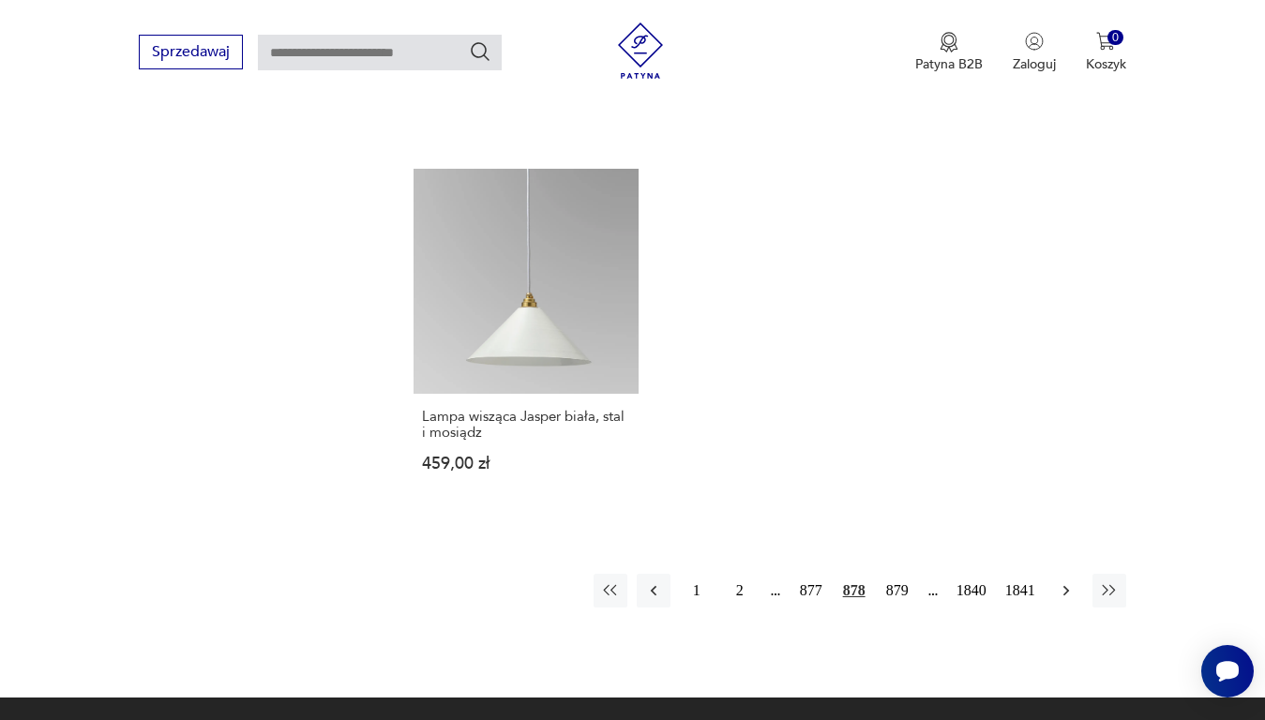
click at [1070, 581] on icon "button" at bounding box center [1066, 590] width 19 height 19
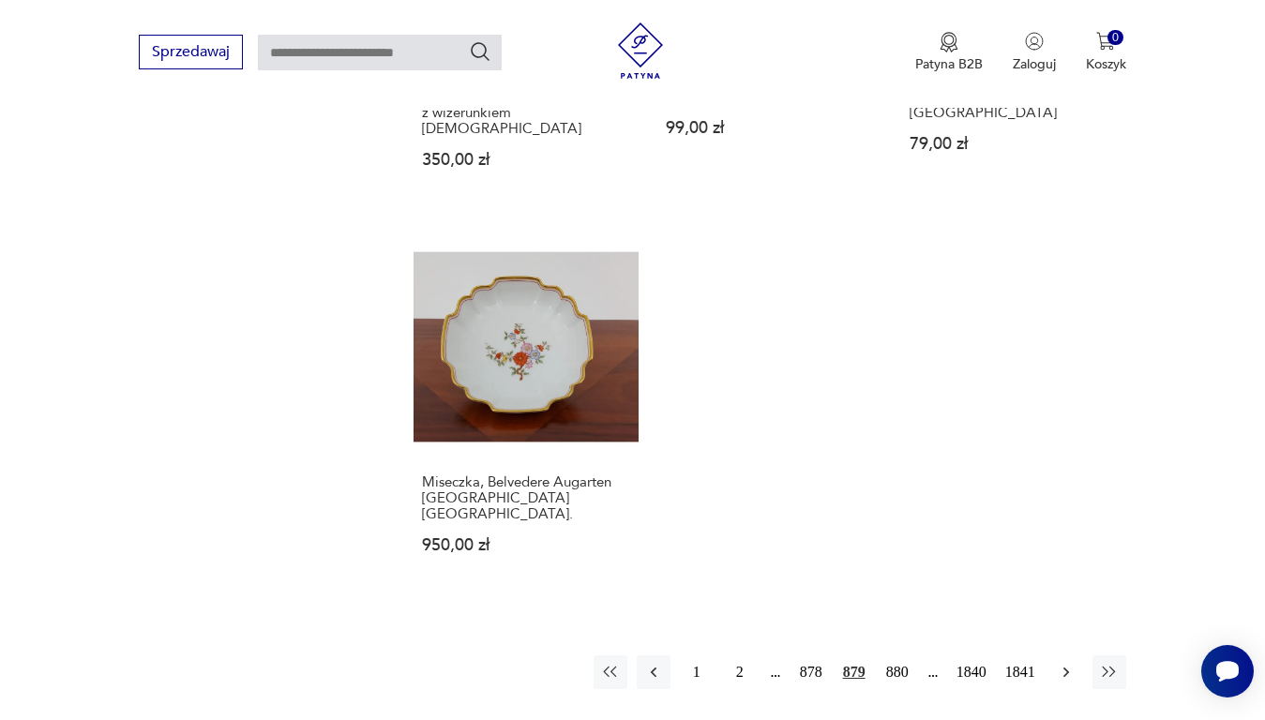
scroll to position [2400, 0]
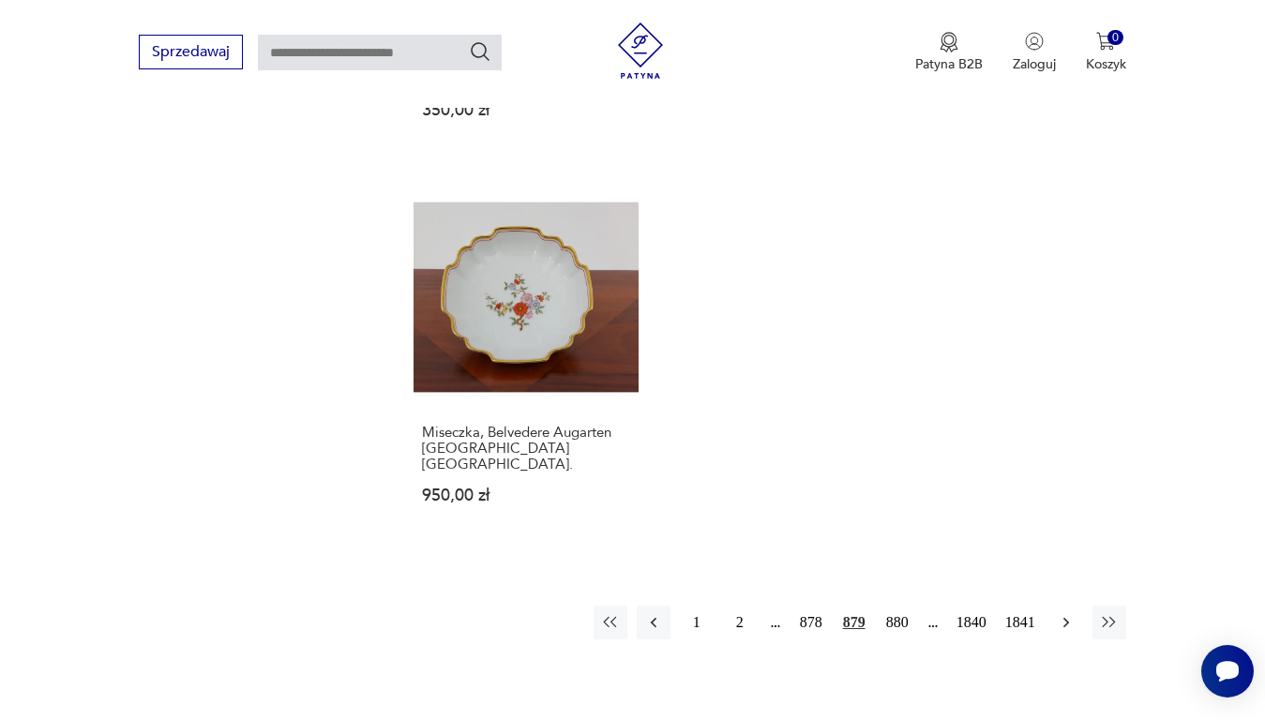
click at [1064, 613] on icon "button" at bounding box center [1066, 622] width 19 height 19
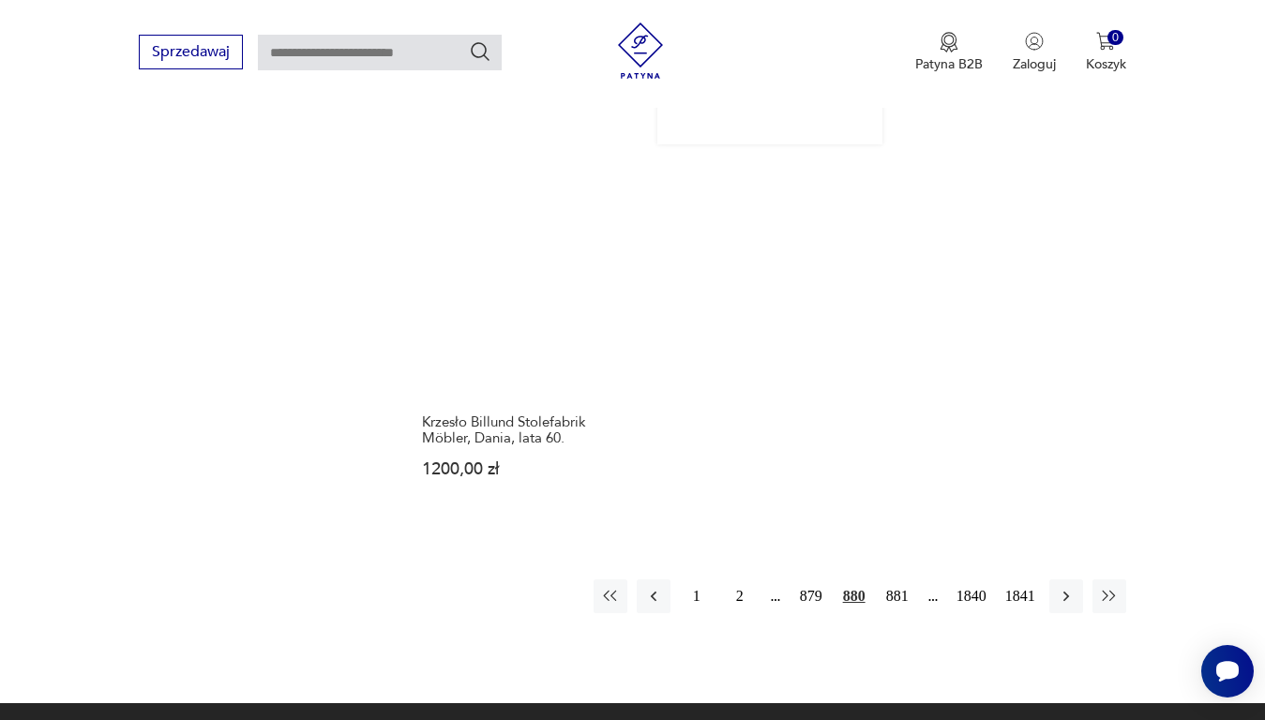
scroll to position [2400, 0]
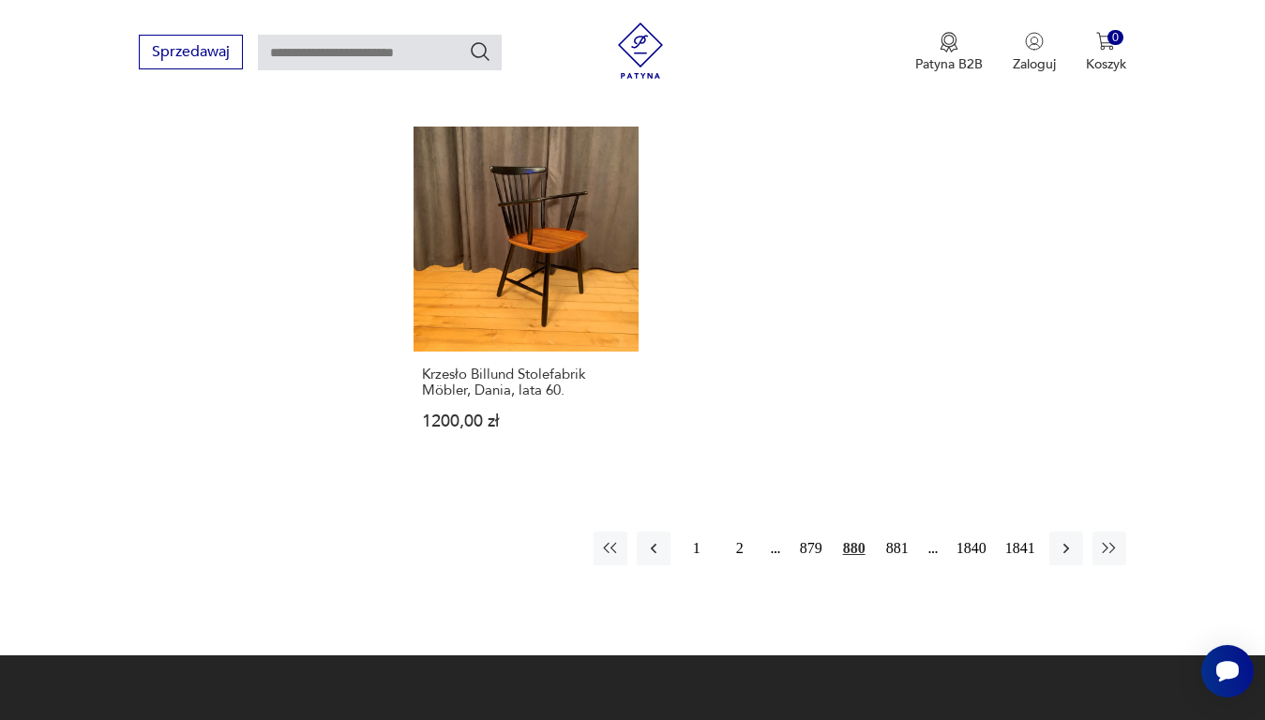
drag, startPoint x: 936, startPoint y: 504, endPoint x: 936, endPoint y: 536, distance: 32.8
drag, startPoint x: 936, startPoint y: 536, endPoint x: 1146, endPoint y: 569, distance: 212.6
click at [1076, 532] on button "button" at bounding box center [1066, 549] width 34 height 34
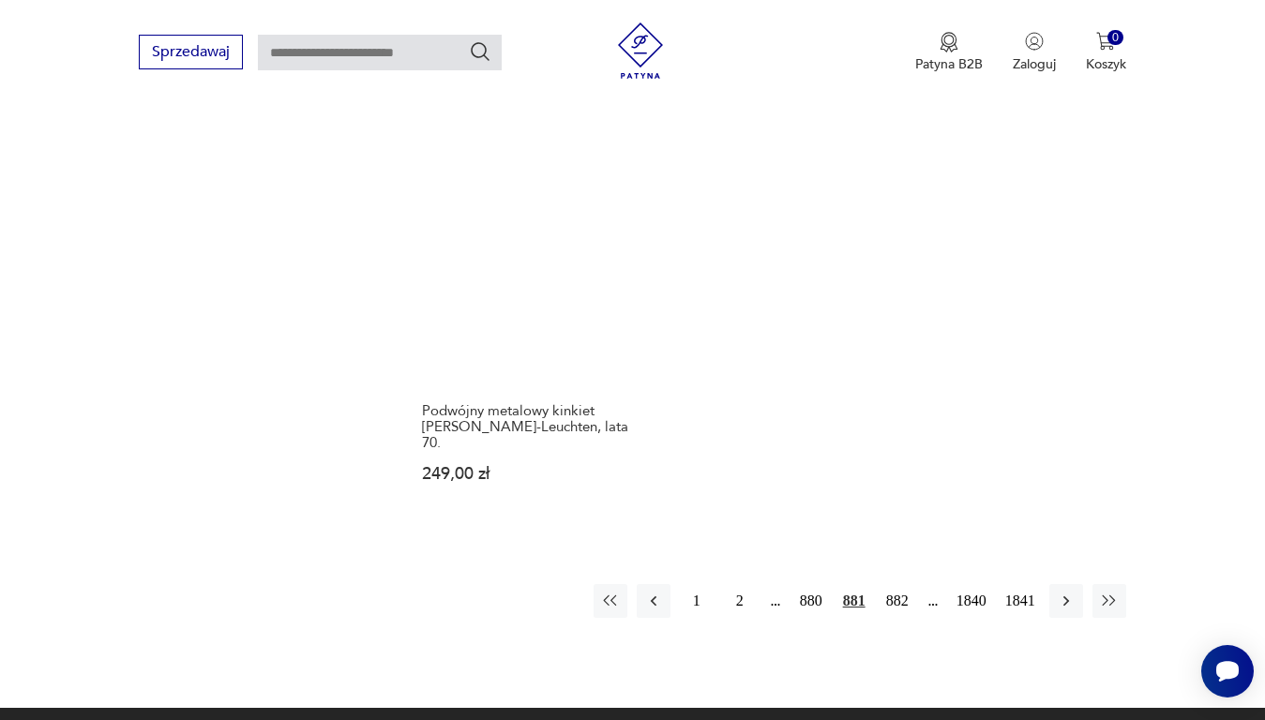
scroll to position [2400, 0]
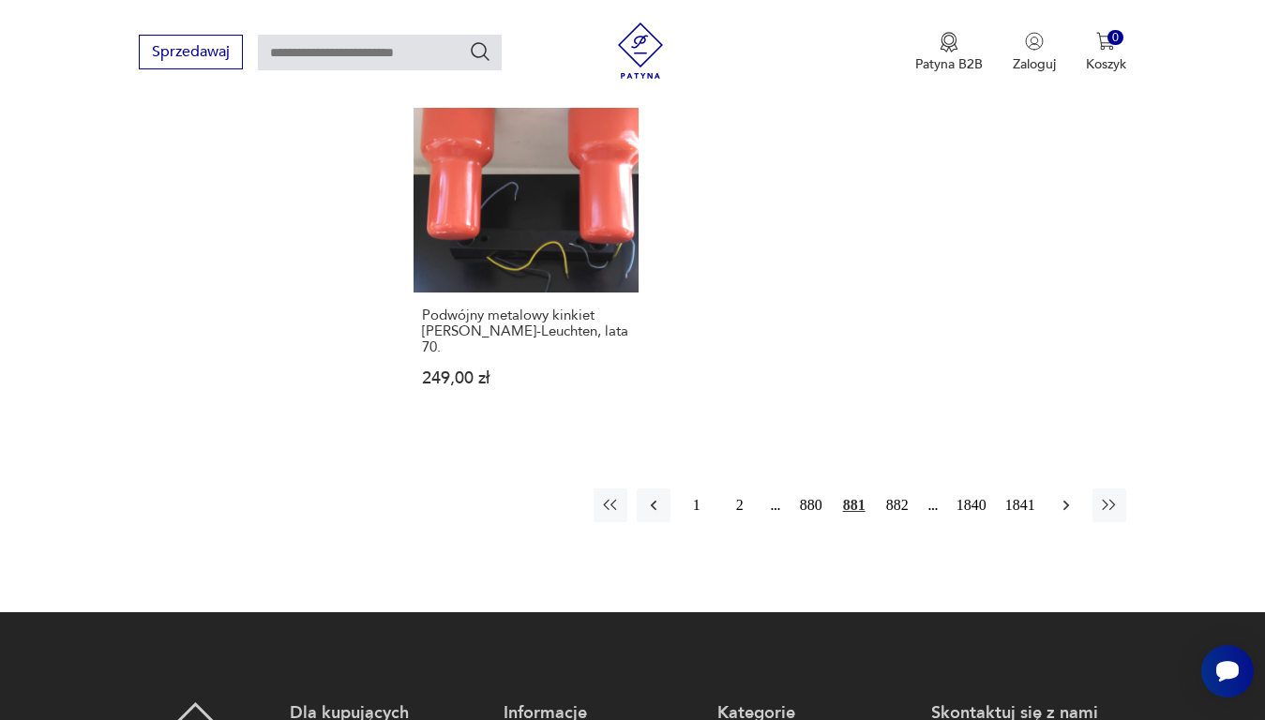
click at [1063, 500] on icon "button" at bounding box center [1065, 505] width 6 height 10
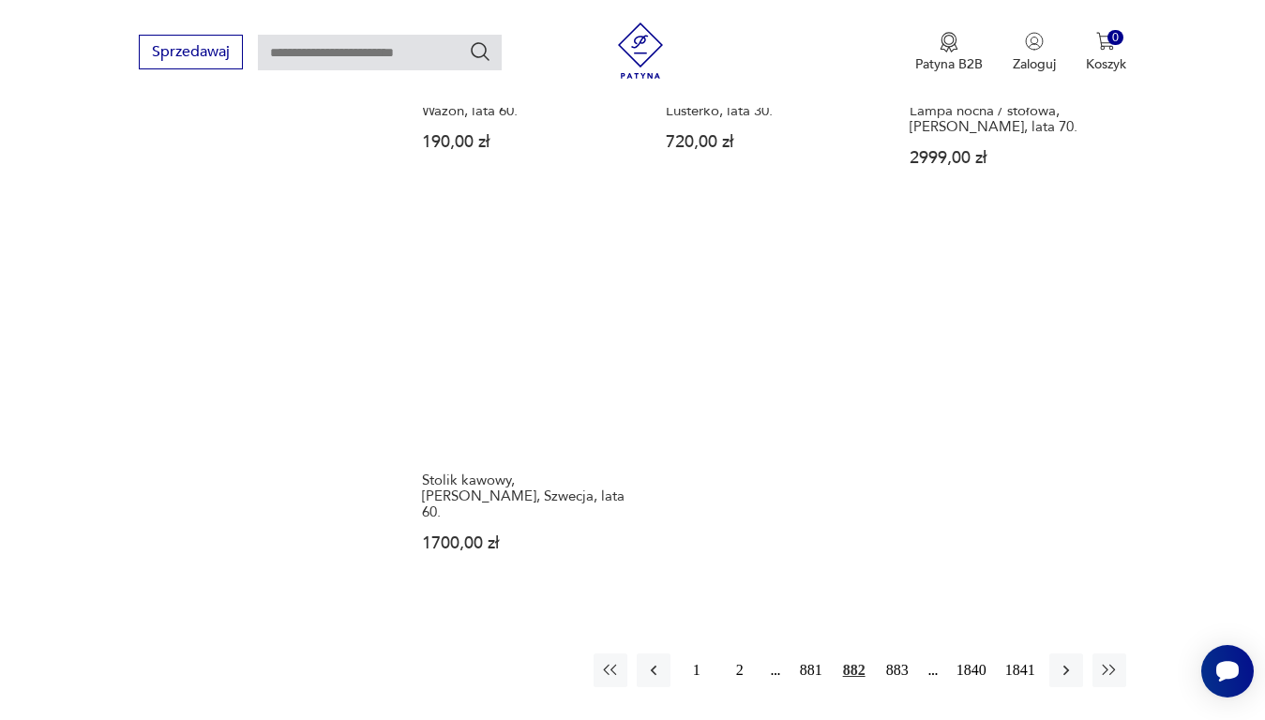
scroll to position [2306, 0]
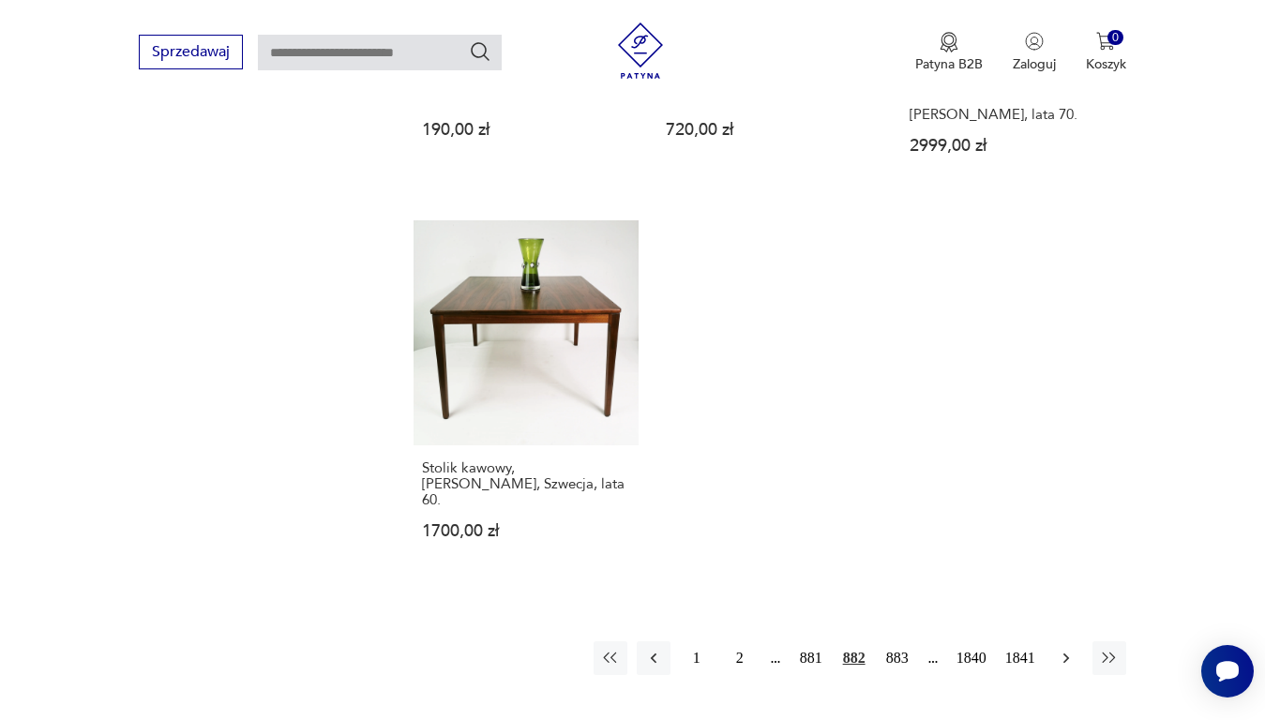
click at [1060, 649] on icon "button" at bounding box center [1066, 658] width 19 height 19
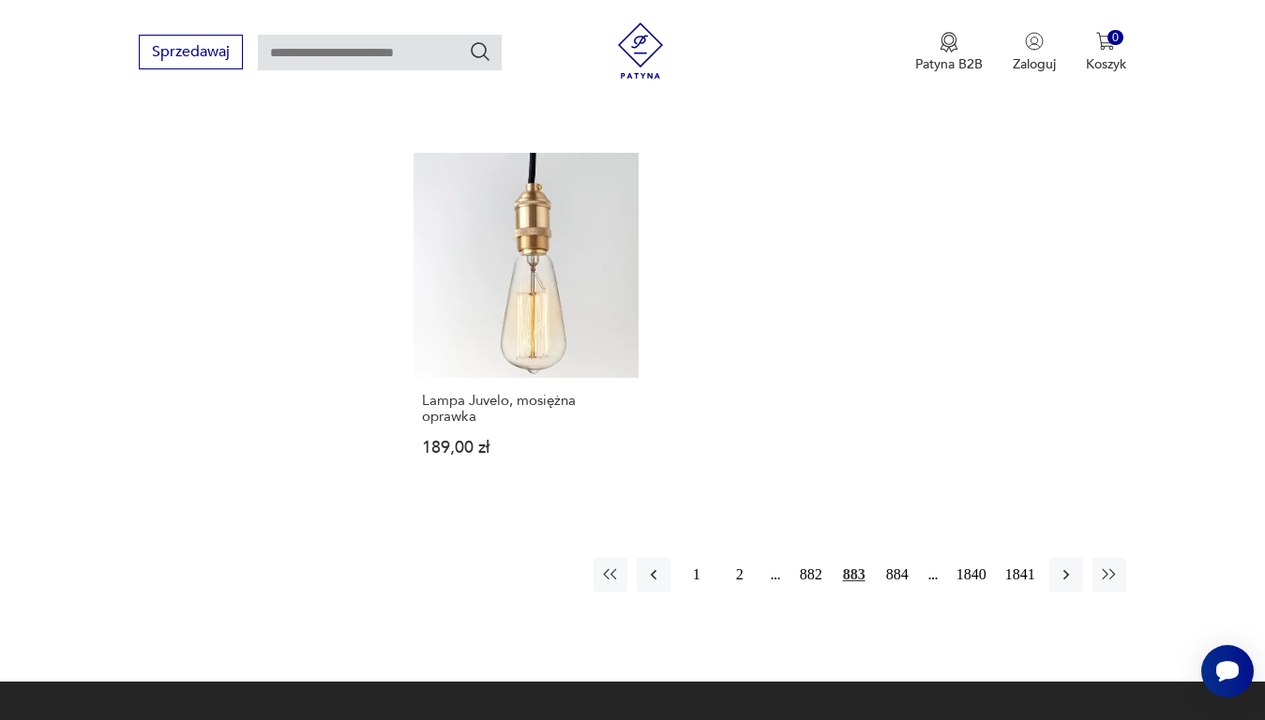
scroll to position [2493, 0]
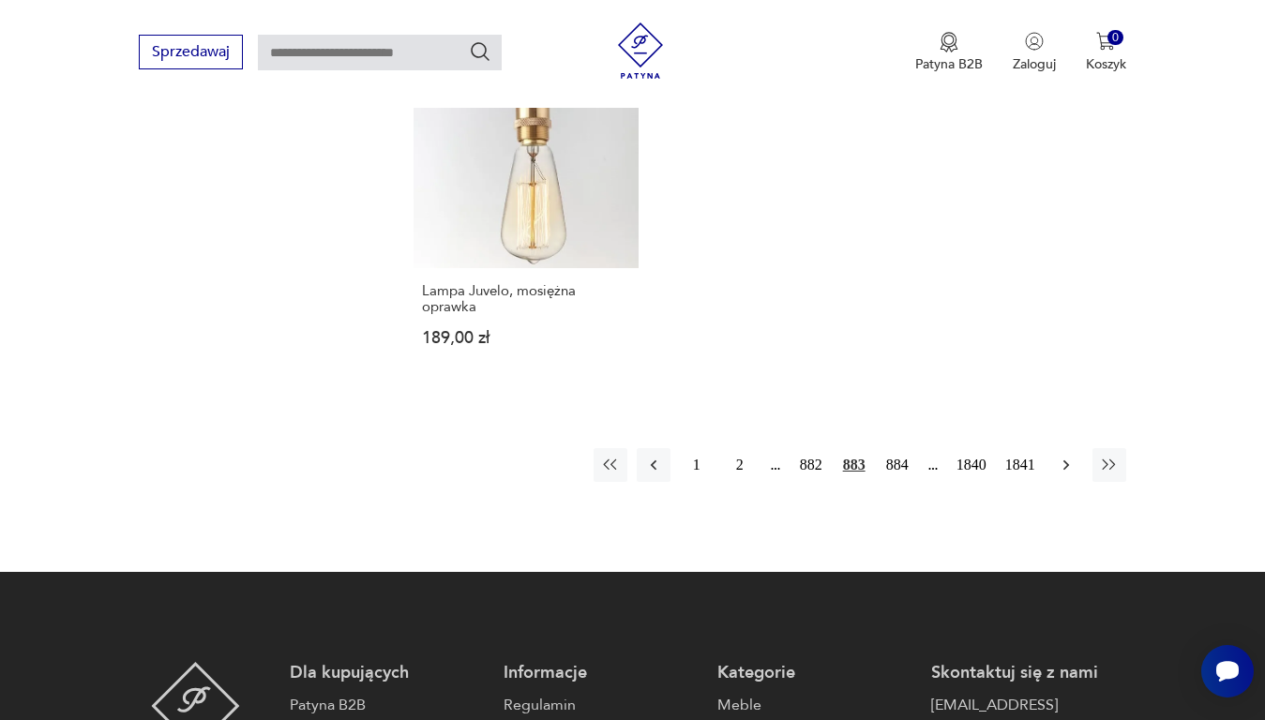
click at [1061, 456] on icon "button" at bounding box center [1066, 465] width 19 height 19
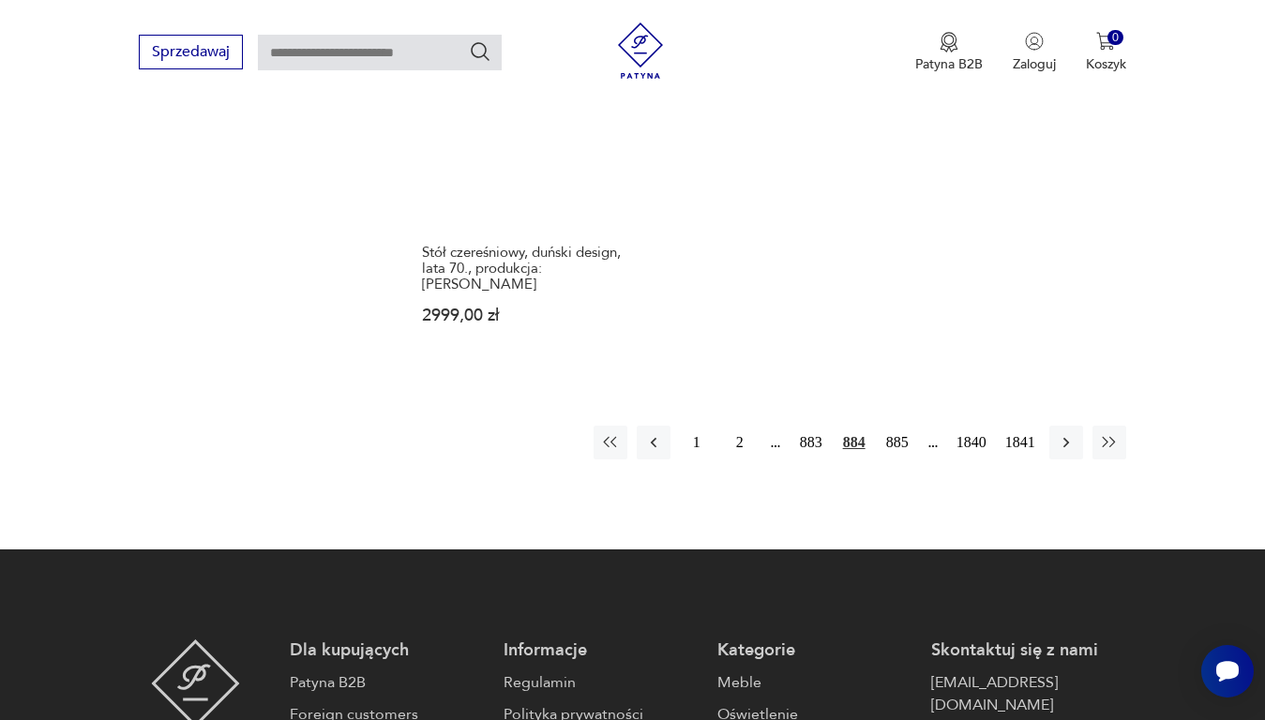
scroll to position [2493, 0]
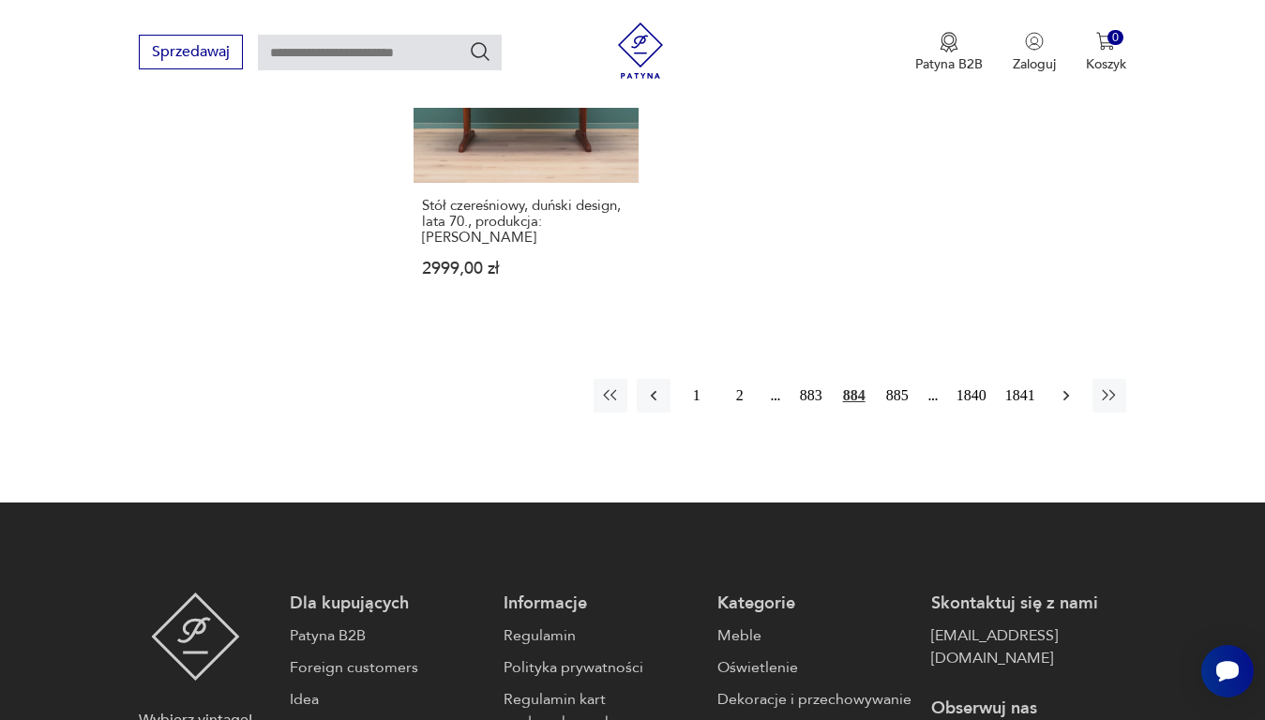
click at [1067, 390] on icon "button" at bounding box center [1065, 395] width 6 height 10
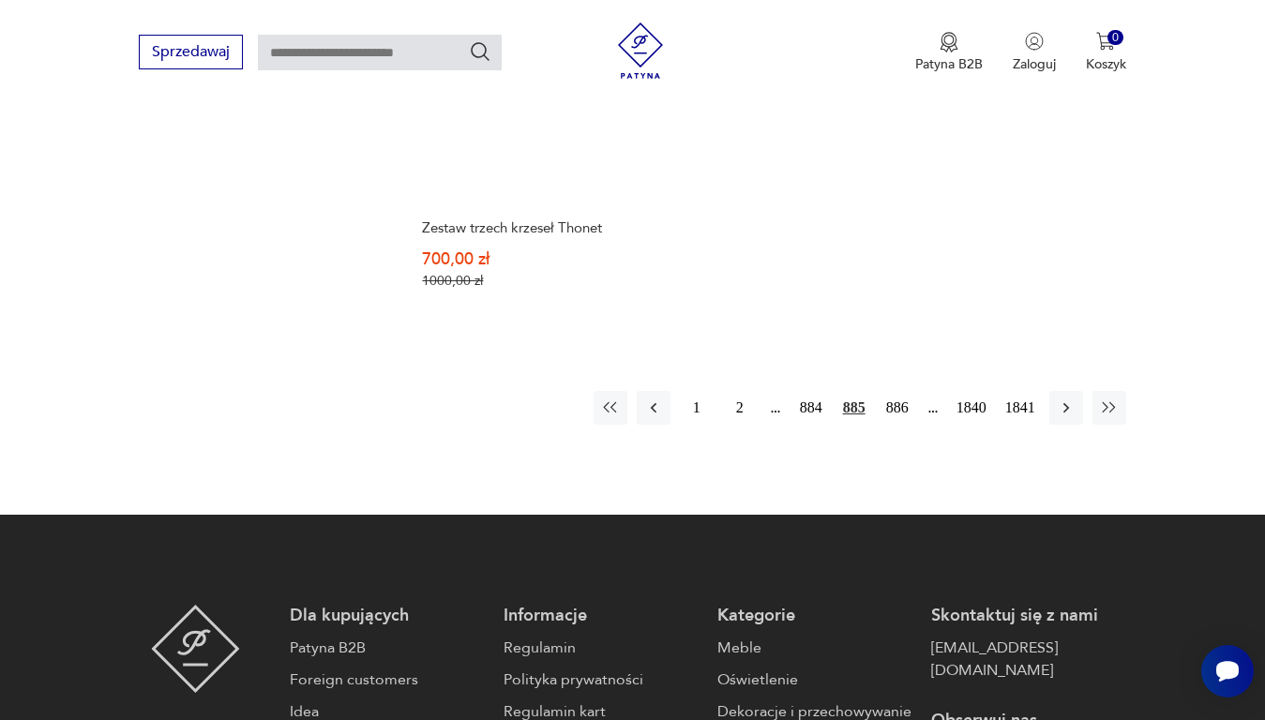
scroll to position [2493, 0]
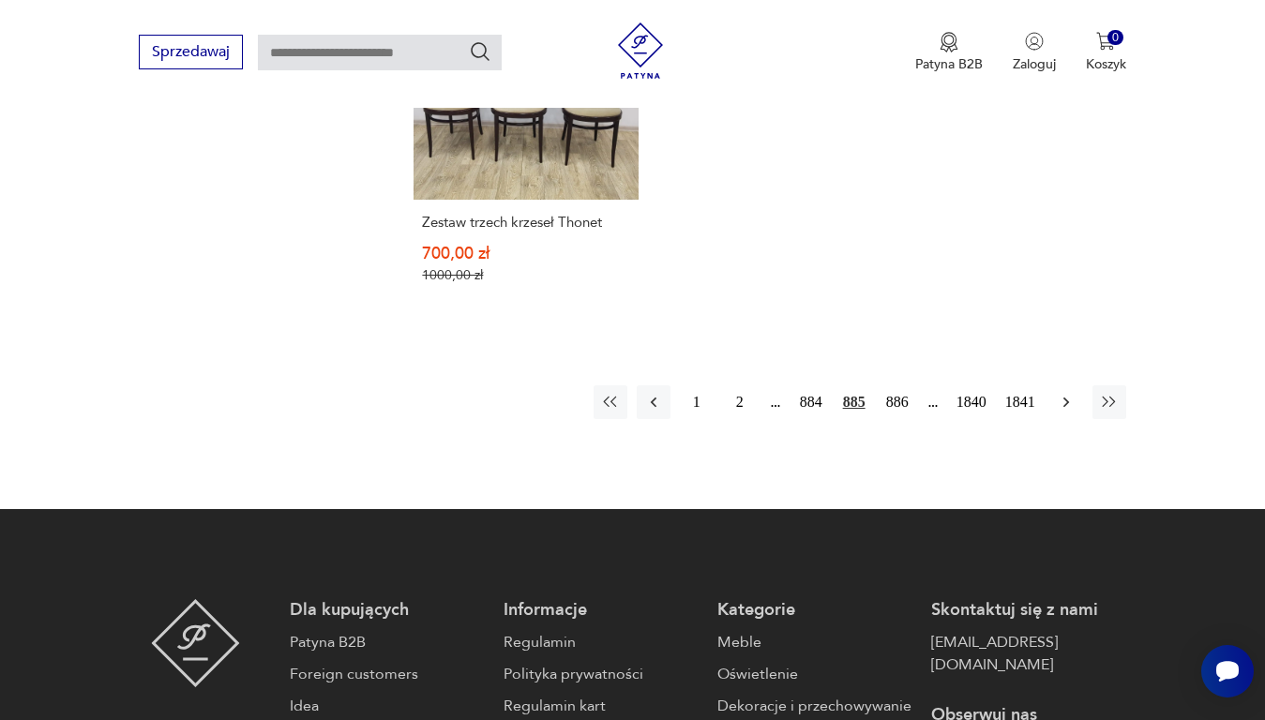
click at [1062, 399] on icon "button" at bounding box center [1066, 402] width 19 height 19
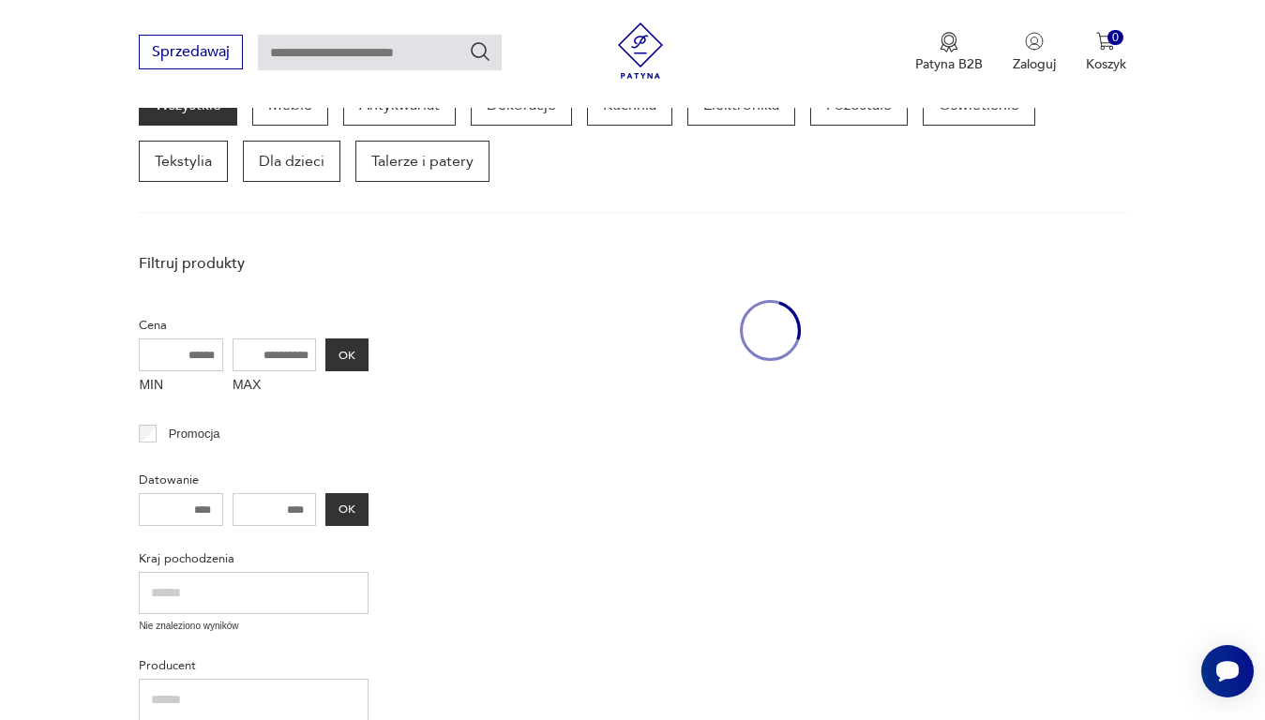
scroll to position [243, 0]
